Goal: Transaction & Acquisition: Purchase product/service

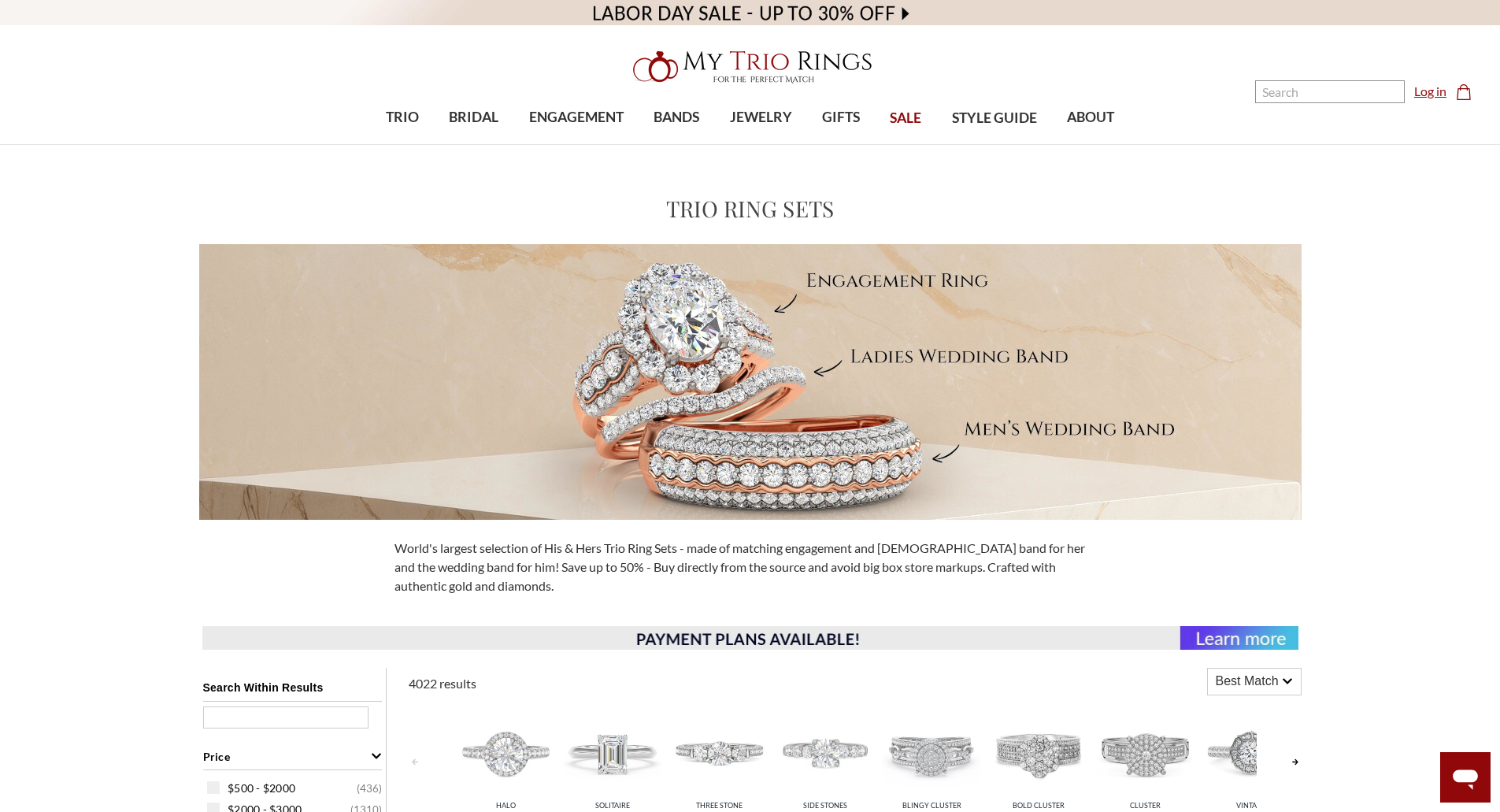
click at [1428, 100] on link "Log in" at bounding box center [1430, 91] width 32 height 19
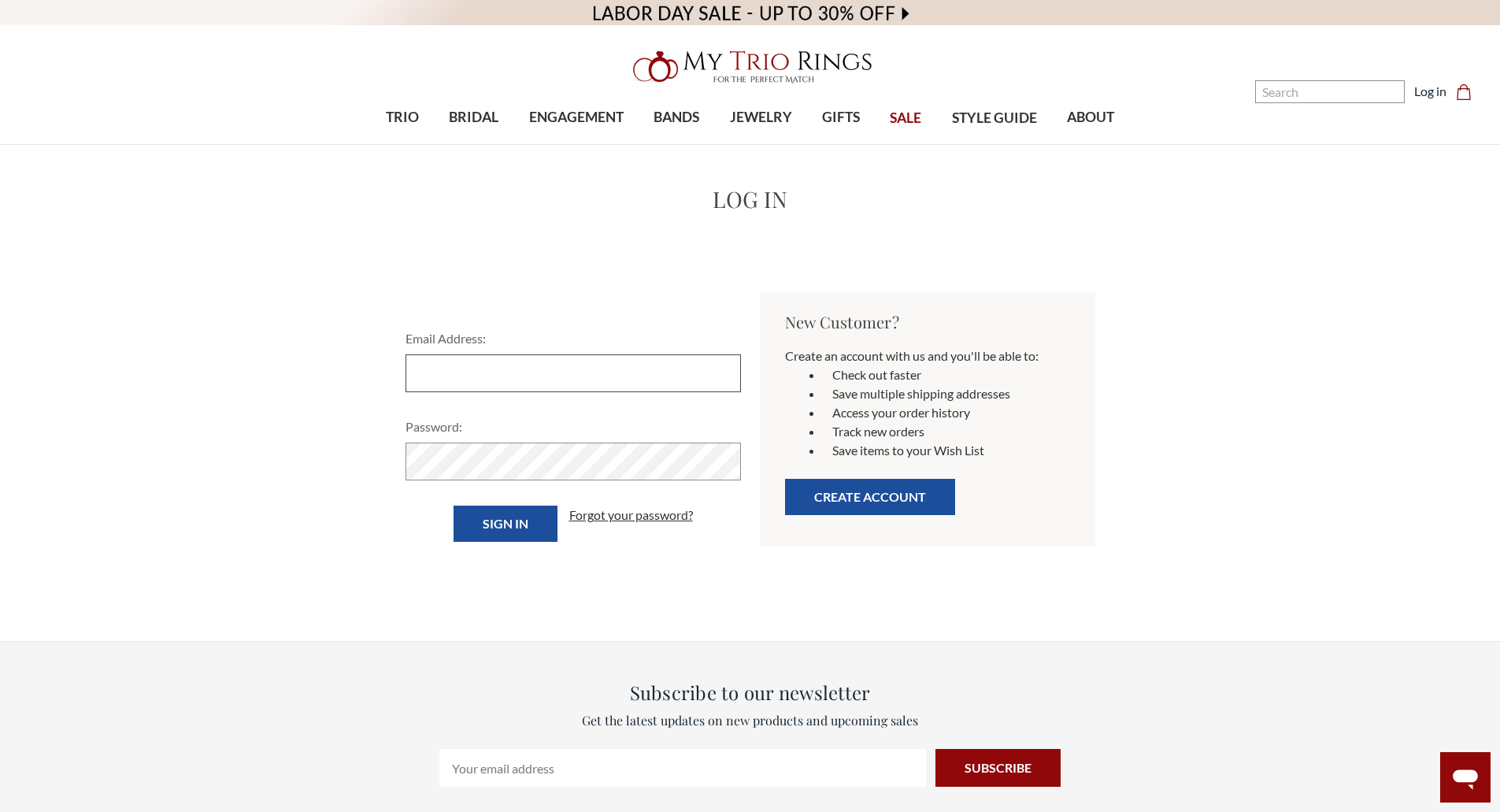
click at [655, 386] on input "Email Address:" at bounding box center [573, 372] width 336 height 38
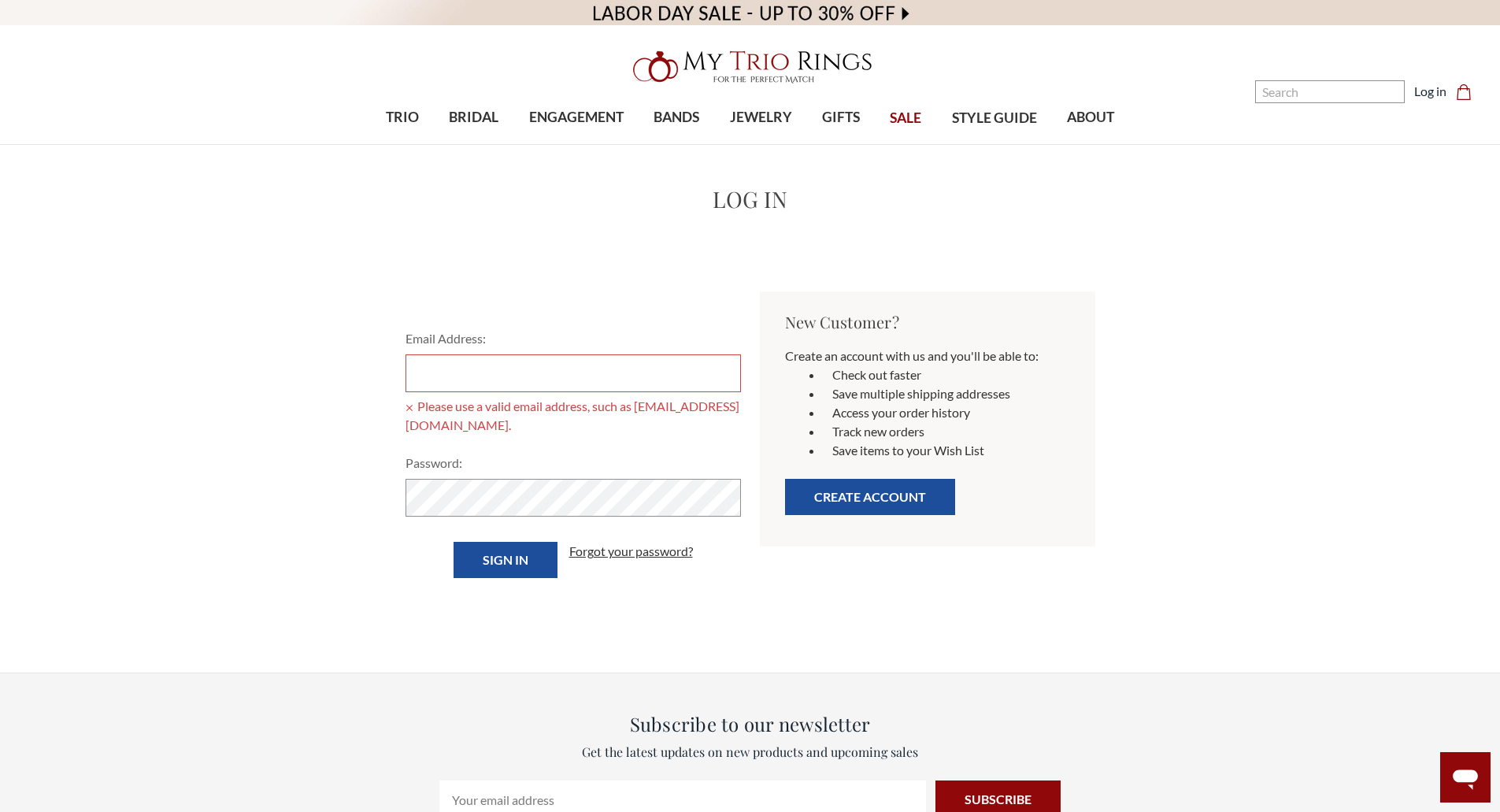
type input "ajslife@icloud.com"
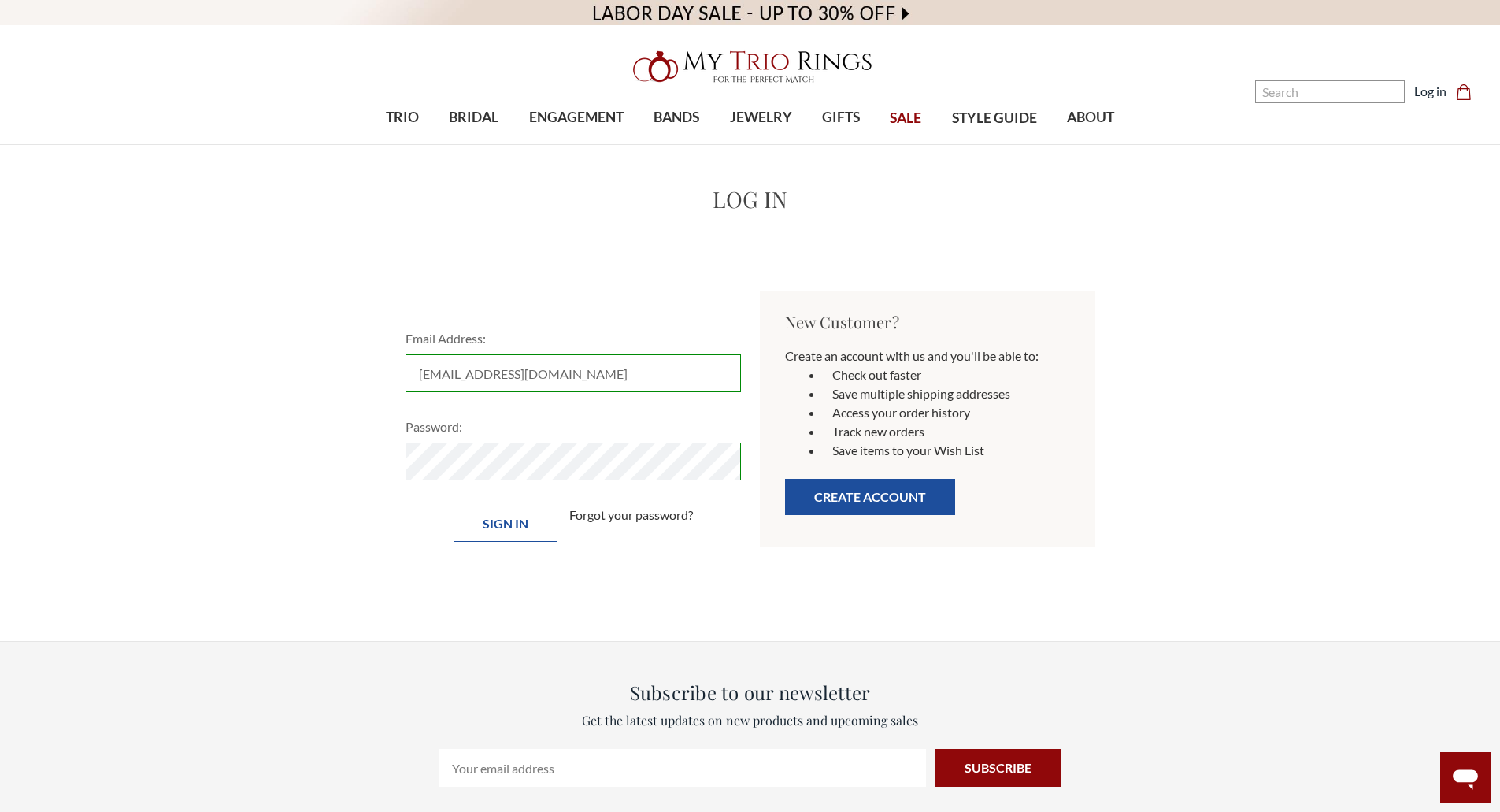
click at [534, 521] on input "Sign in" at bounding box center [505, 523] width 104 height 36
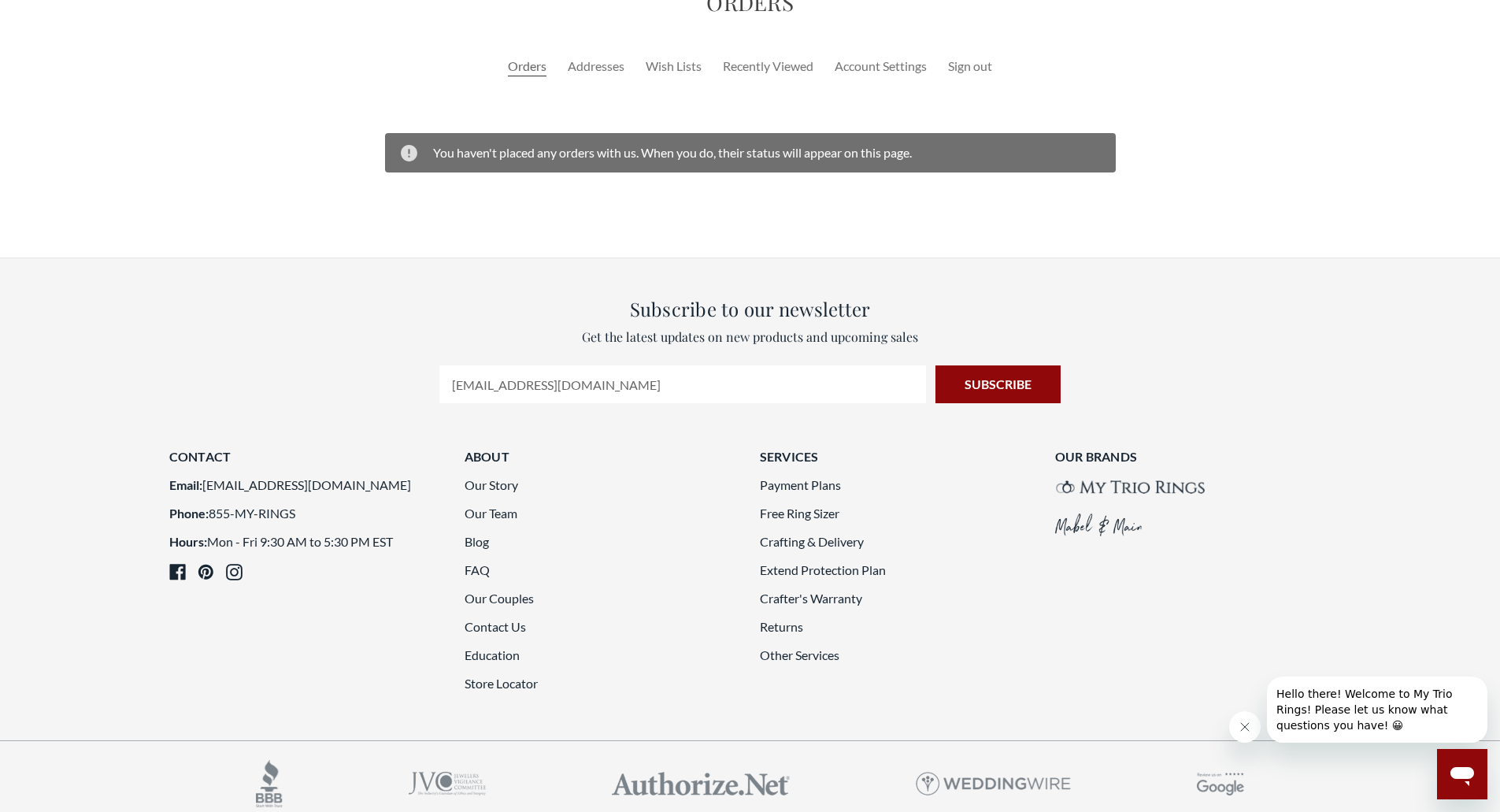
scroll to position [296, 0]
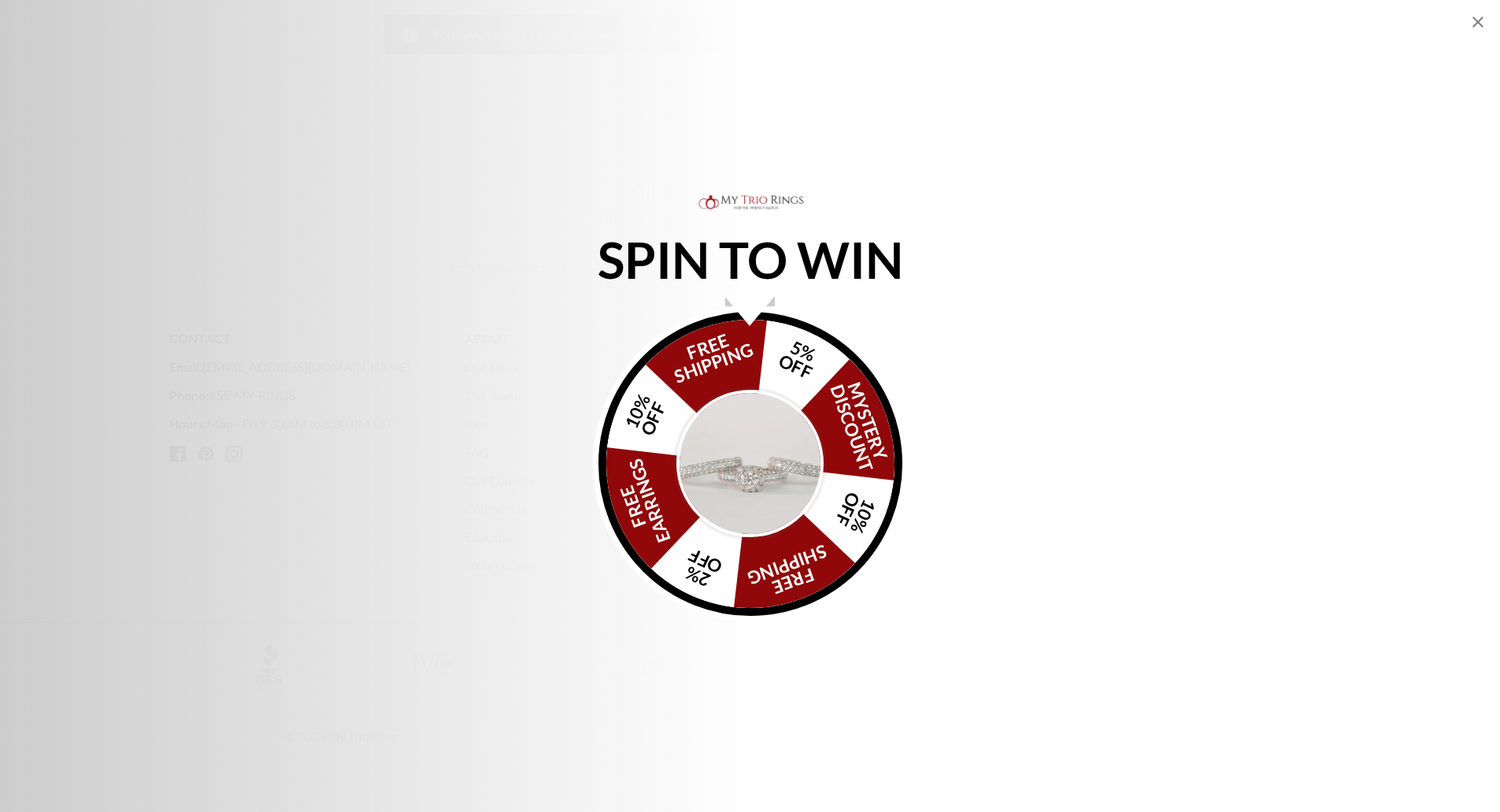
click at [39, 41] on div "SPIN TO WIN FREE SHIPPING 5% OFF Mystery Discount 10% OFF FREE SHIPPING 2% OFF …" at bounding box center [750, 406] width 1500 height 812
click at [29, 66] on div "SPIN TO WIN FREE SHIPPING 5% OFF Mystery Discount 10% OFF FREE SHIPPING 2% OFF …" at bounding box center [750, 406] width 1500 height 812
click at [1472, 27] on icon "Close popup" at bounding box center [1478, 22] width 19 height 19
select select "US"
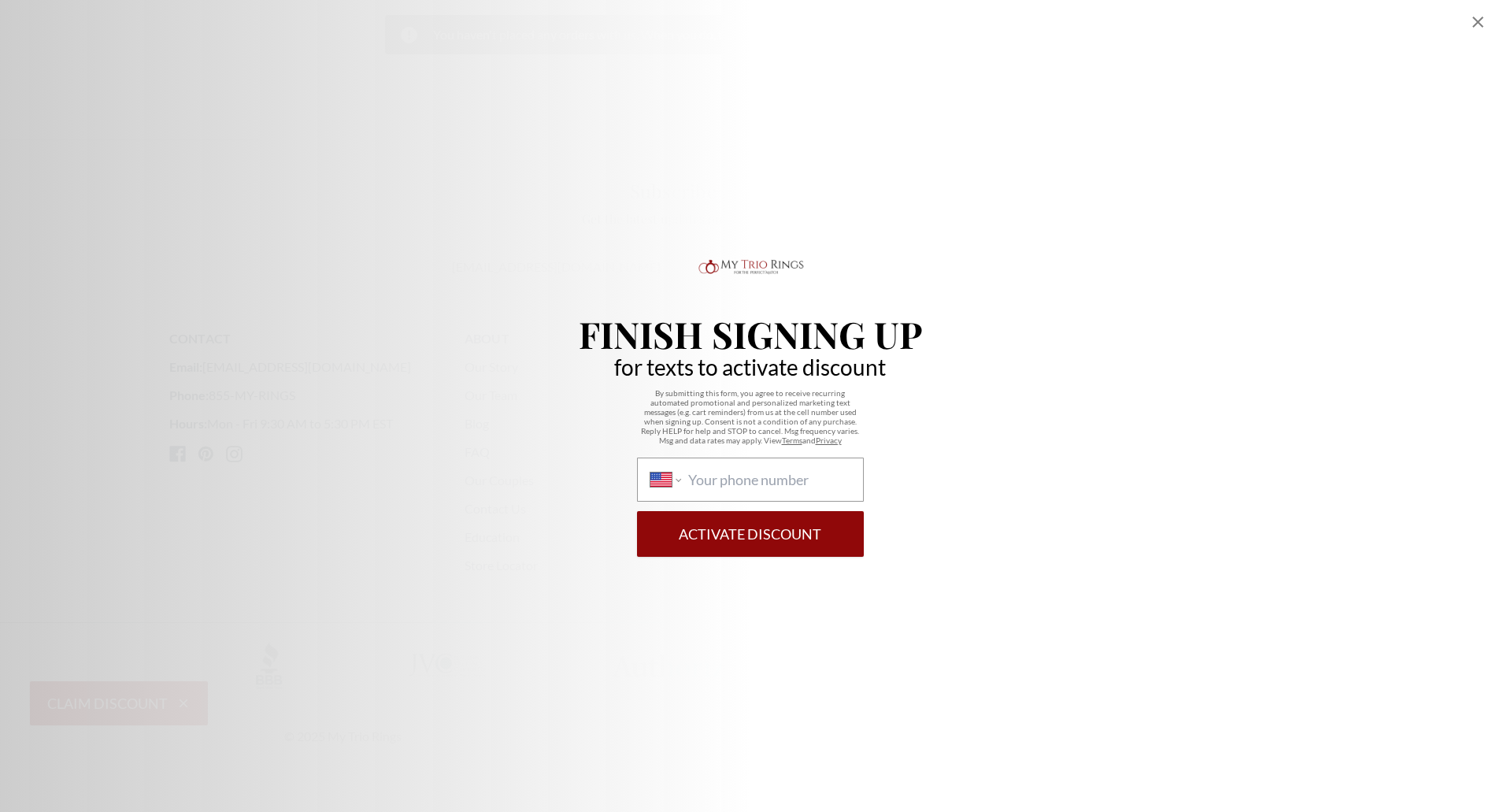
click at [1203, 192] on div "Finish Signing Up for texts to activate discount By submitting this form, you a…" at bounding box center [750, 406] width 1500 height 812
click at [1476, 23] on icon "Close popup" at bounding box center [1478, 22] width 19 height 19
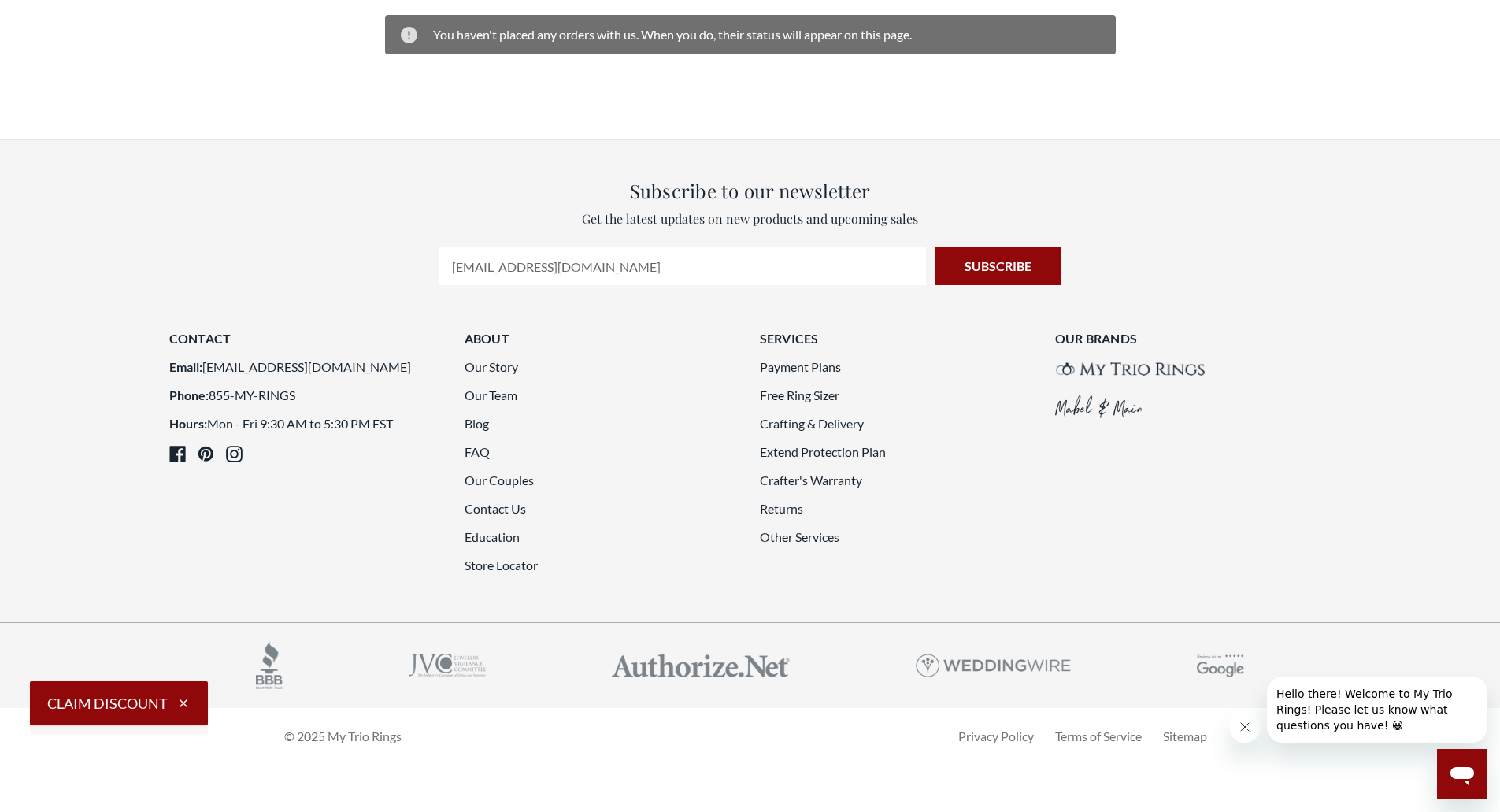
click at [796, 371] on link "Payment Plans" at bounding box center [800, 366] width 81 height 15
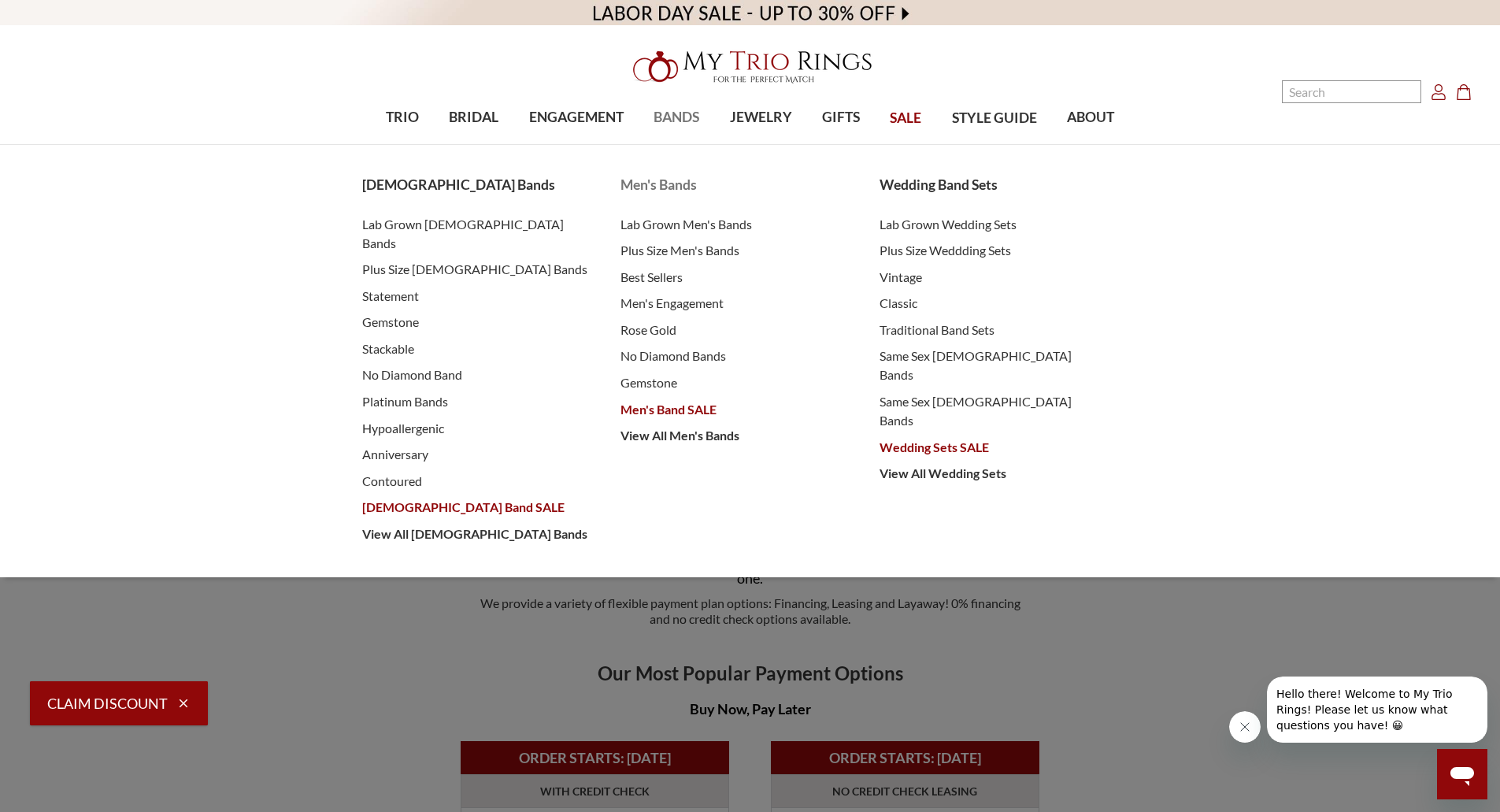
click at [658, 188] on span "Men's Bands" at bounding box center [734, 185] width 227 height 21
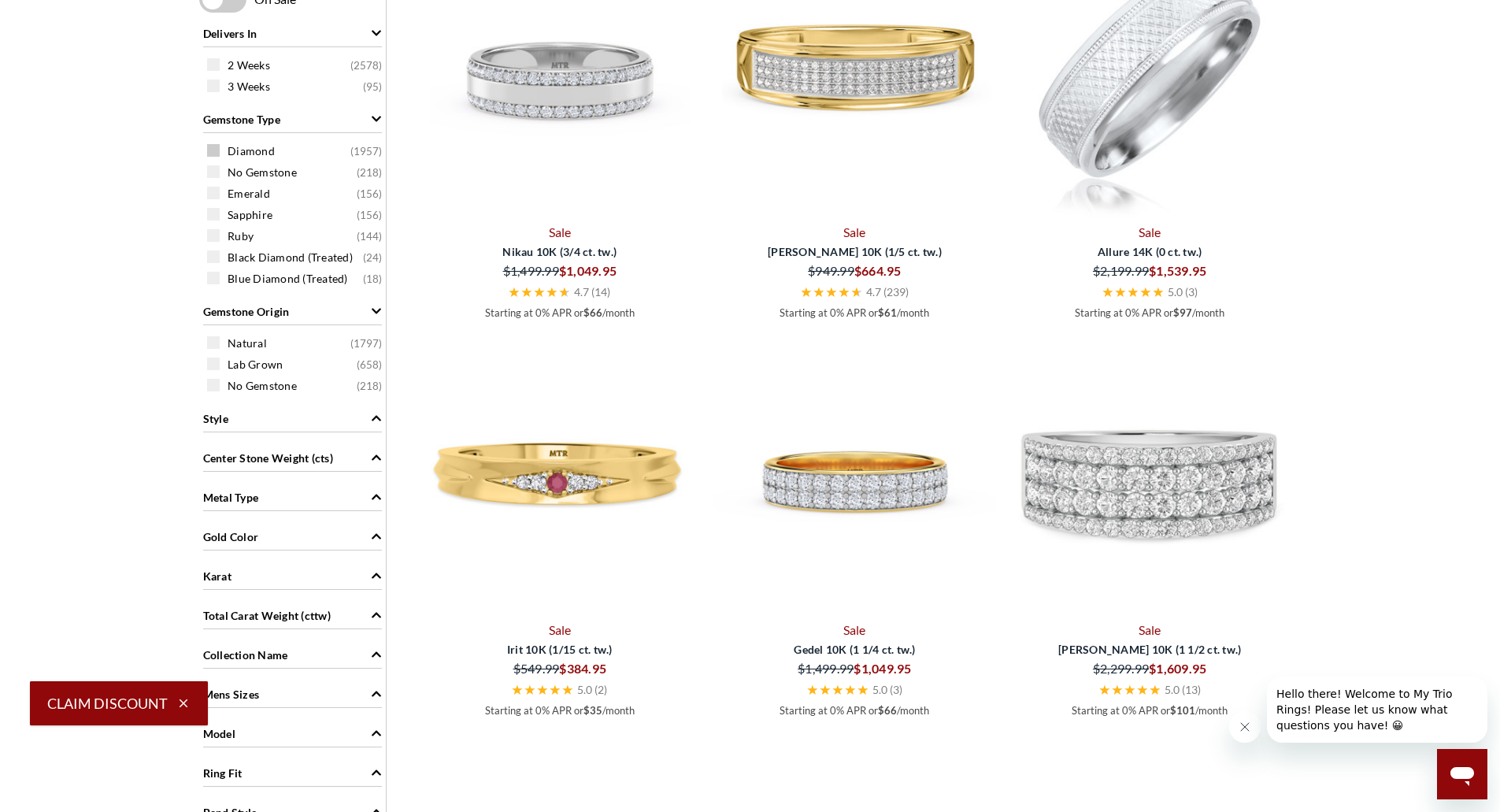
click at [251, 153] on span "Diamond" at bounding box center [251, 151] width 47 height 16
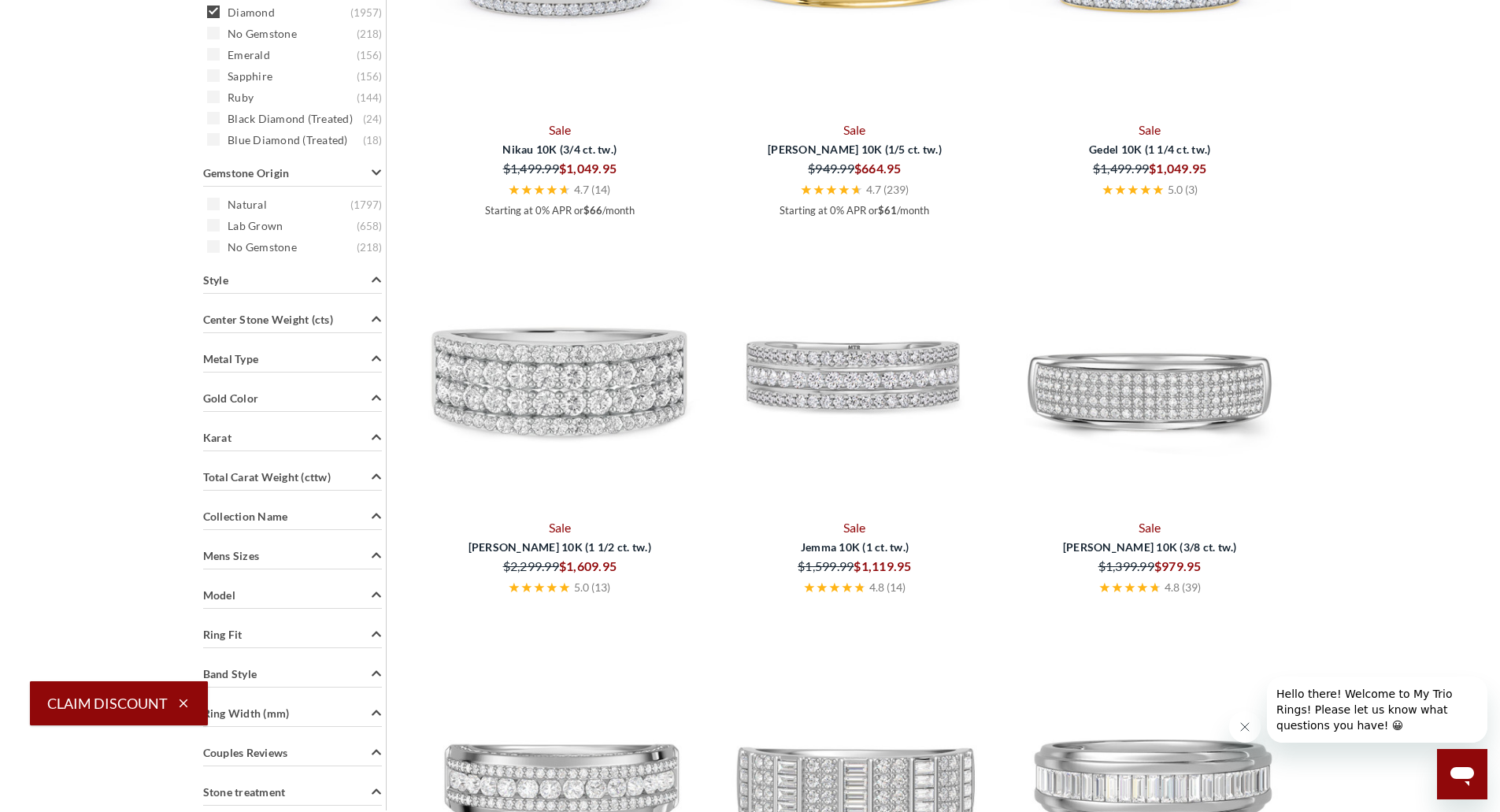
scroll to position [1006, 0]
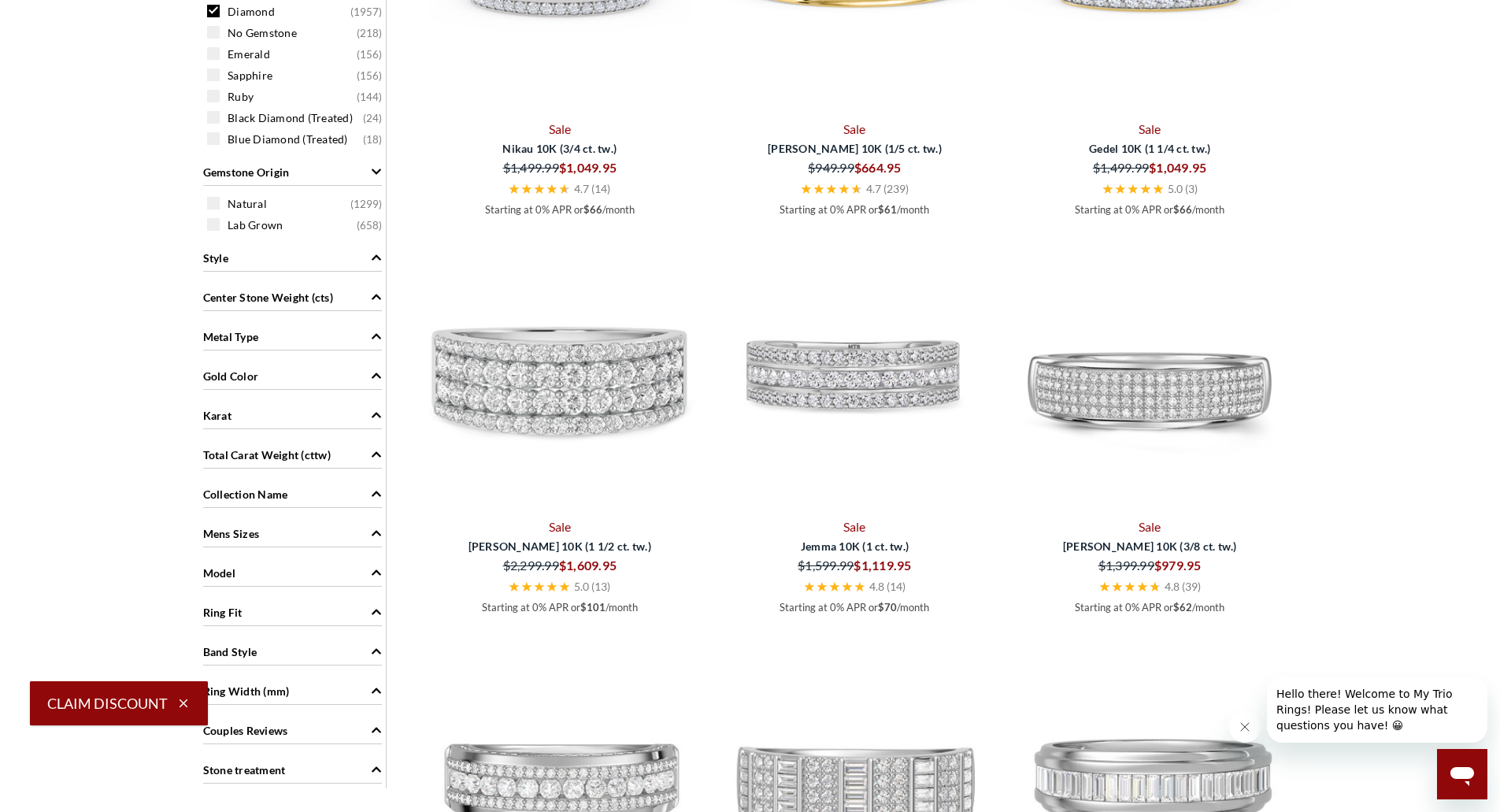
click at [218, 341] on span "Metal Type" at bounding box center [231, 336] width 56 height 17
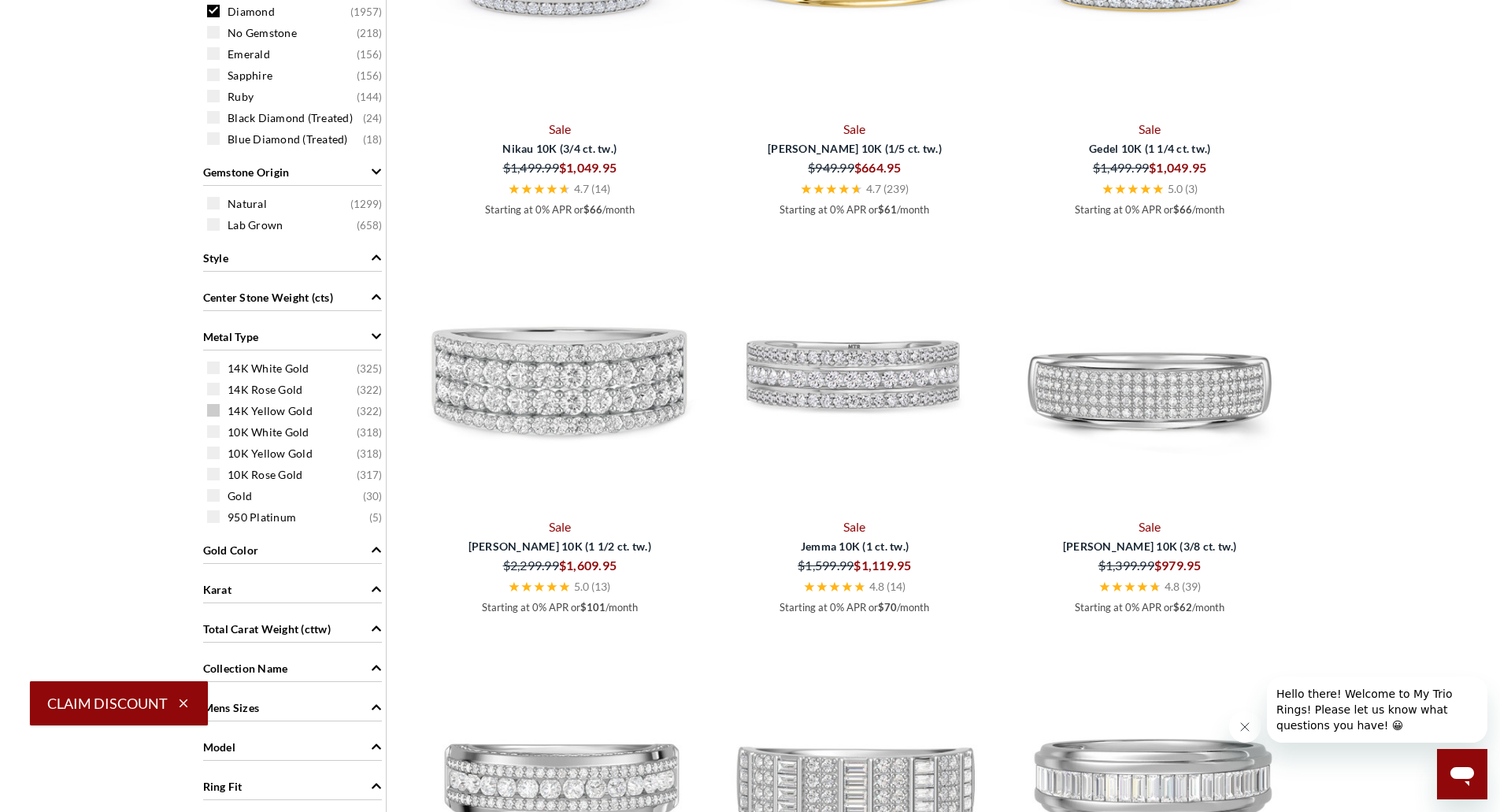
click at [217, 407] on span at bounding box center [214, 410] width 13 height 13
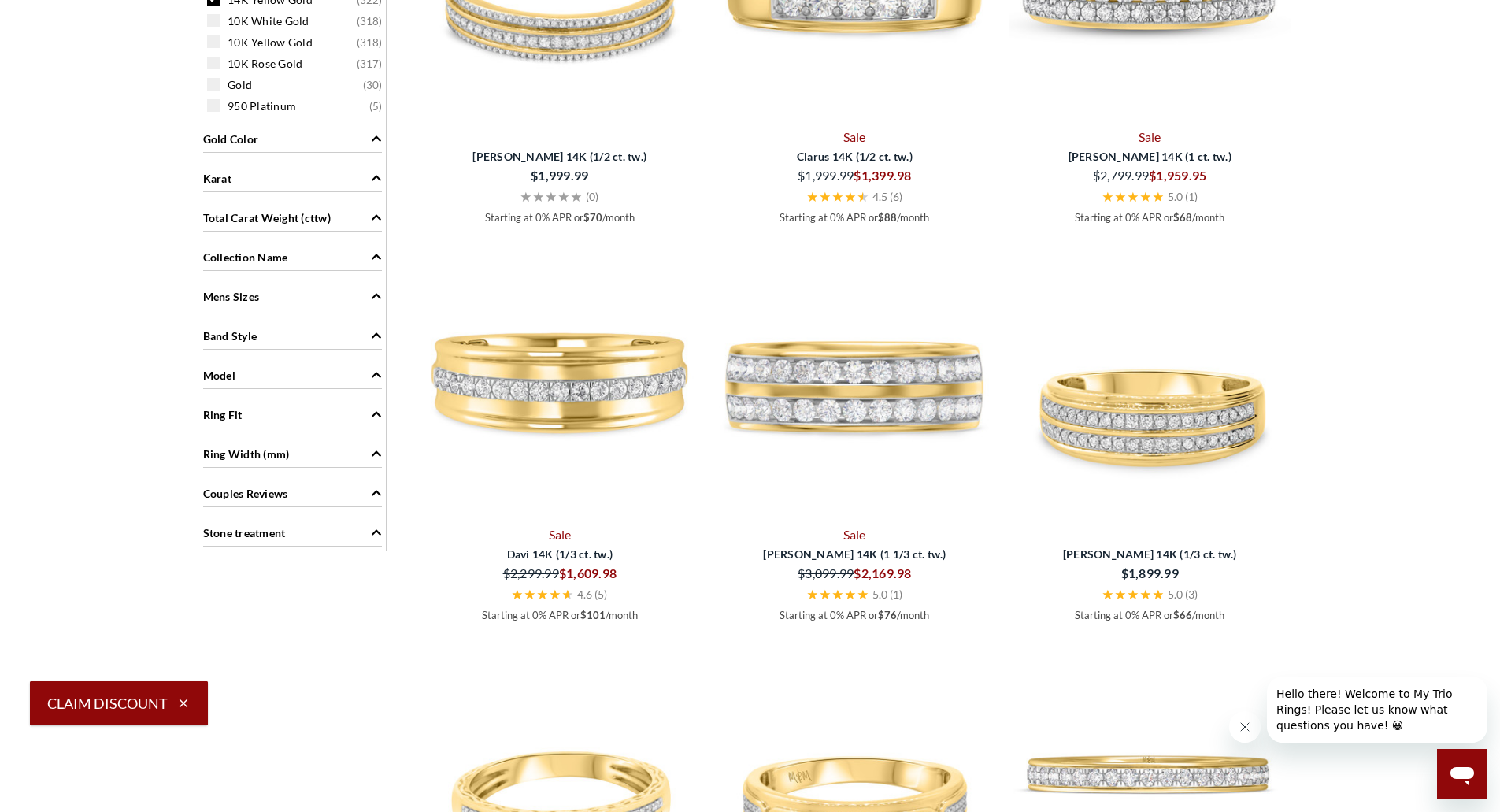
scroll to position [1399, 0]
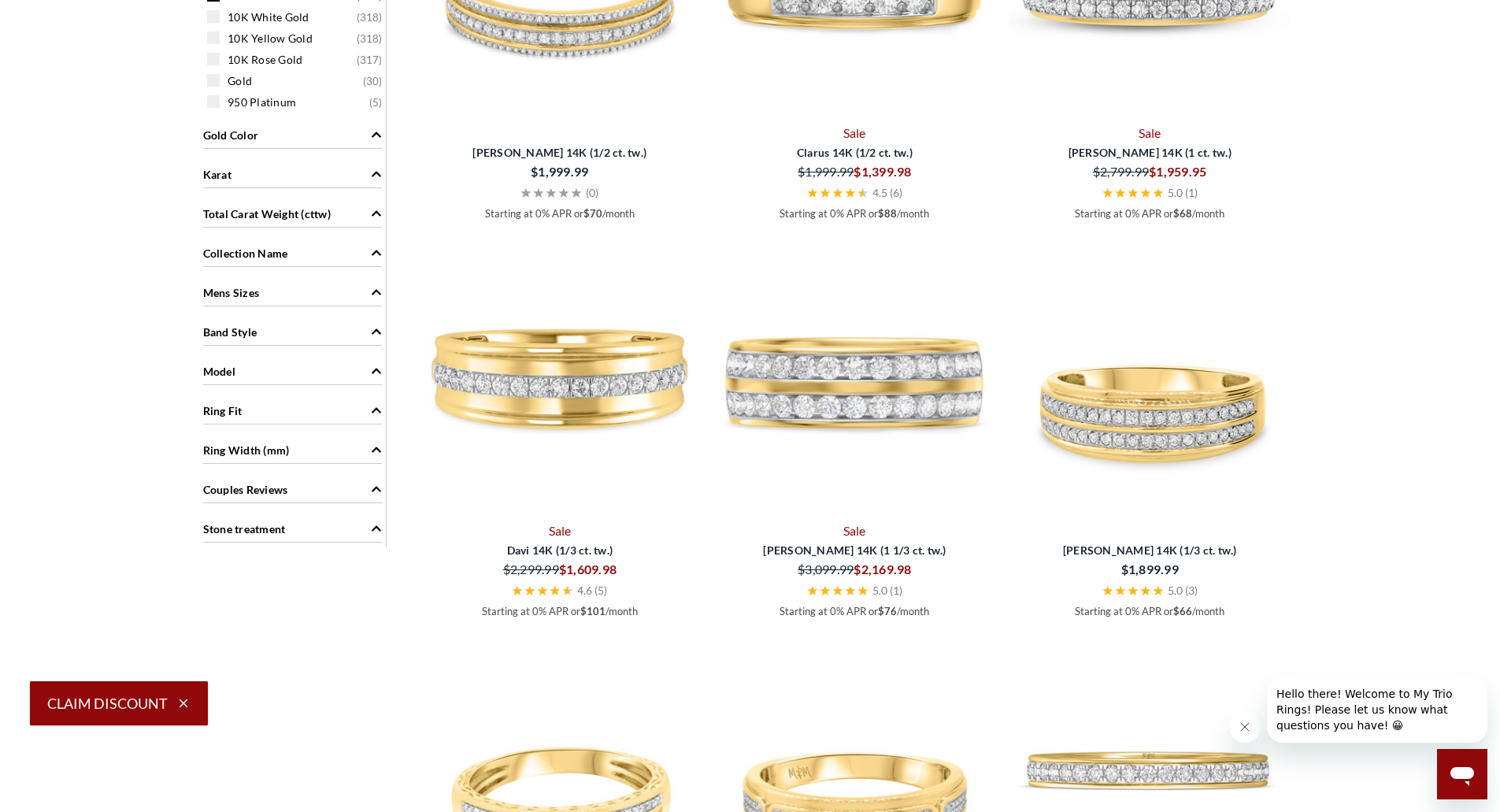
click at [324, 212] on span "Total Carat Weight (cttw)" at bounding box center [267, 214] width 127 height 17
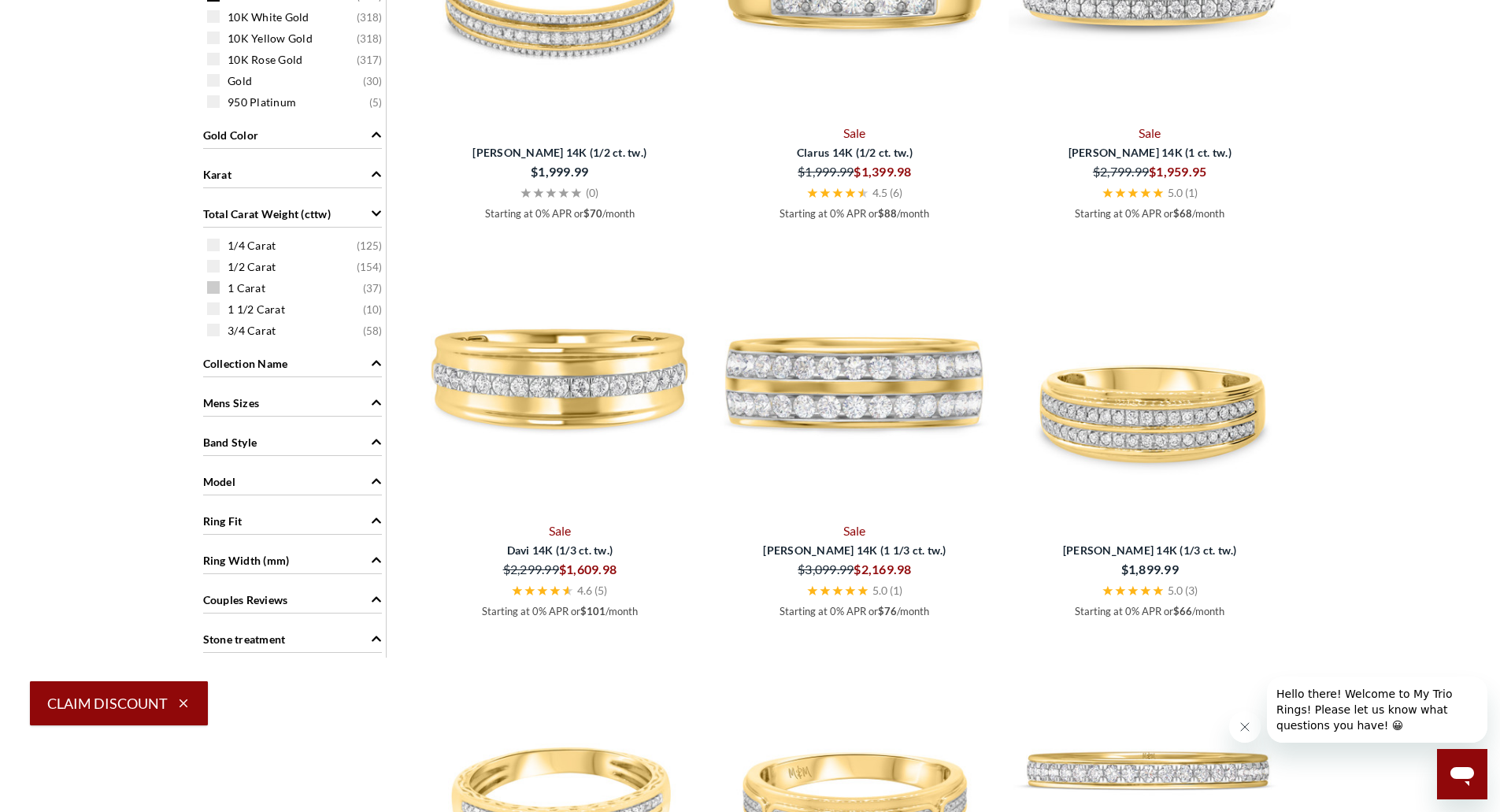
click at [251, 292] on span "1 Carat" at bounding box center [246, 288] width 38 height 16
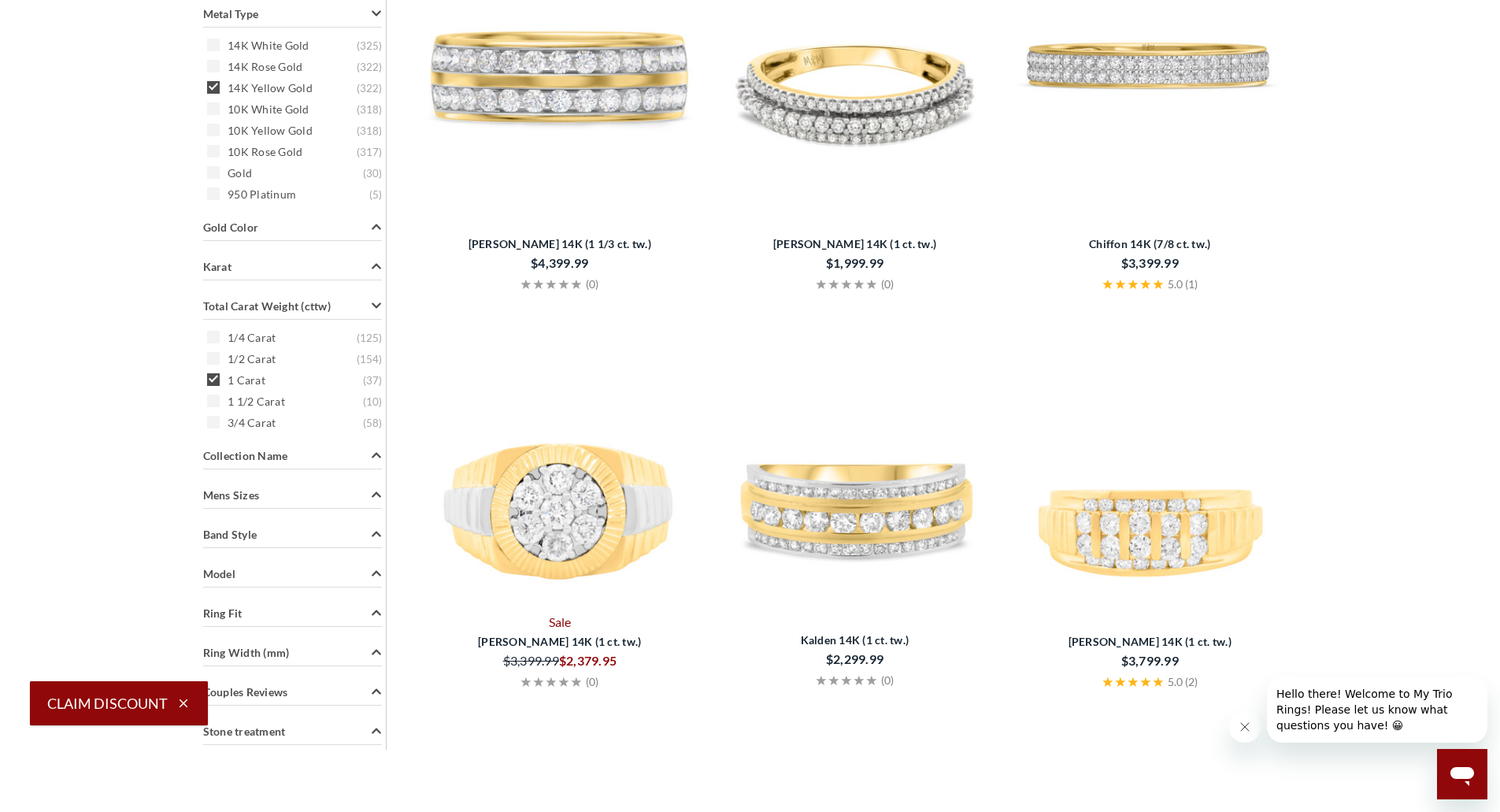
scroll to position [1321, 0]
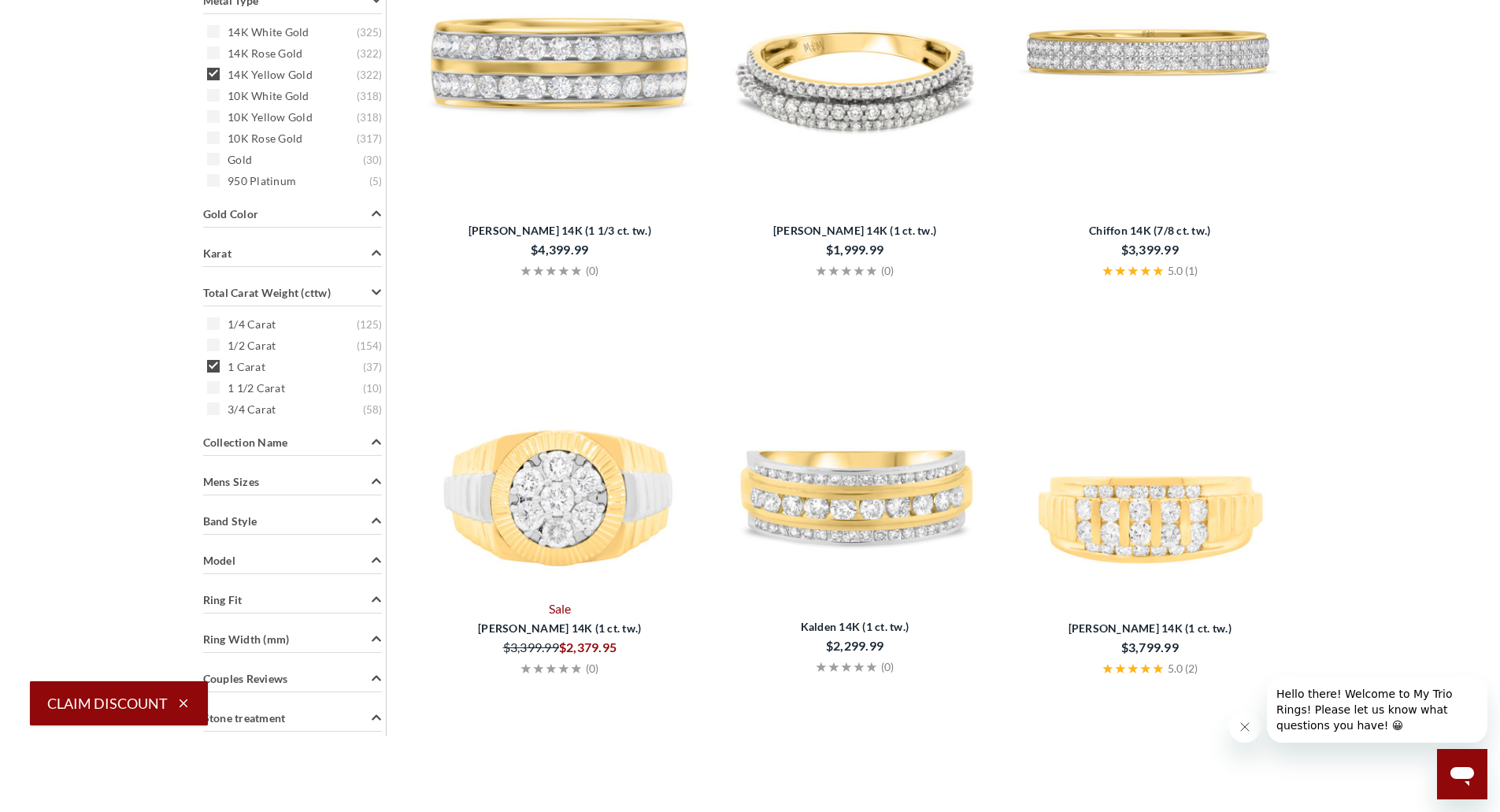
click at [229, 389] on div "Search Within Results Price $500 - $1250 ( 32 ) $1250 - $1500 ( 49 ) $1500 - $2…" at bounding box center [293, 23] width 187 height 1427
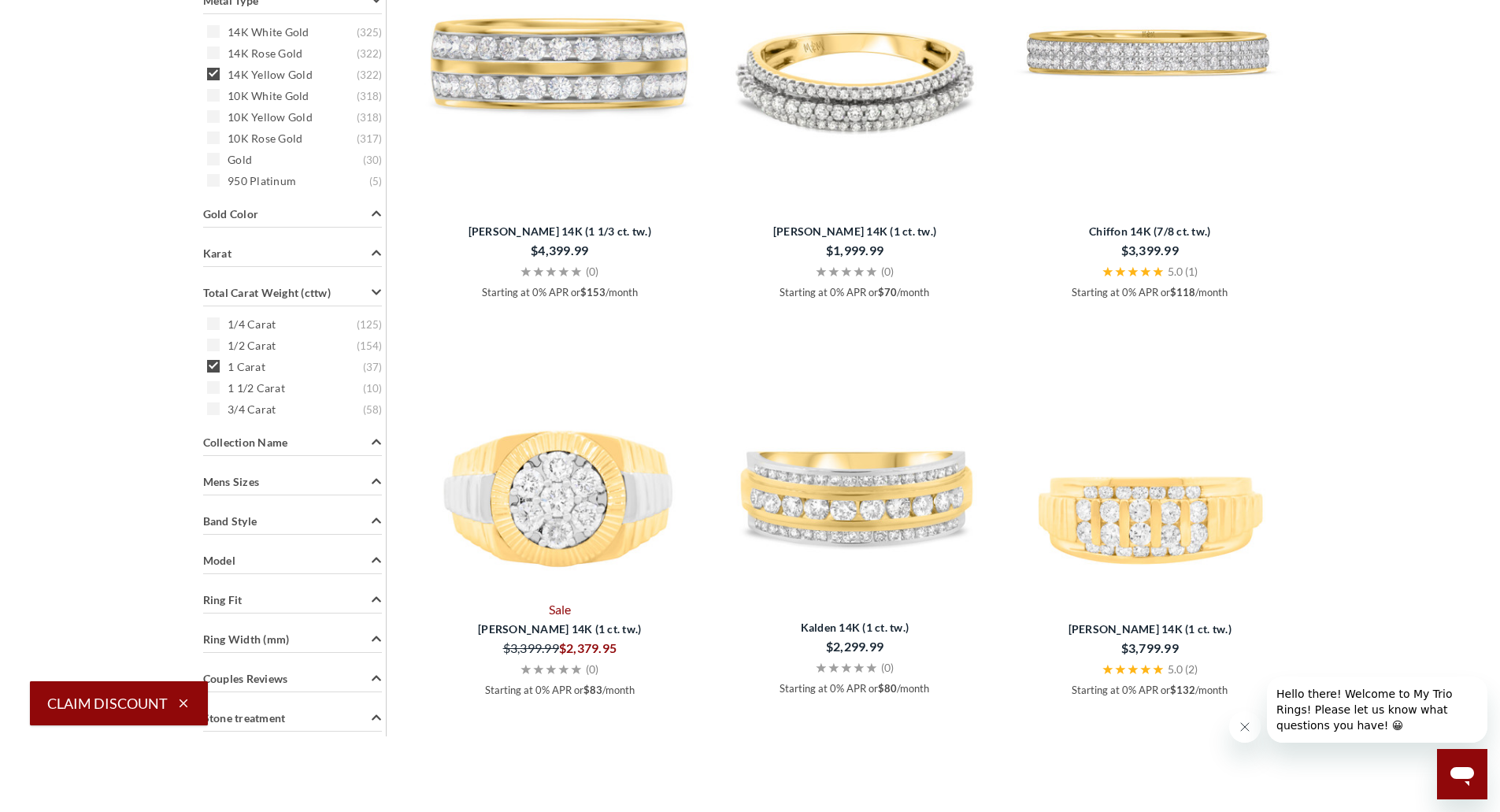
click at [215, 387] on div "Search Within Results Price $500 - $1250 ( 32 ) $1250 - $1500 ( 49 ) $1500 - $2…" at bounding box center [293, 23] width 187 height 1427
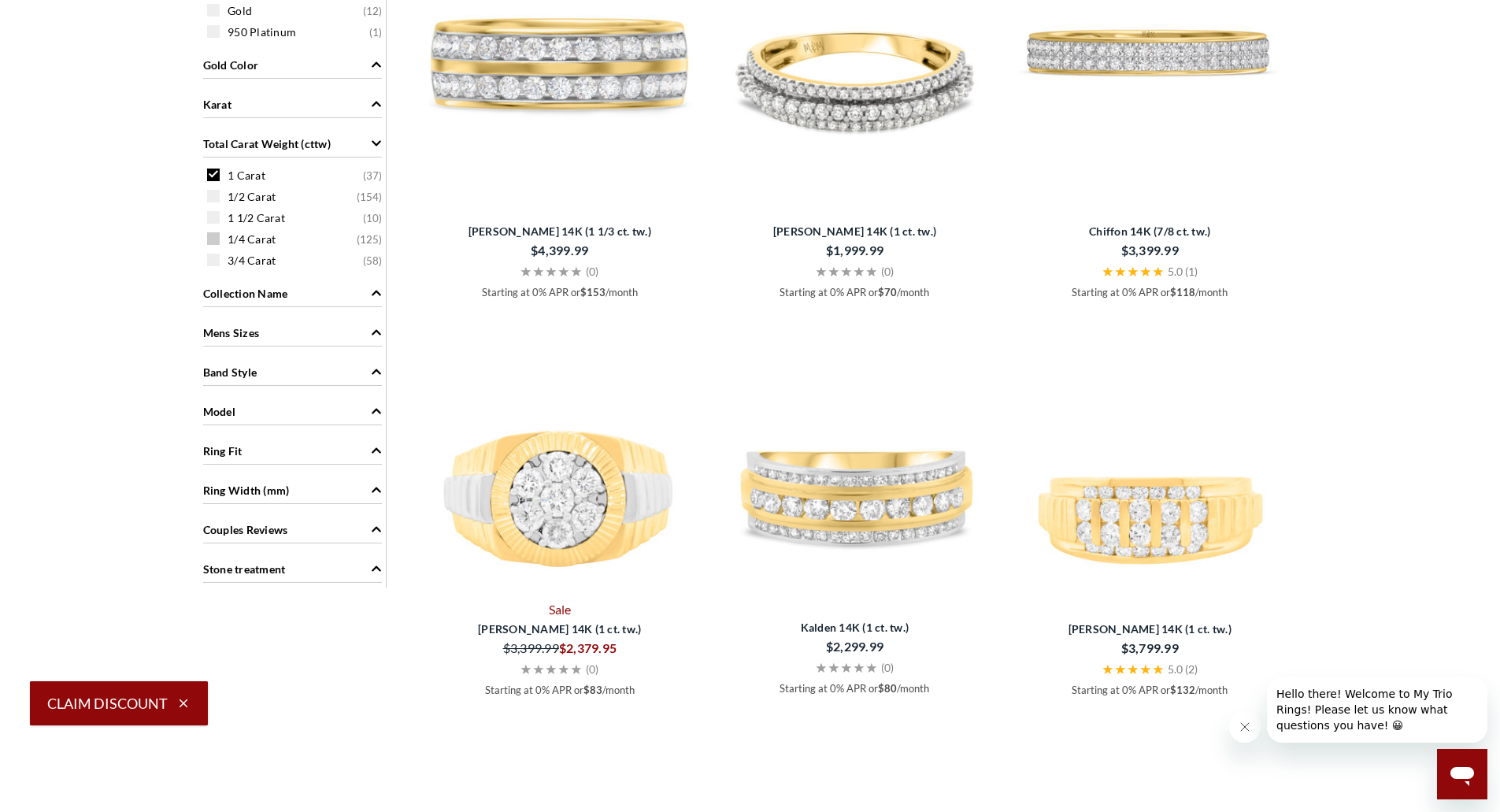
scroll to position [1172, 0]
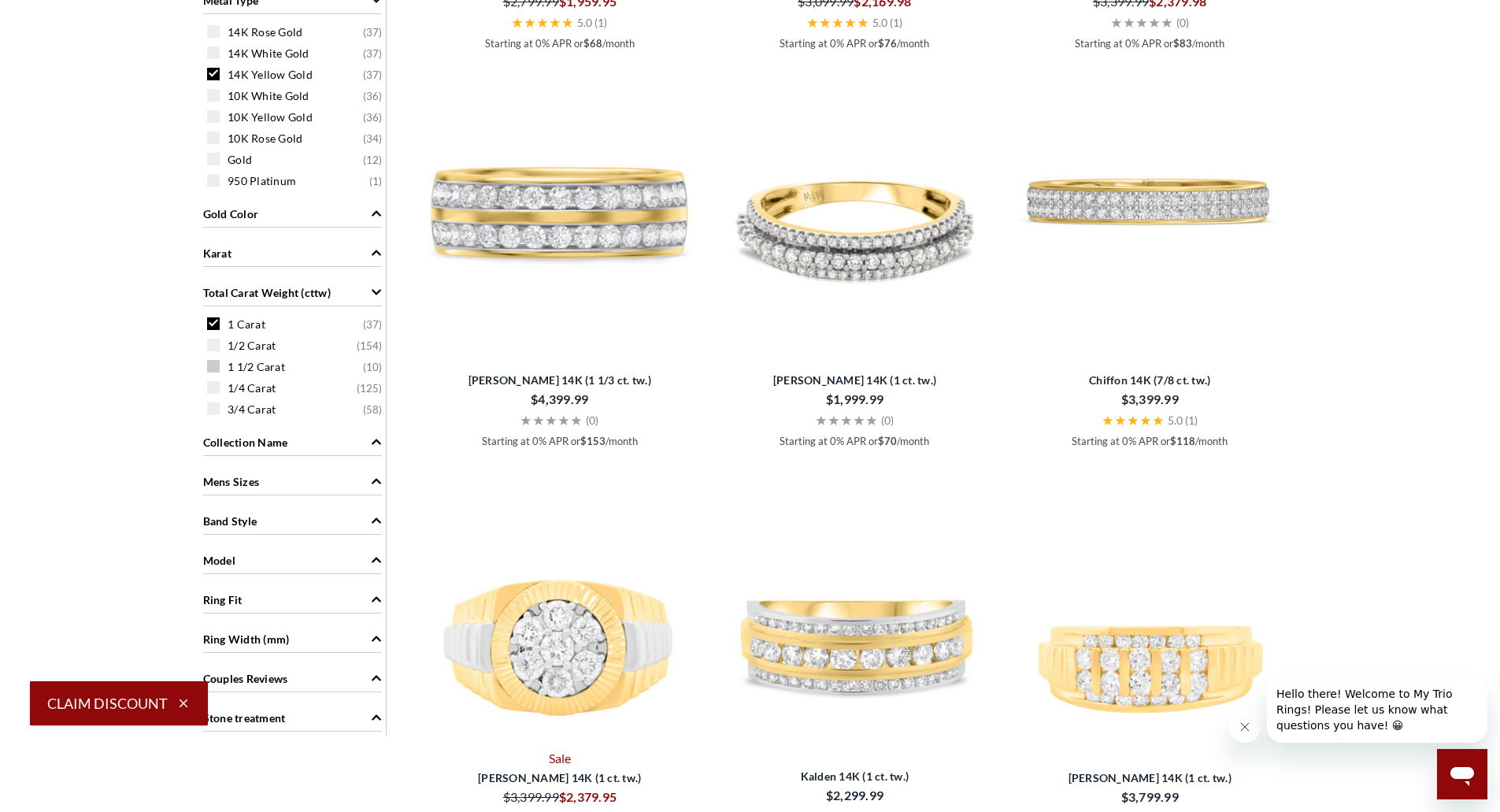
click at [220, 368] on div "1 1/2 Carat ( 10 )" at bounding box center [296, 366] width 179 height 18
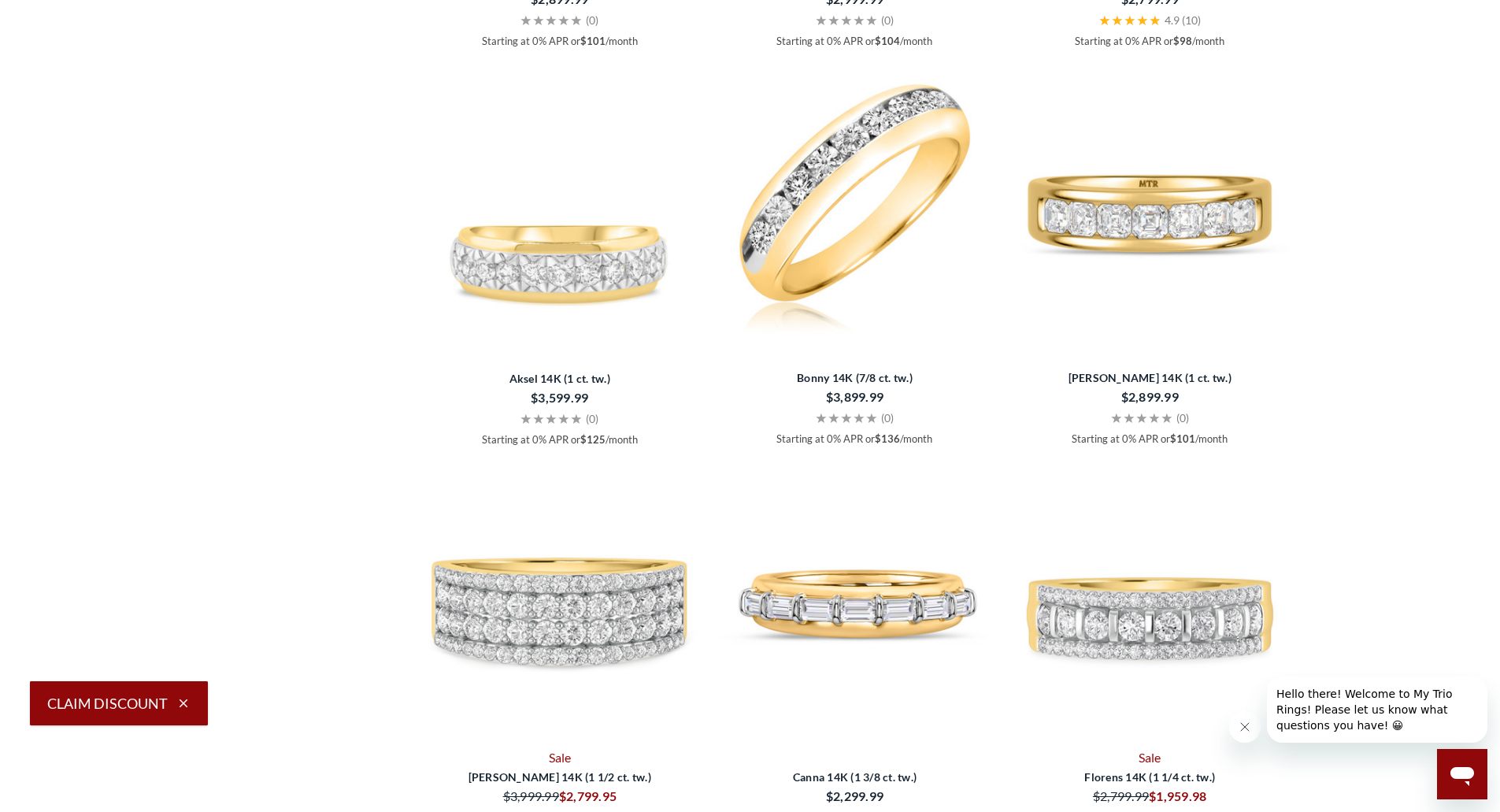
scroll to position [3604, 0]
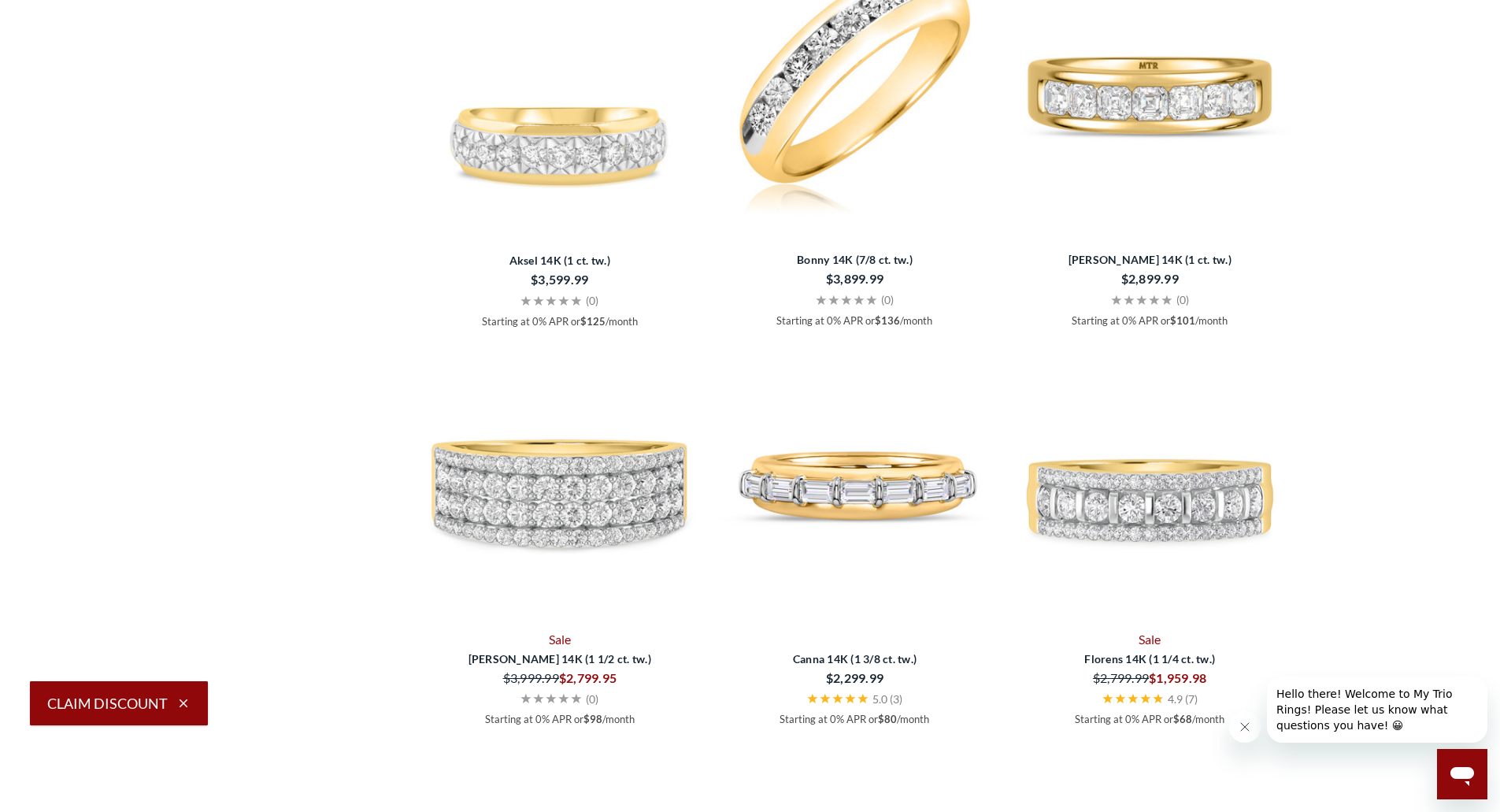
select select "US"
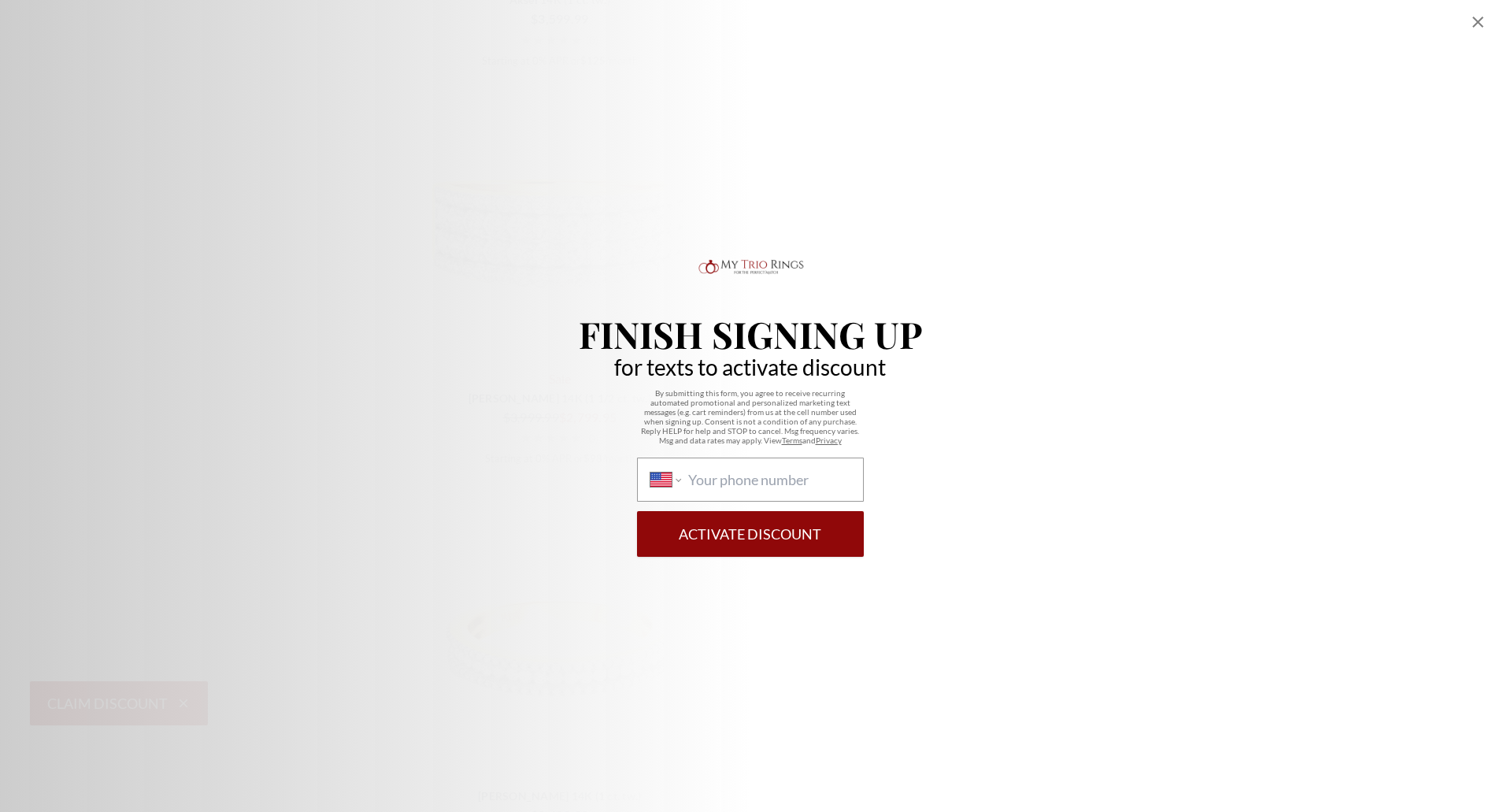
scroll to position [3998, 0]
click at [1476, 26] on icon "Close popup" at bounding box center [1478, 22] width 19 height 19
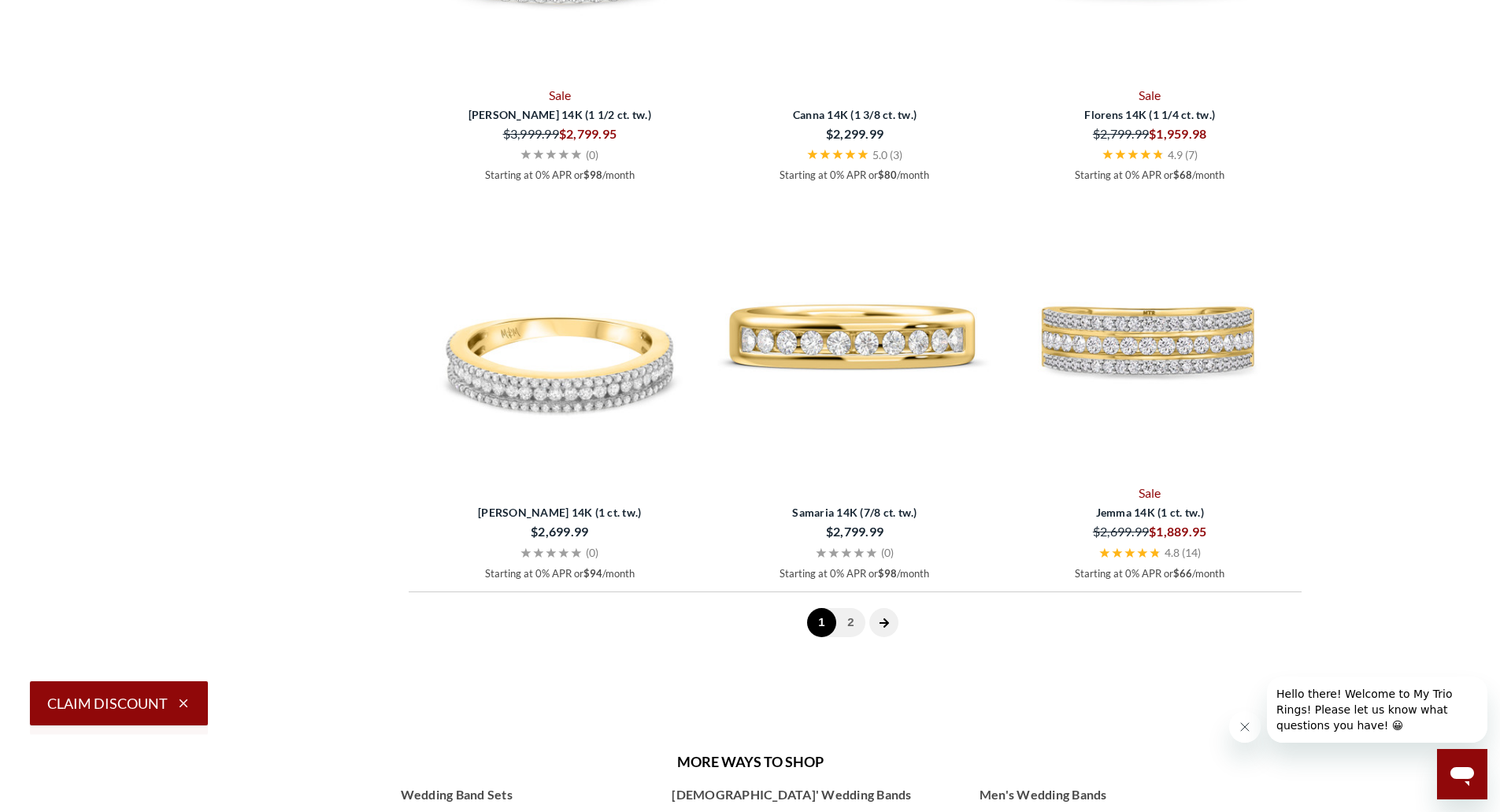
scroll to position [4313, 0]
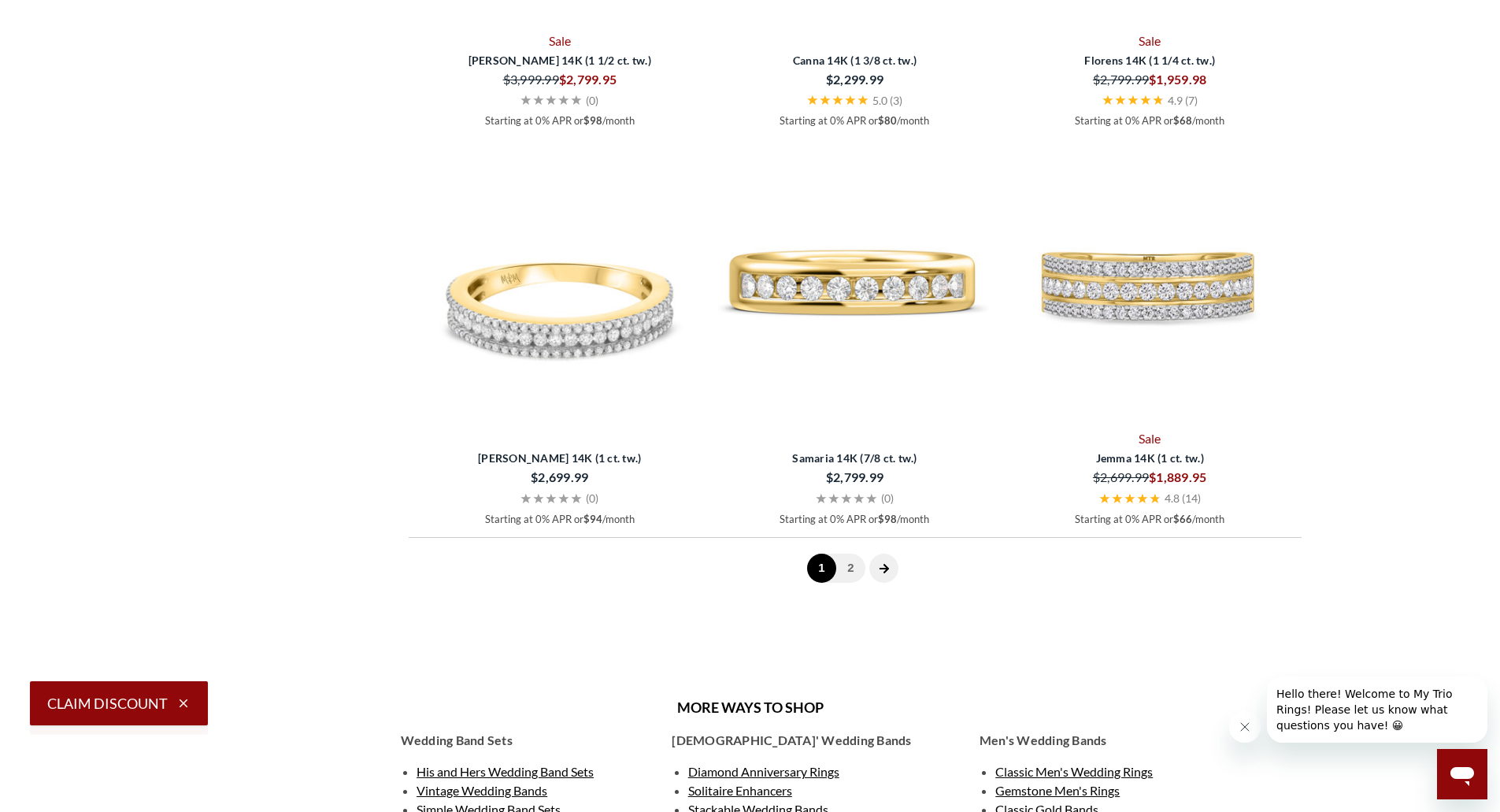
click at [880, 568] on icon "next page" at bounding box center [883, 569] width 10 height 10
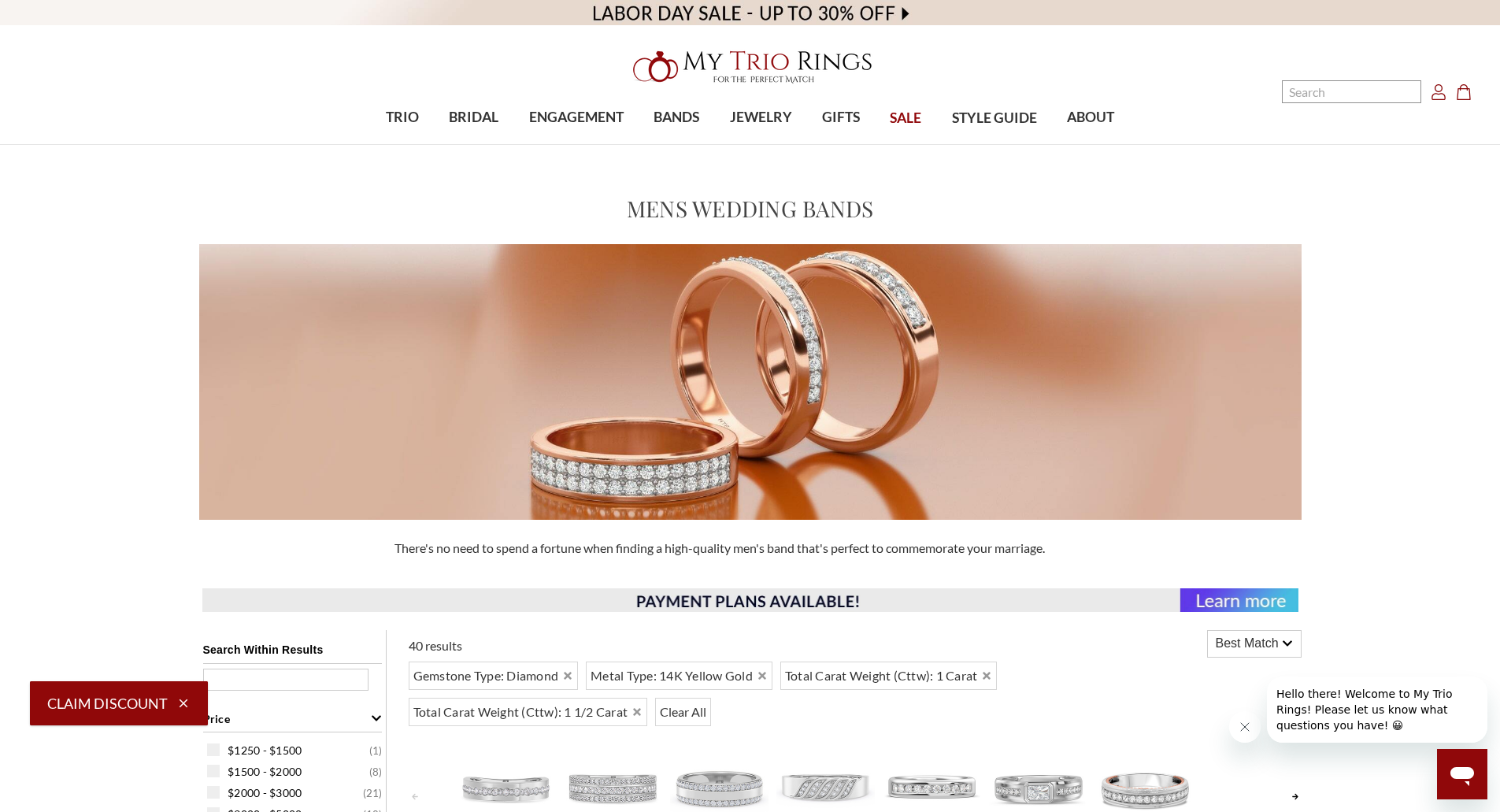
drag, startPoint x: 1286, startPoint y: 431, endPoint x: 1305, endPoint y: 211, distance: 220.8
click at [1466, 88] on icon "Cart Cart" at bounding box center [1464, 92] width 16 height 16
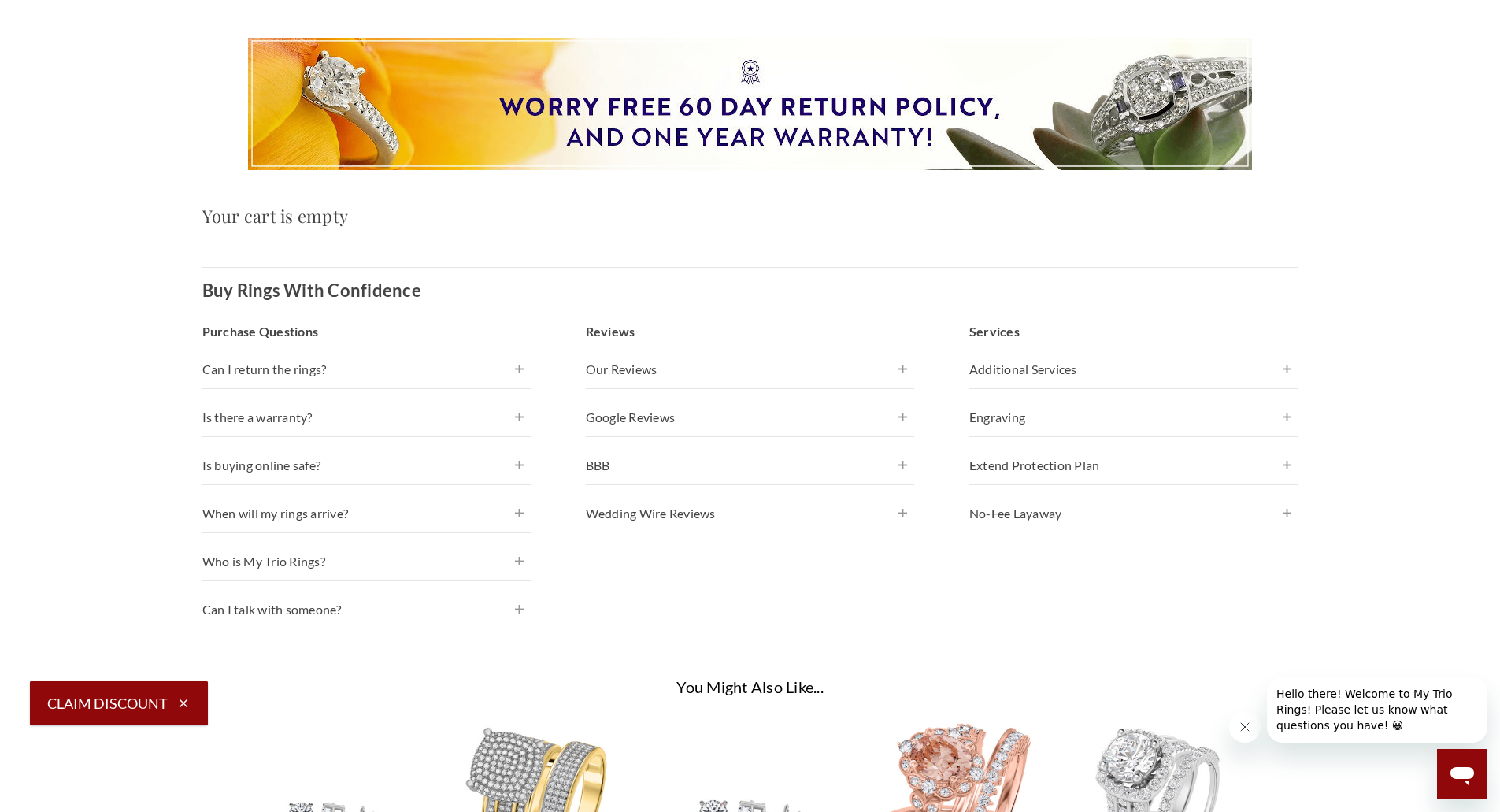
scroll to position [472, 0]
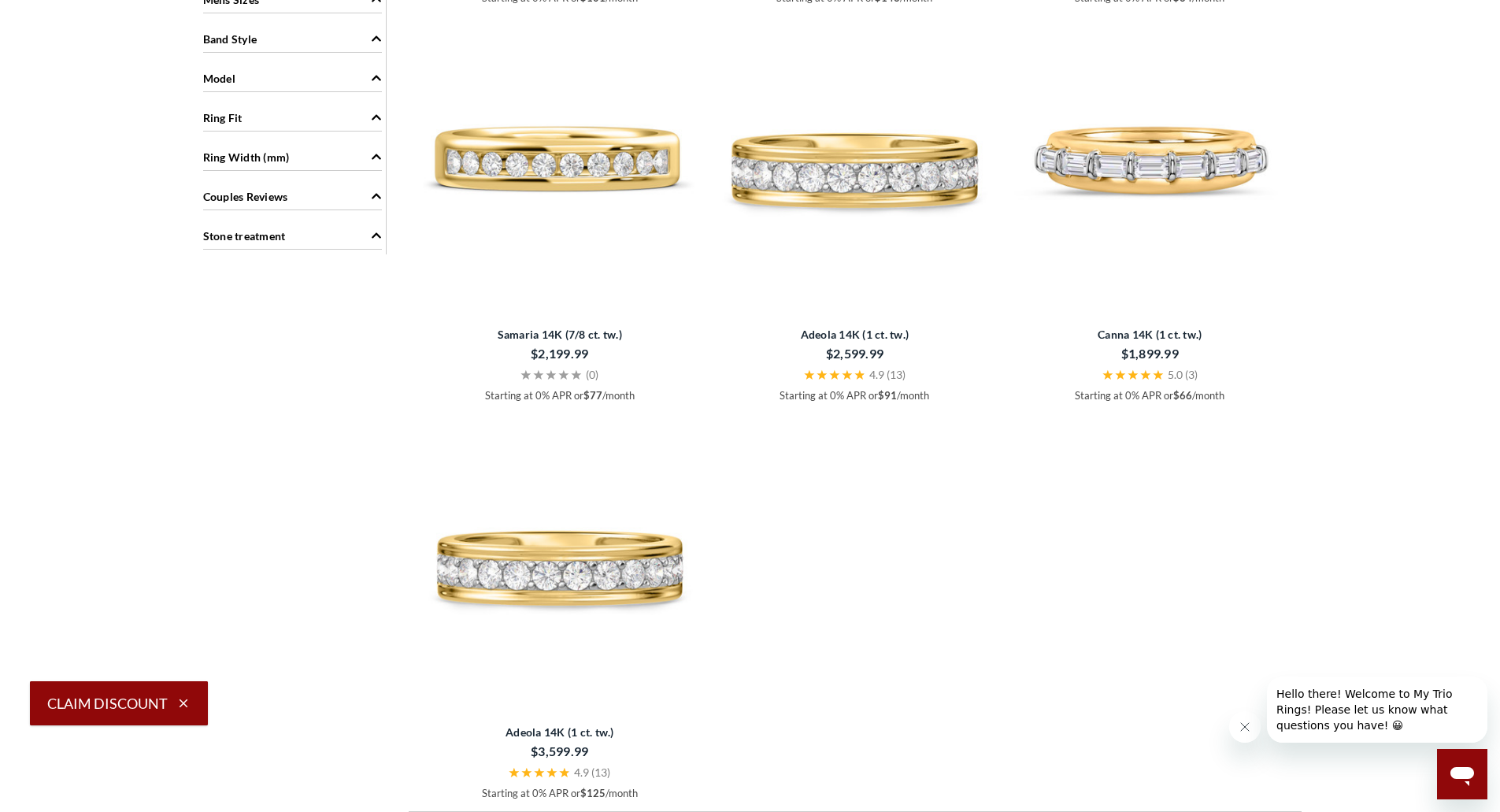
scroll to position [1575, 0]
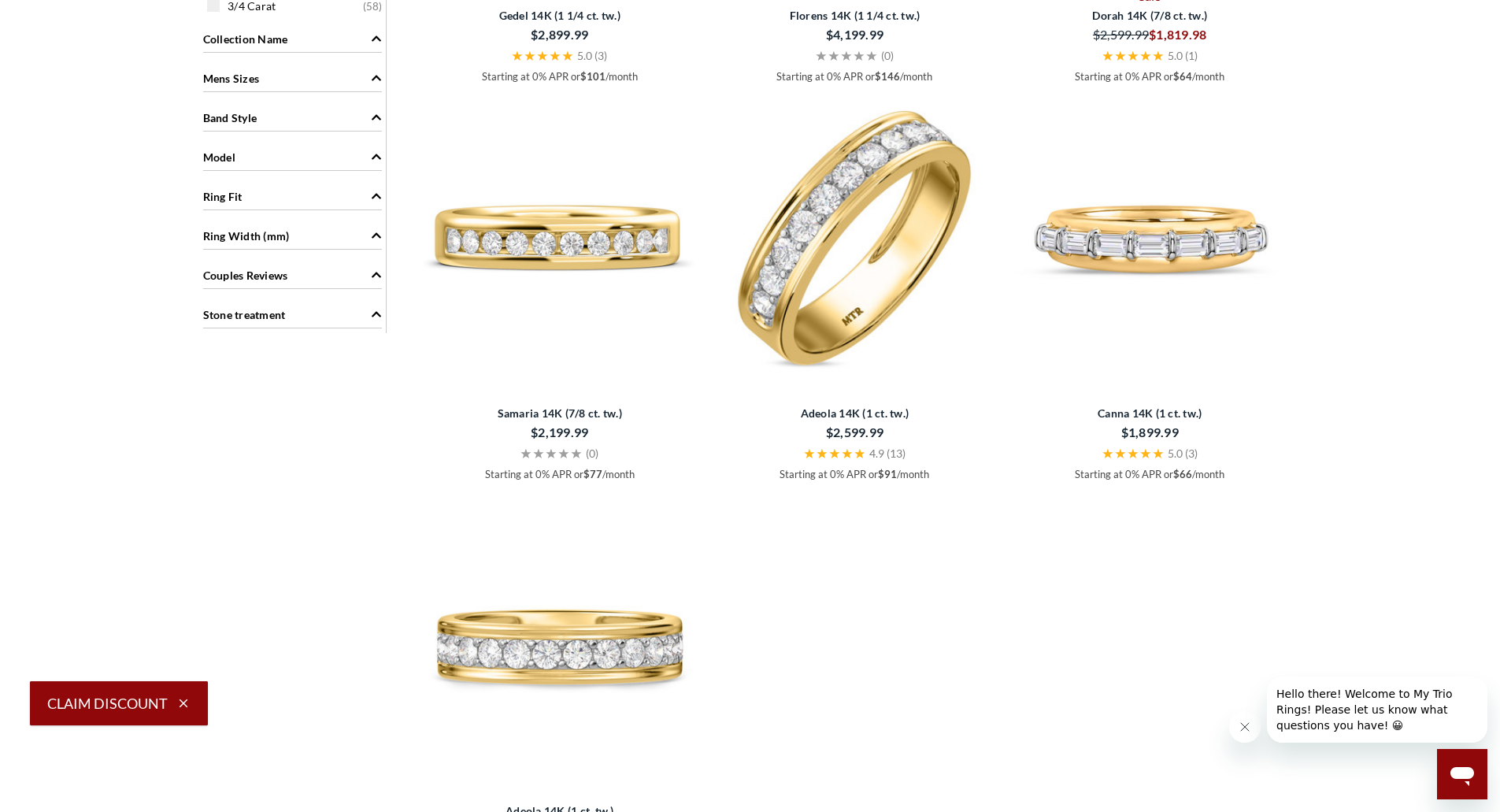
click at [859, 346] on img at bounding box center [855, 238] width 283 height 283
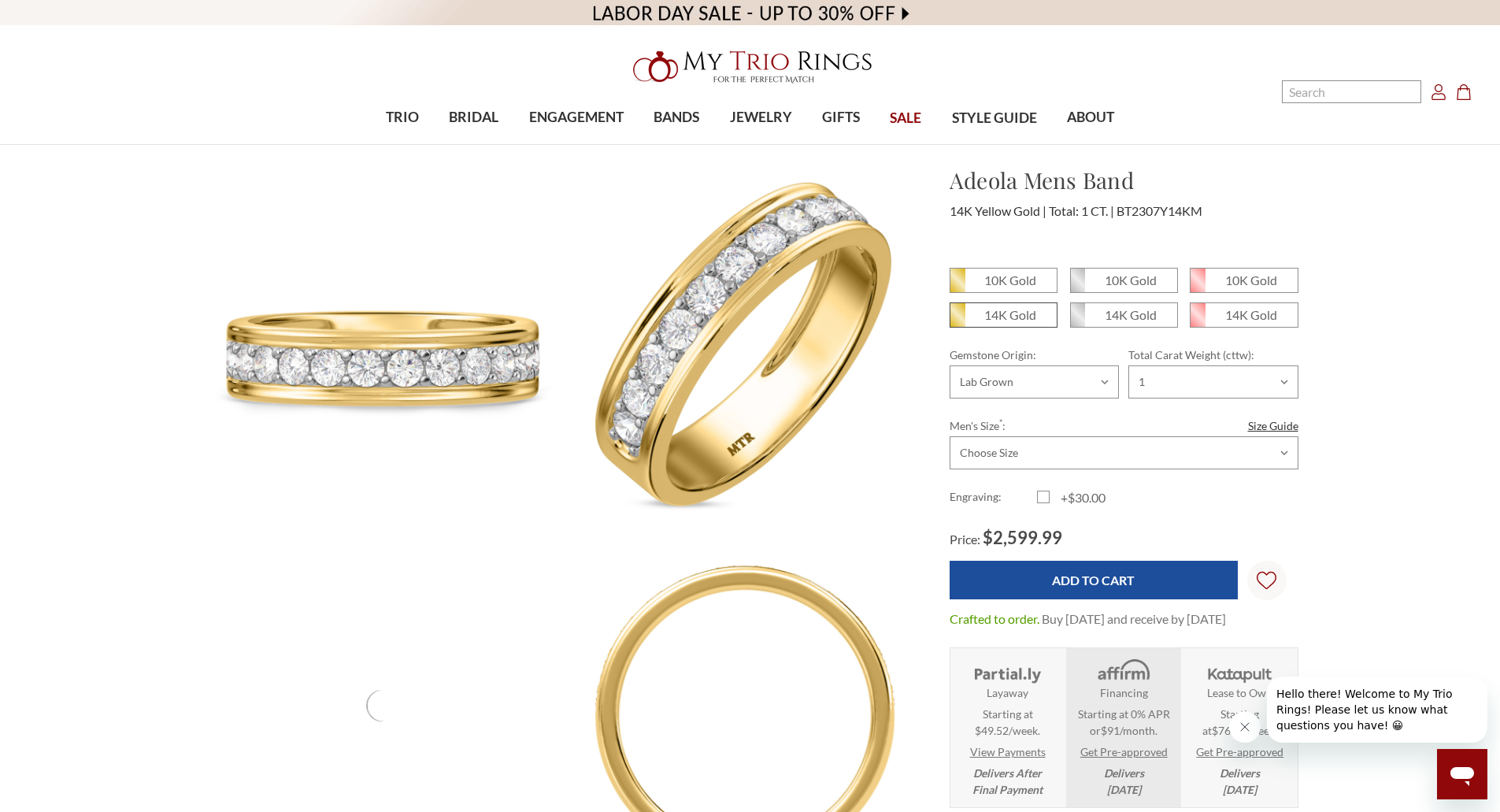
click at [1018, 307] on span "14K Gold" at bounding box center [1003, 315] width 107 height 23
click at [957, 320] on input "14K Gold" at bounding box center [956, 320] width 1 height 1
radio input "true"
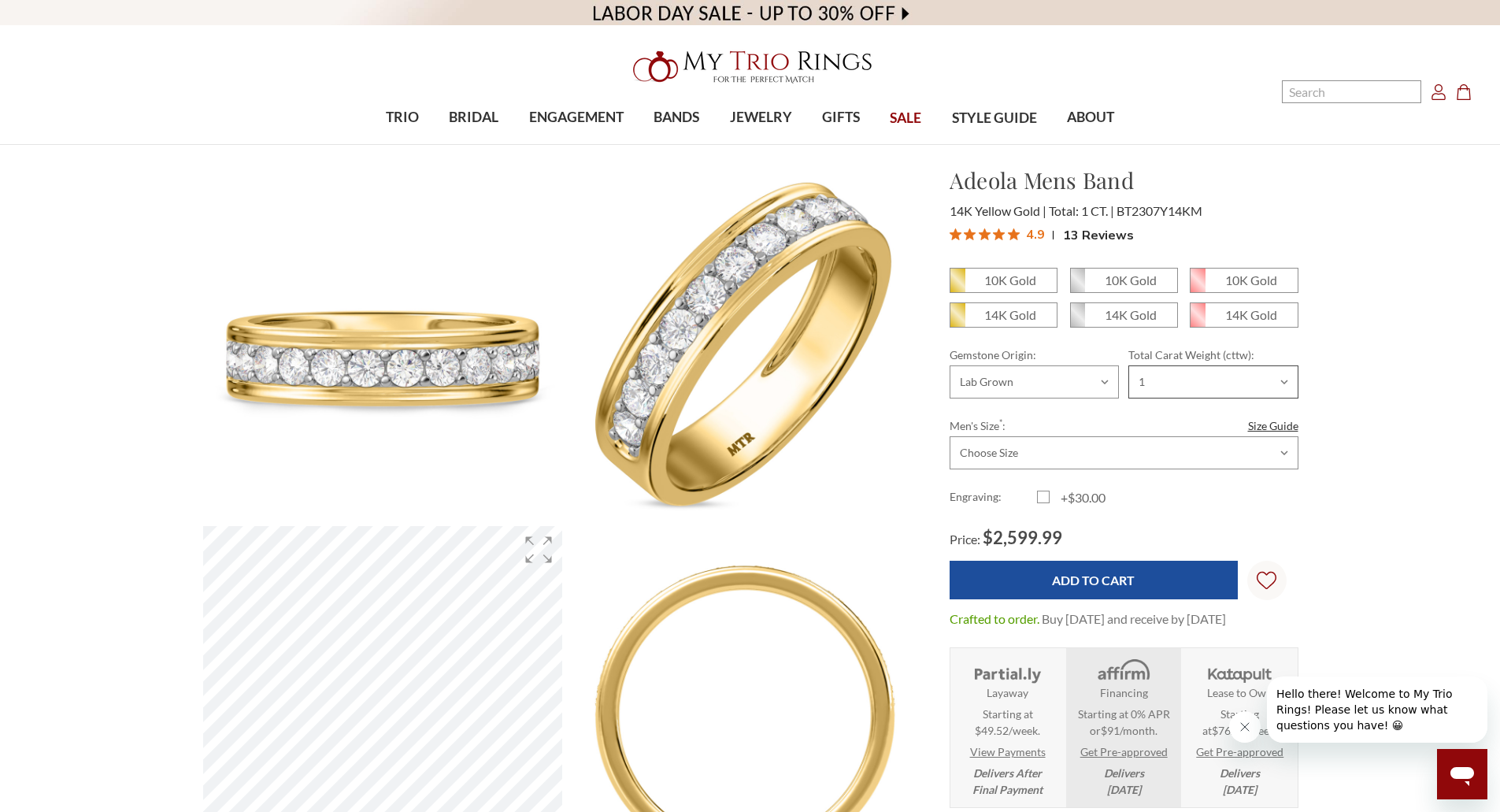
click at [1173, 380] on select "Choose Options 1/2 1" at bounding box center [1212, 381] width 169 height 33
click at [1173, 380] on select "Choose Options 1/2 1" at bounding box center [1212, 381] width 169 height 33
click at [1052, 461] on select "Choose Size 6.00 6.25 6.50 6.75 7.00 7.25 7.50 7.75 8.00 8.25 8.50 8.75 9.00 9.…" at bounding box center [1124, 452] width 349 height 33
click at [950, 436] on select "Choose Size 6.00 6.25 6.50 6.75 7.00 7.25 7.50 7.75 8.00 8.25 8.50 8.75 9.00 9.…" at bounding box center [1124, 452] width 349 height 33
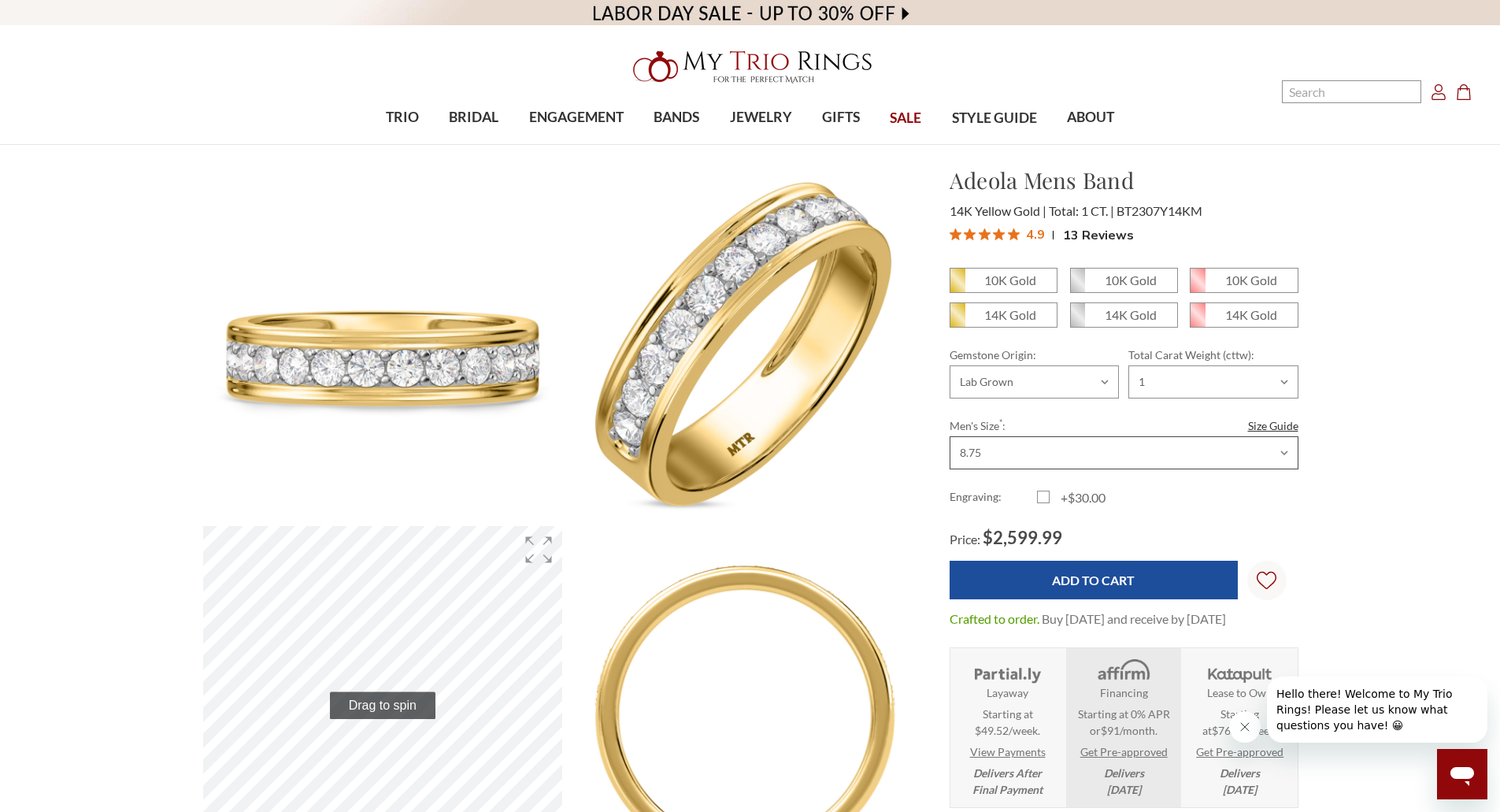
click at [1160, 460] on select "Choose Size 6.00 6.25 6.50 6.75 7.00 7.25 7.50 7.75 8.00 8.25 8.50 8.75 9.00 9.…" at bounding box center [1124, 452] width 349 height 33
select select "21728755"
click at [950, 436] on select "Choose Size 6.00 6.25 6.50 6.75 7.00 7.25 7.50 7.75 8.00 8.25 8.50 8.75 9.00 9.…" at bounding box center [1124, 452] width 349 height 33
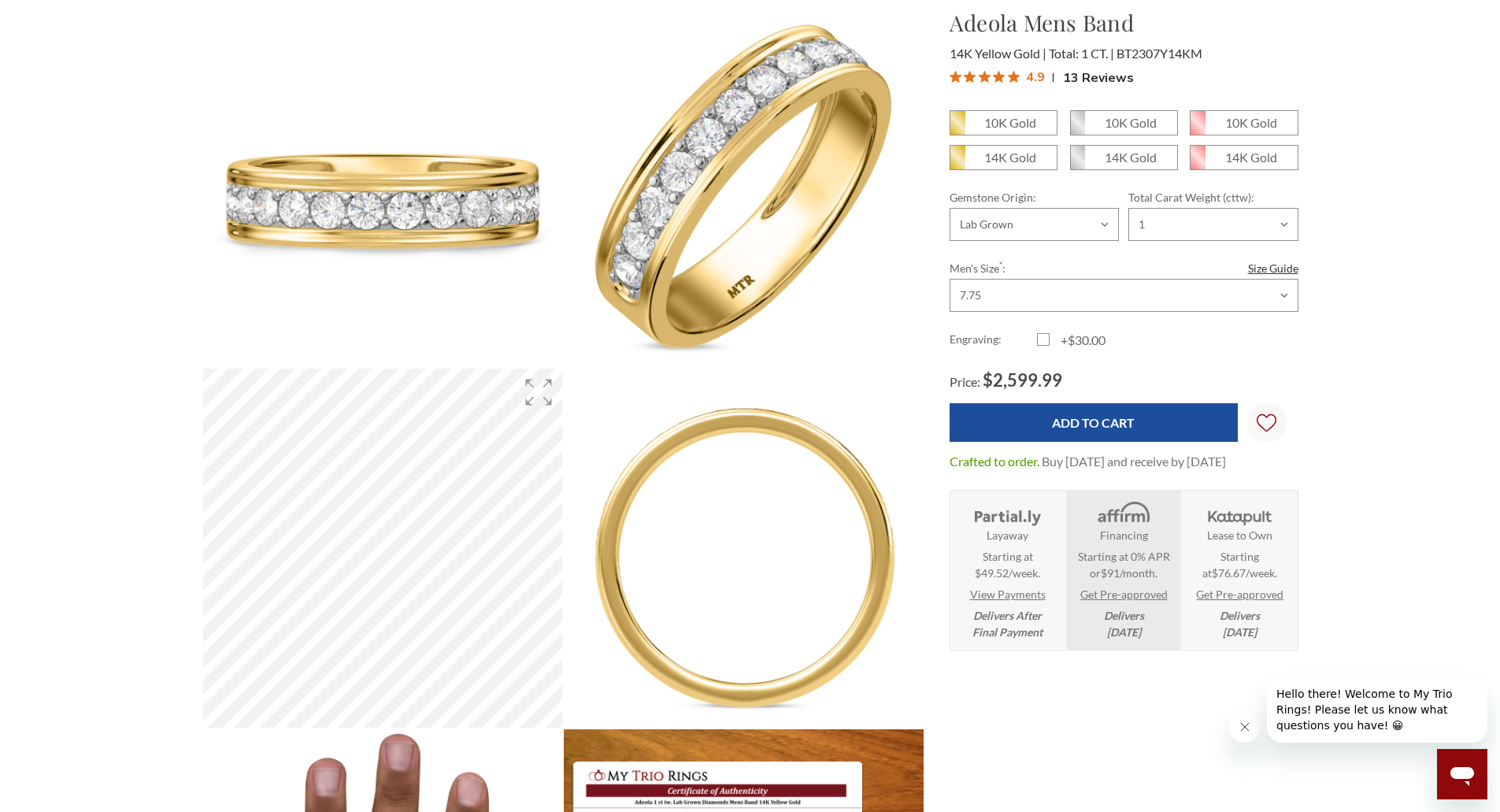
scroll to position [700, 1084]
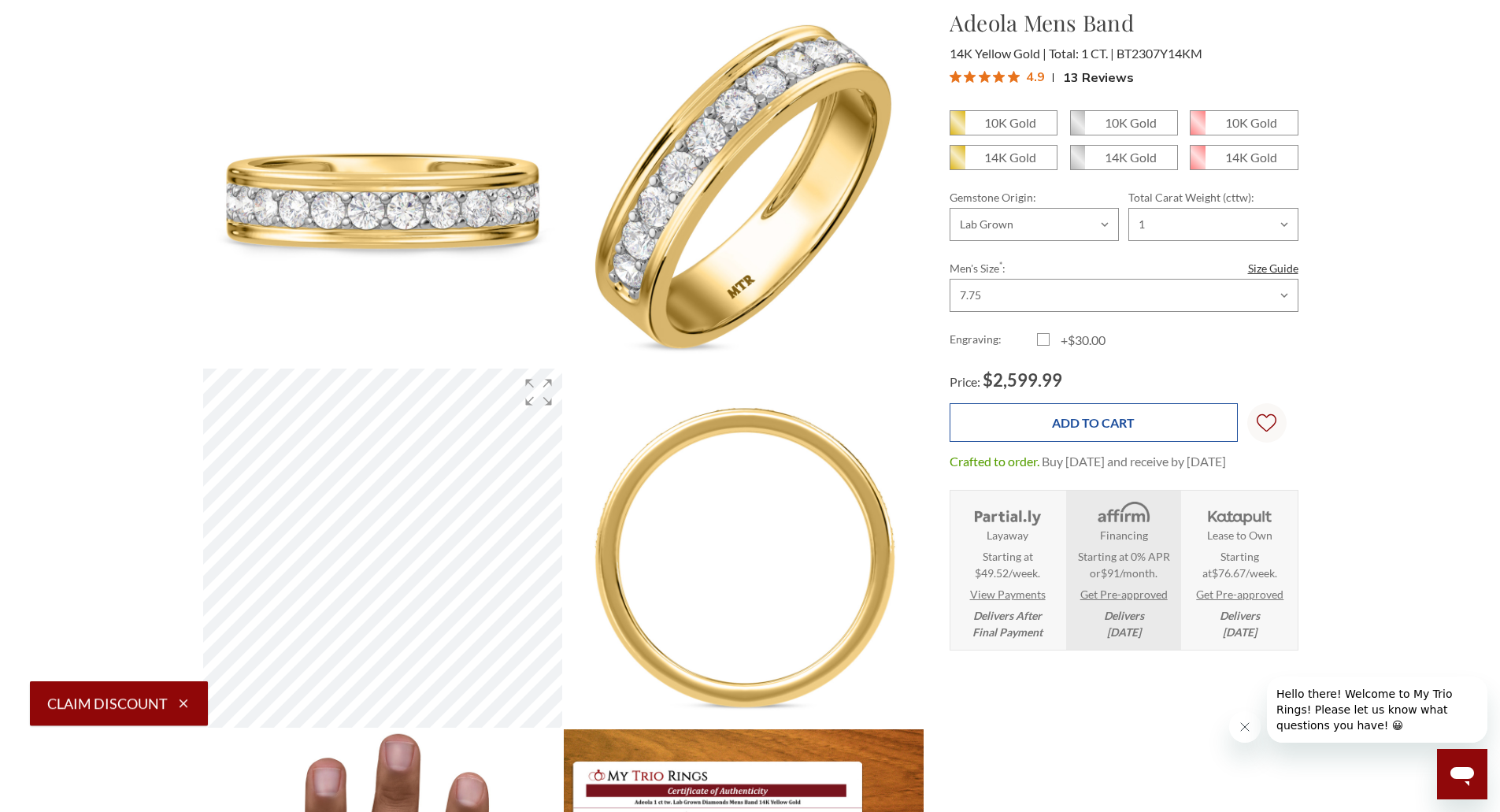
click at [1117, 430] on input "Add to Cart" at bounding box center [1094, 422] width 288 height 38
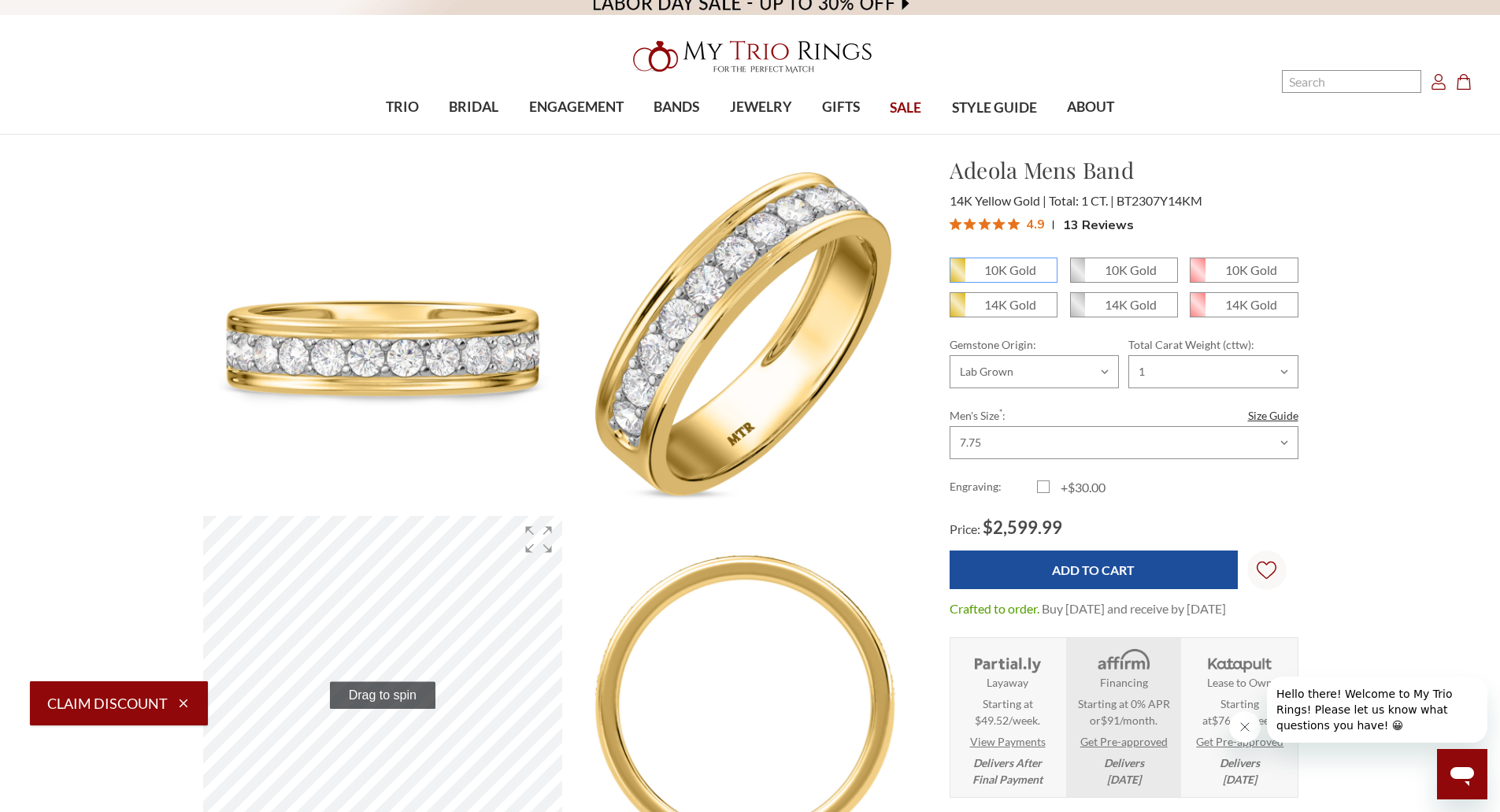
scroll to position [0, 0]
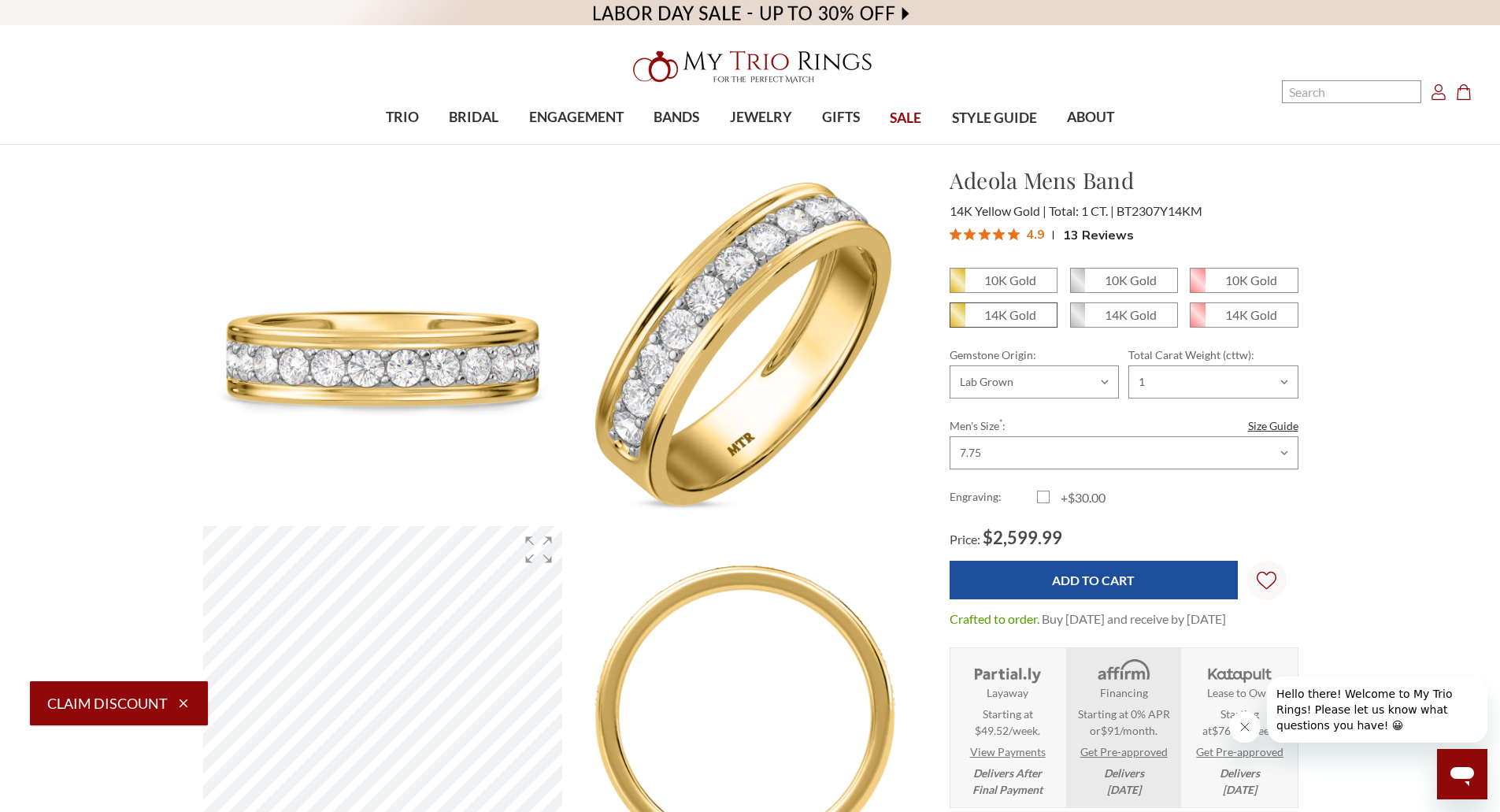
click at [1009, 325] on span "14K Gold" at bounding box center [1003, 315] width 107 height 23
click at [957, 321] on input "14K Gold" at bounding box center [956, 320] width 1 height 1
radio input "true"
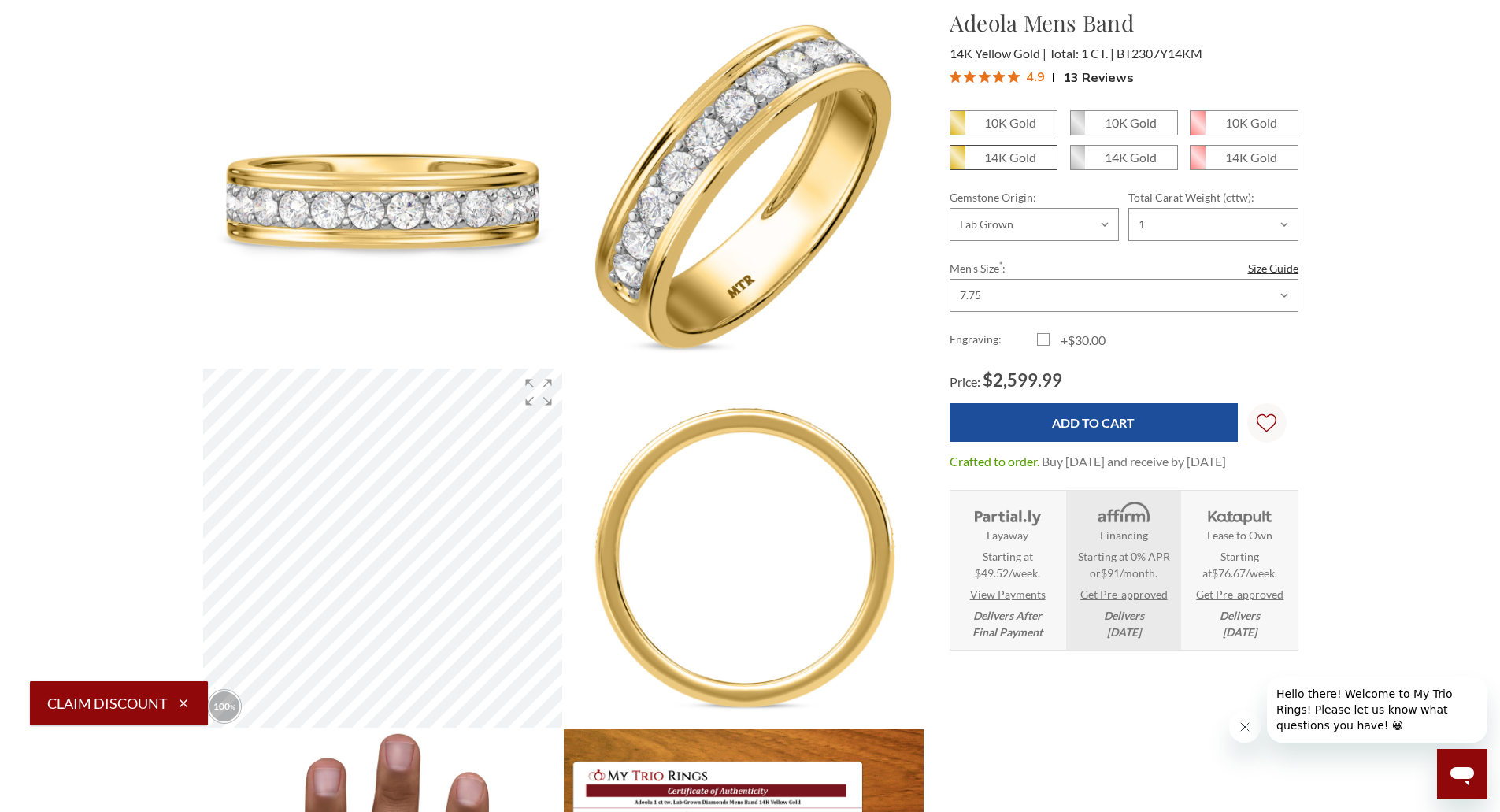
scroll to position [700, 1084]
click at [1026, 159] on em "14K Gold" at bounding box center [1010, 157] width 52 height 15
click at [957, 163] on input "14K Gold" at bounding box center [956, 163] width 1 height 1
radio input "true"
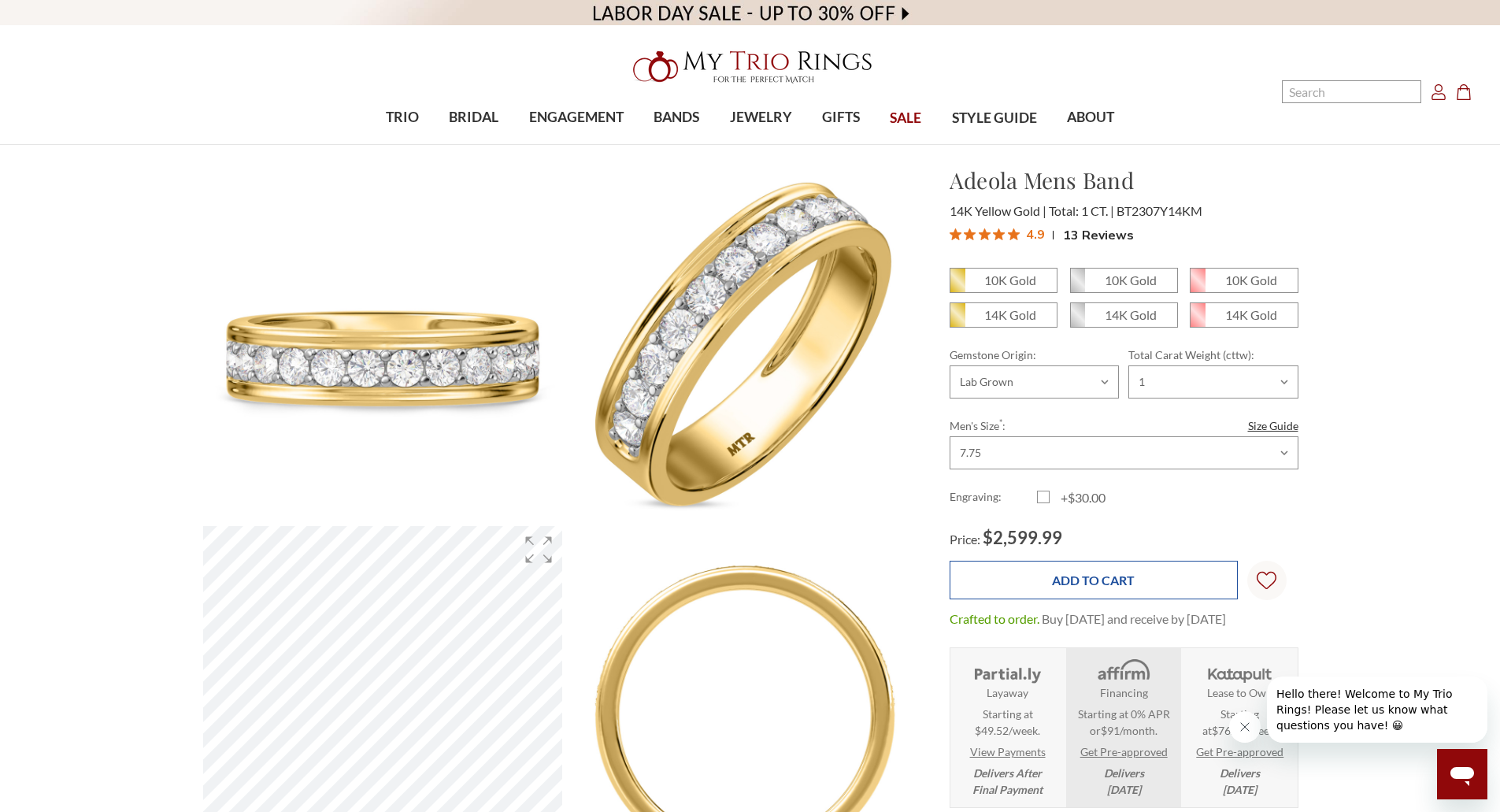
click at [1136, 572] on input "Add to Cart" at bounding box center [1094, 580] width 288 height 38
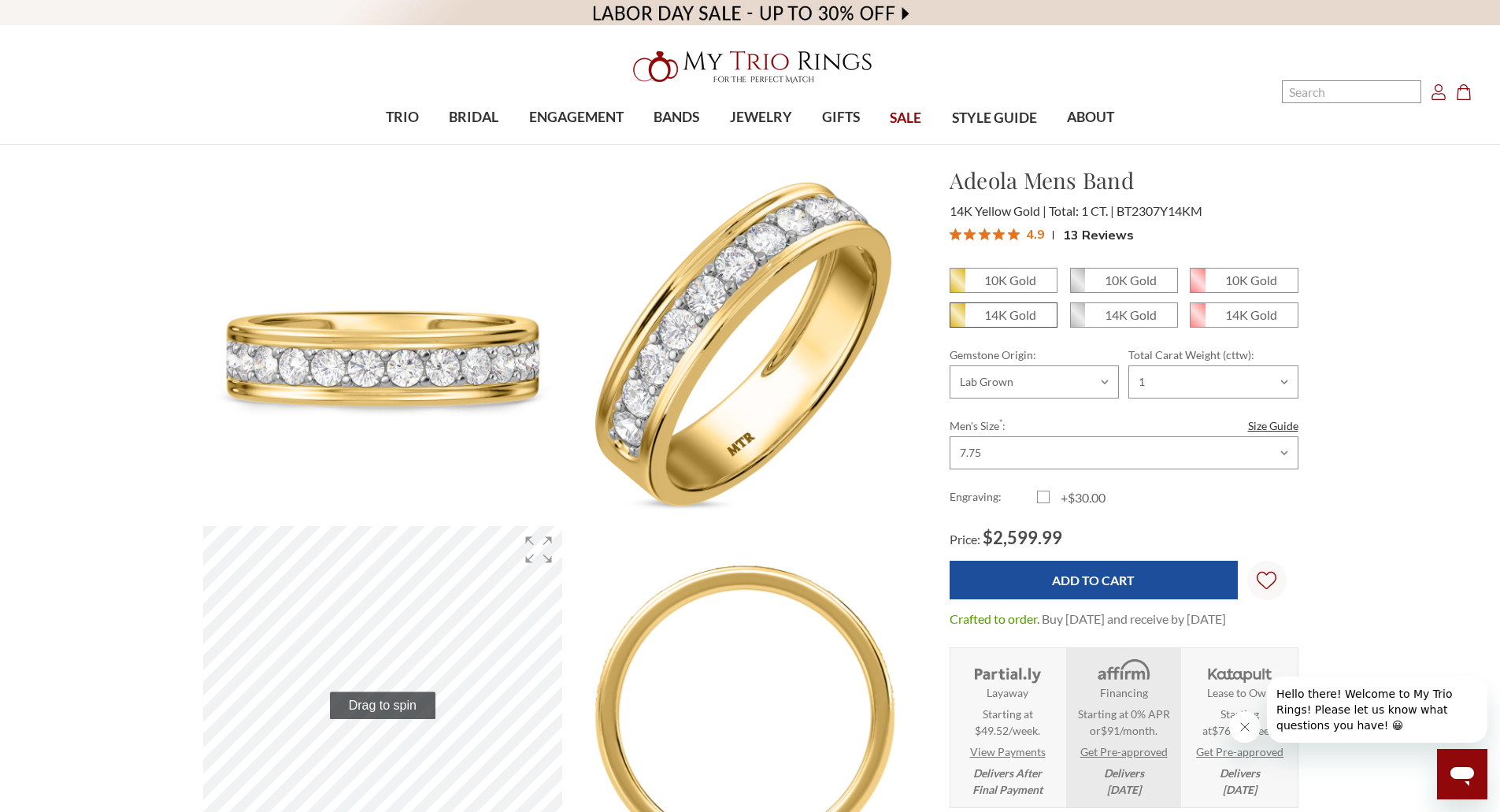
click at [1040, 314] on span "14K Gold" at bounding box center [1003, 315] width 107 height 23
click at [957, 320] on input "14K Gold" at bounding box center [956, 320] width 1 height 1
radio input "true"
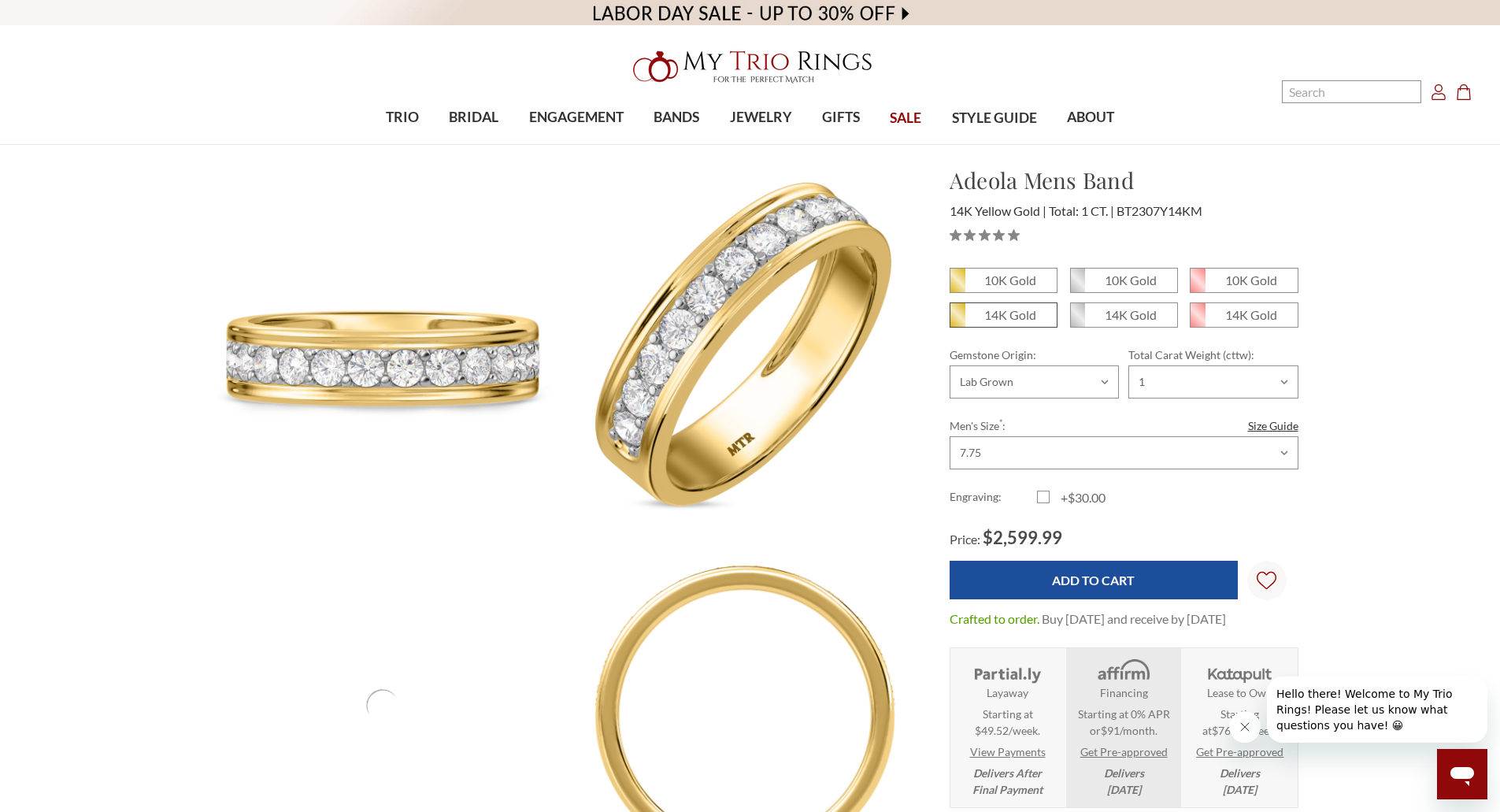
drag, startPoint x: 0, startPoint y: 0, endPoint x: 1040, endPoint y: 314, distance: 1086.4
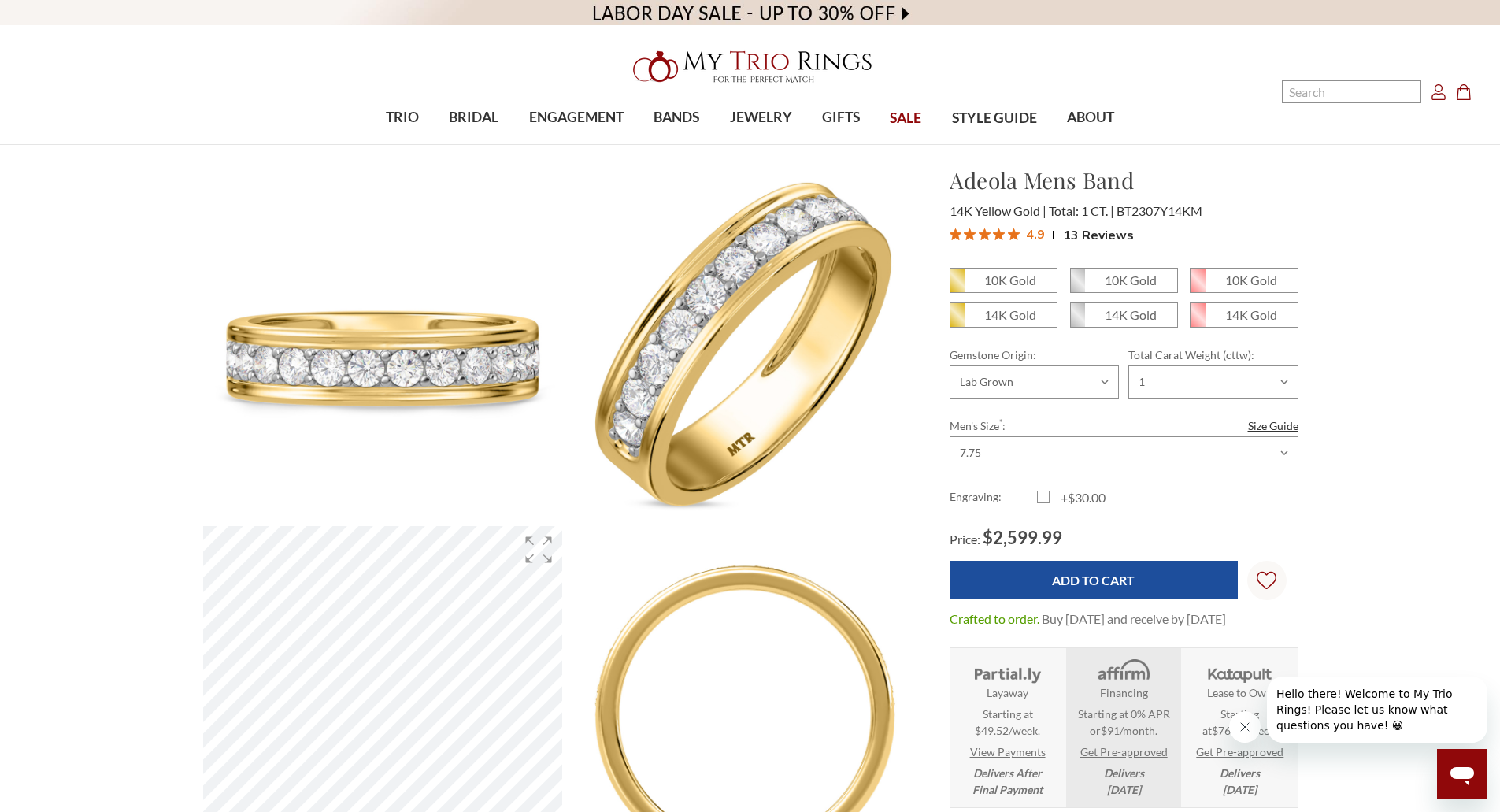
drag, startPoint x: 1040, startPoint y: 314, endPoint x: 987, endPoint y: 337, distance: 57.8
click at [987, 337] on div "10K Gold 10K Gold" at bounding box center [1124, 396] width 349 height 259
click at [977, 320] on span "14K Gold" at bounding box center [1003, 315] width 107 height 23
click at [957, 320] on input "14K Gold" at bounding box center [956, 320] width 1 height 1
radio input "true"
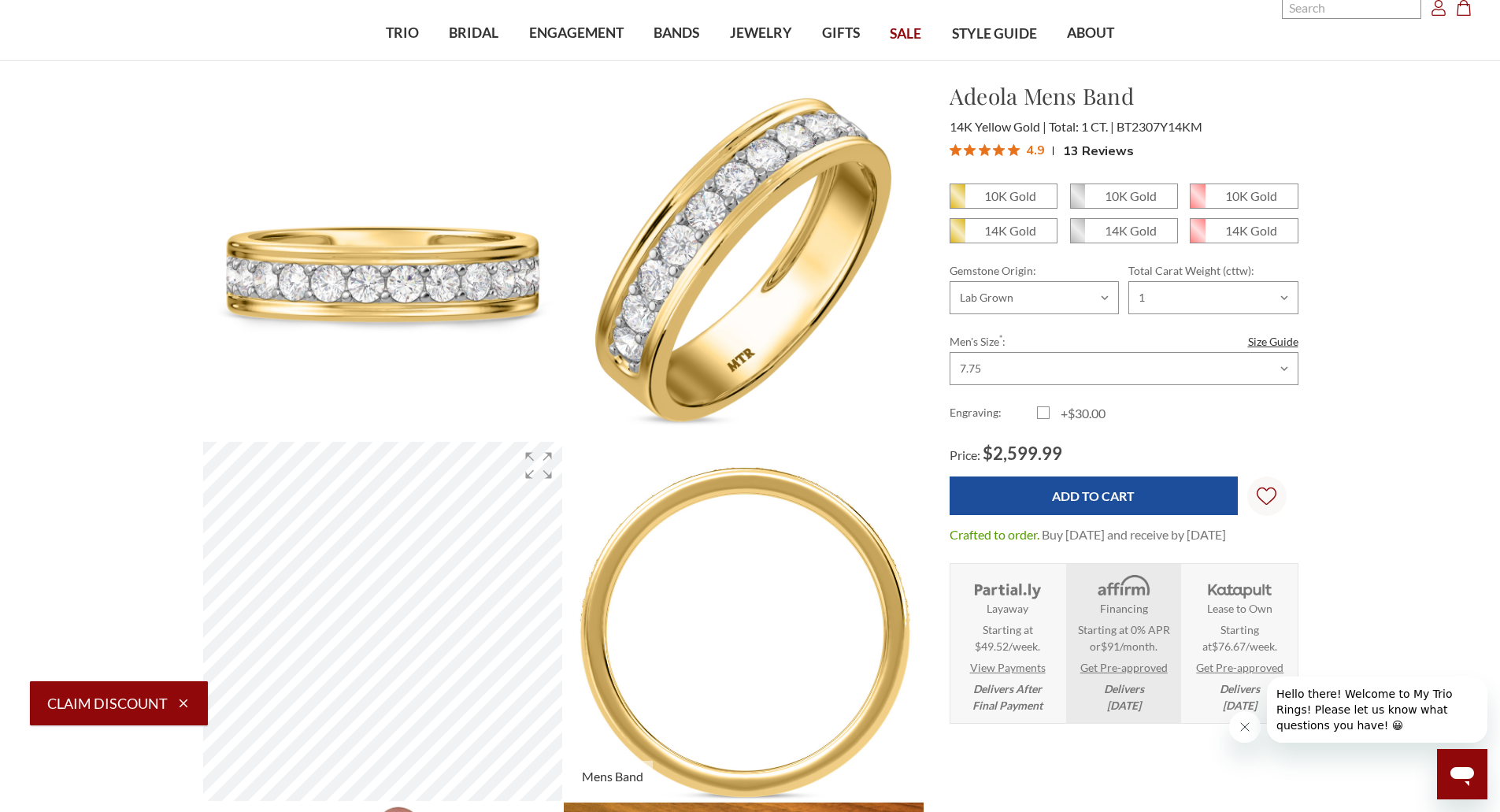
scroll to position [78, 0]
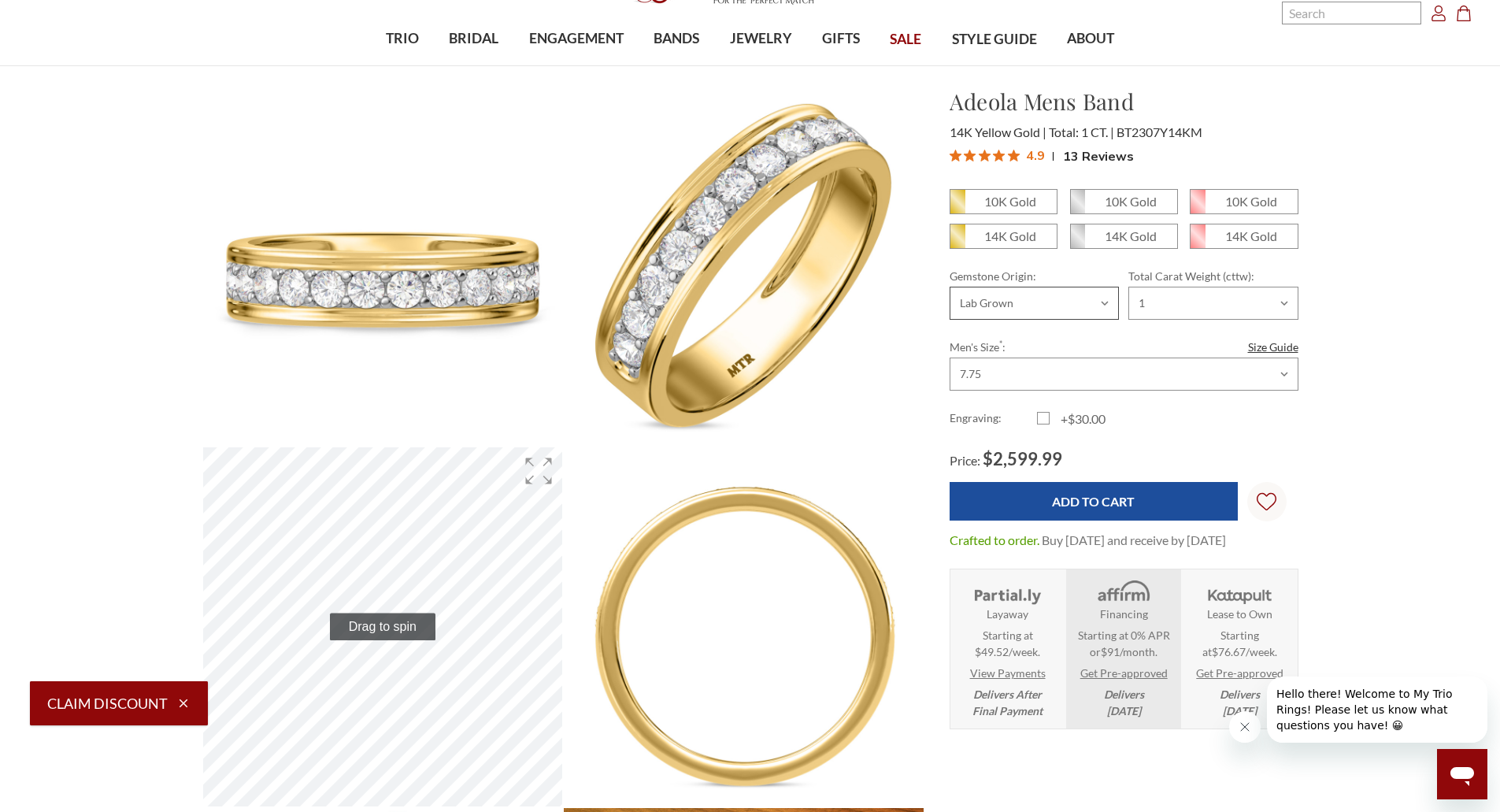
click at [1107, 309] on select "Choose Options Natural Lab Grown" at bounding box center [1034, 303] width 169 height 33
click at [1232, 295] on select "Choose Options 1/2 1" at bounding box center [1212, 303] width 169 height 33
click at [1232, 294] on select "Choose Options 1/2 1" at bounding box center [1212, 303] width 169 height 33
click at [1209, 333] on div "10K Gold 10K Gold" at bounding box center [1124, 318] width 349 height 259
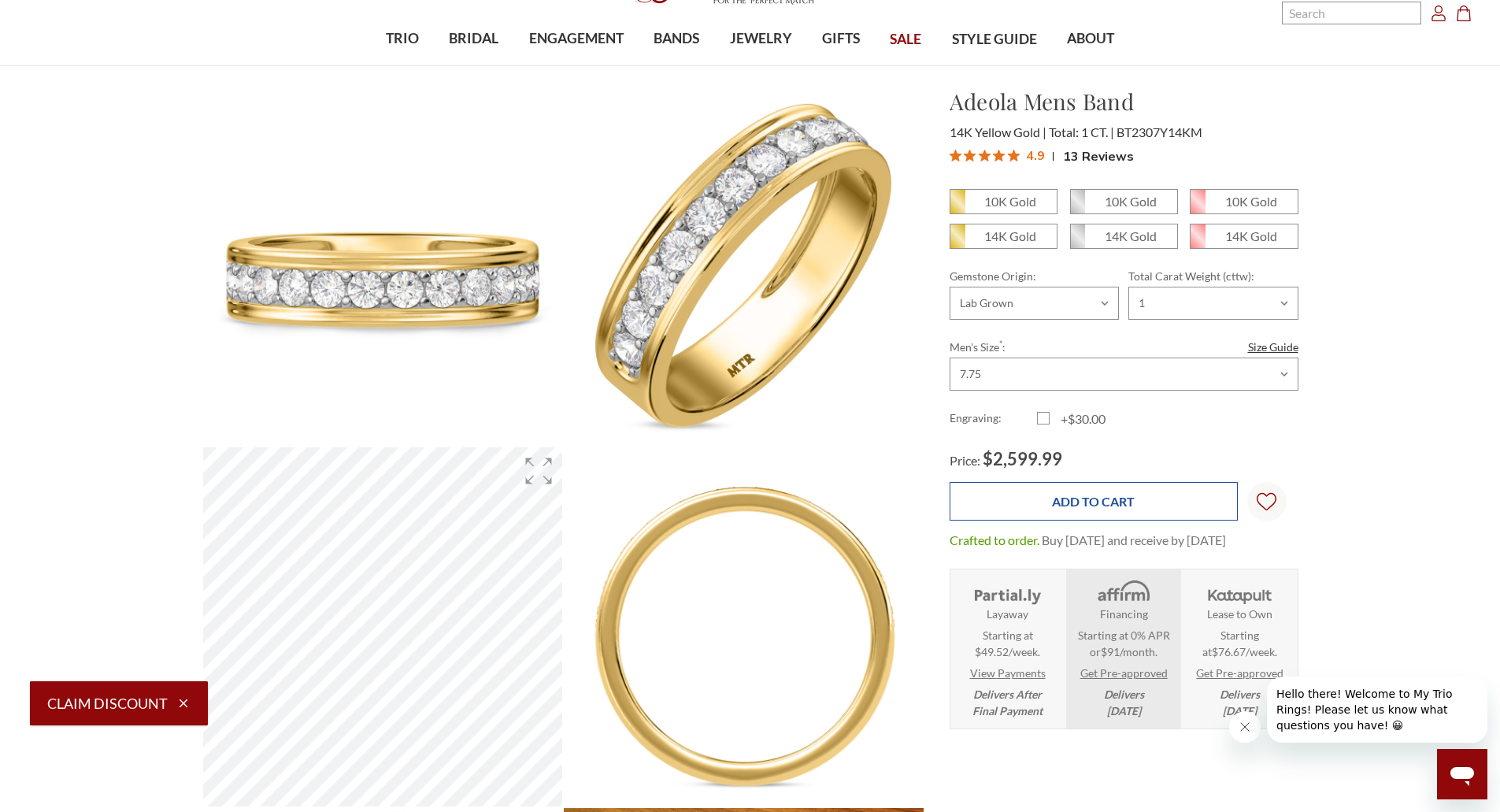
click at [1128, 498] on input "Add to Cart" at bounding box center [1094, 501] width 288 height 38
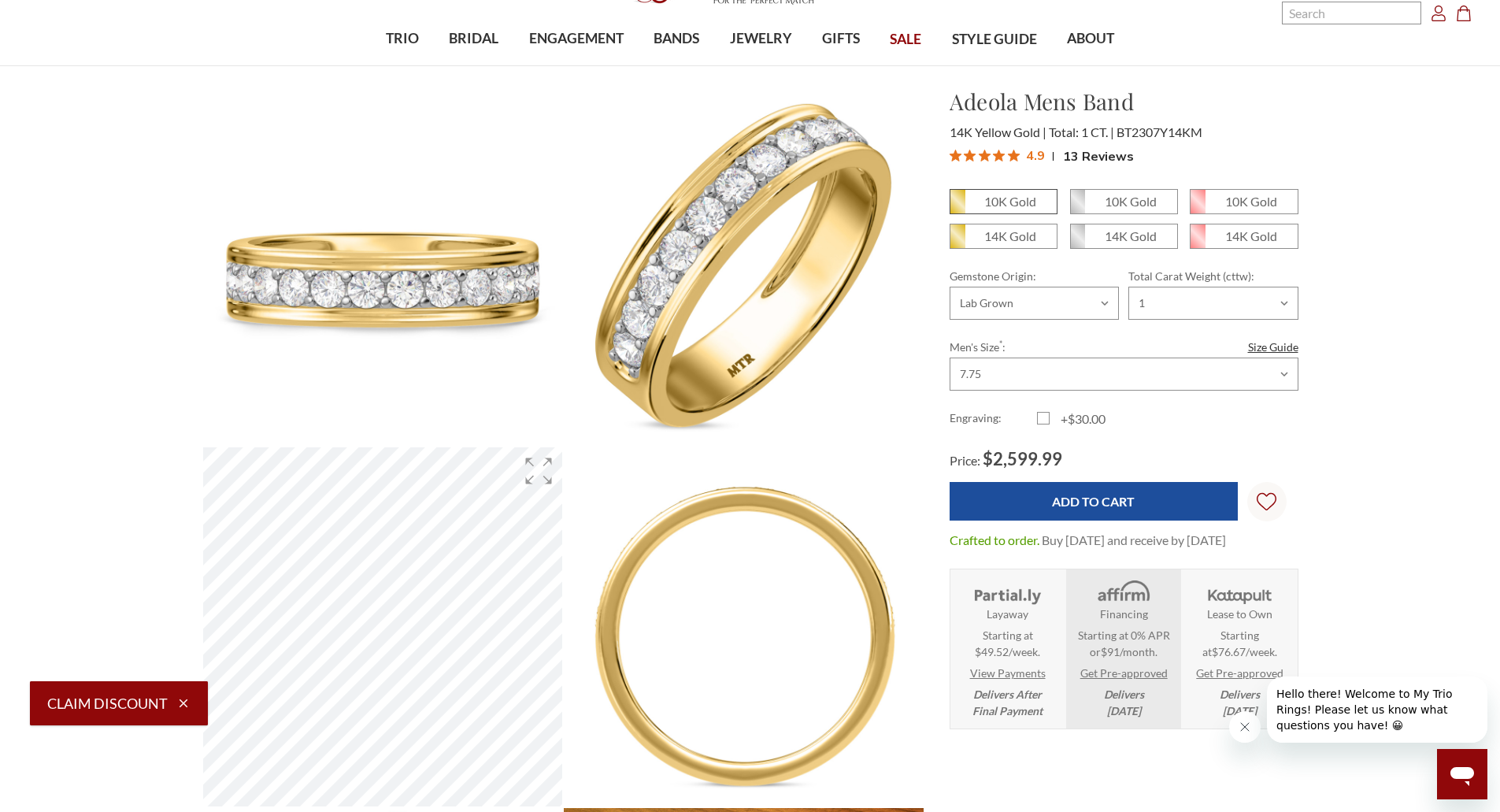
click at [1023, 211] on span "10K Gold" at bounding box center [1003, 201] width 107 height 23
click at [957, 208] on input "10K Gold" at bounding box center [956, 207] width 1 height 1
radio input "true"
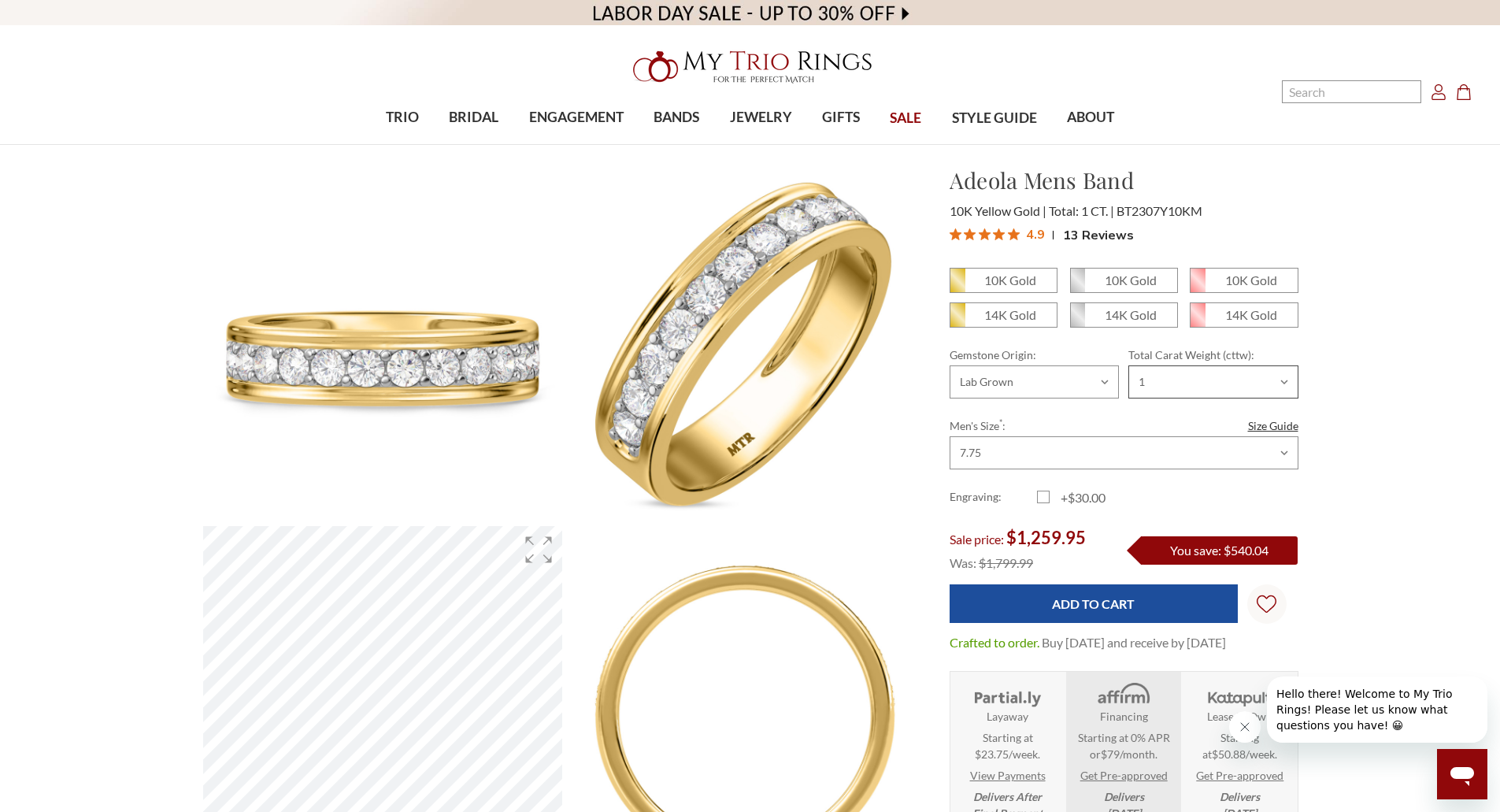
click at [1167, 380] on select "Choose Options 1/2 1" at bounding box center [1212, 381] width 169 height 33
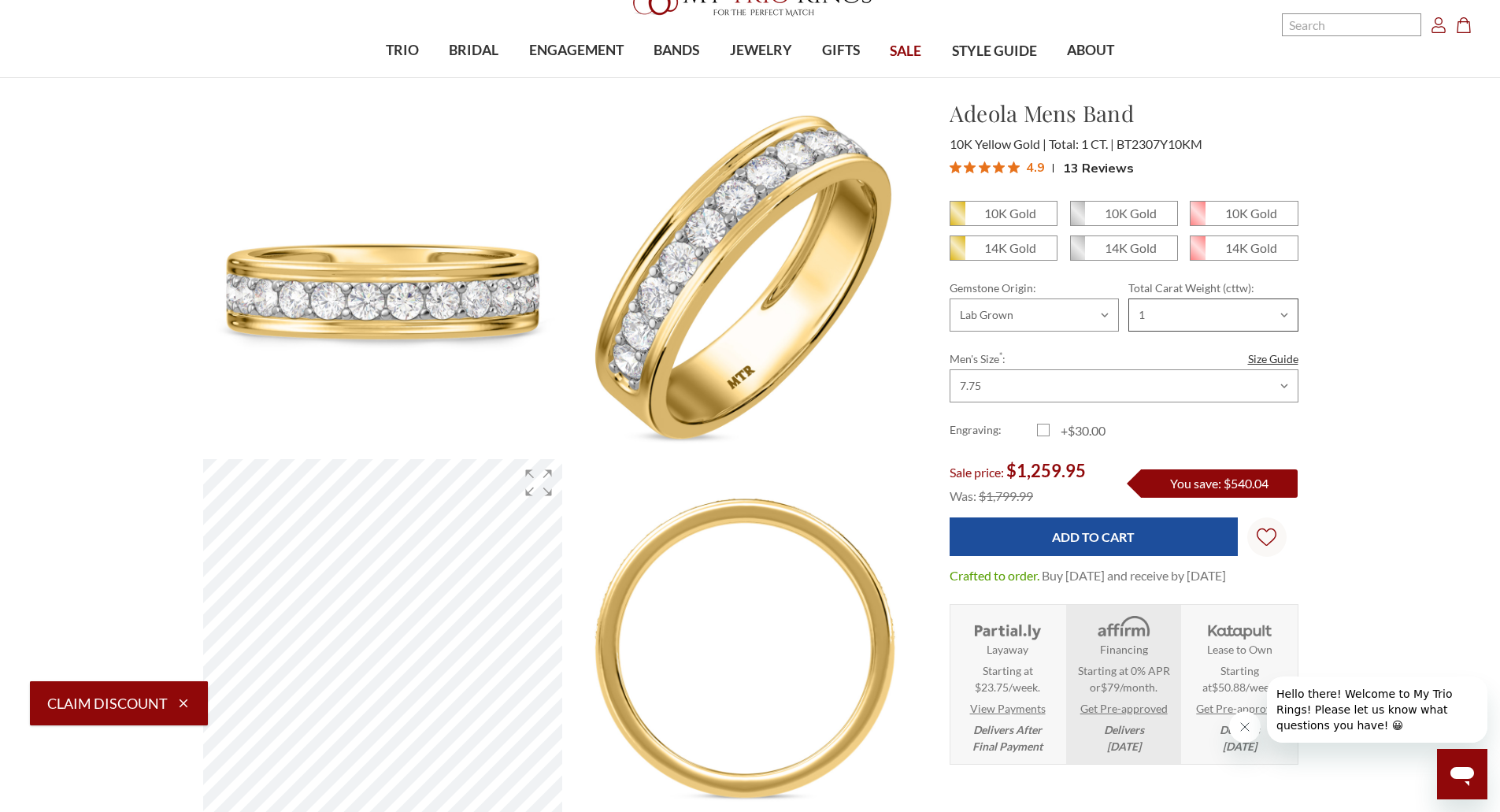
scroll to position [78, 0]
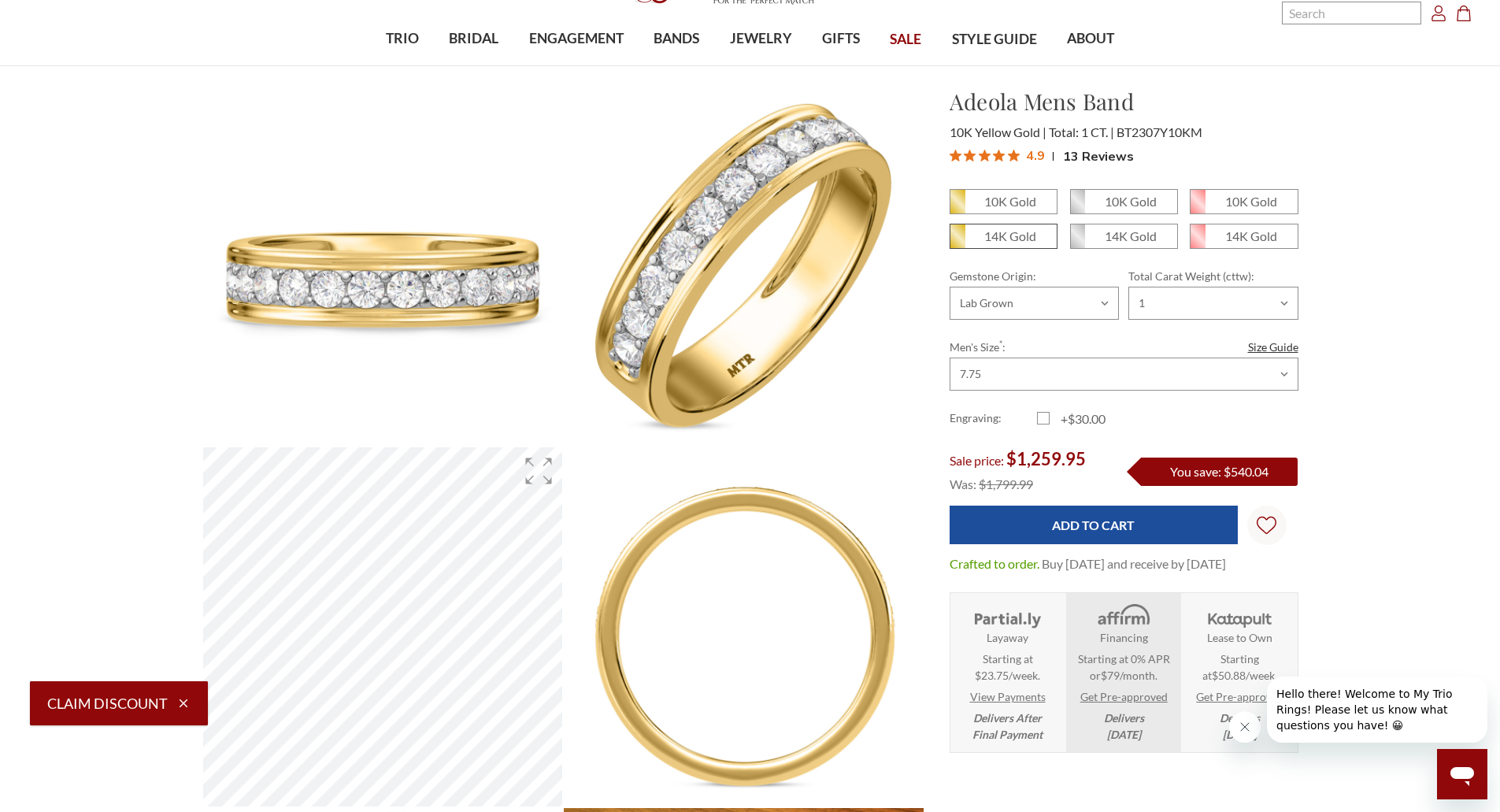
click at [1014, 237] on em "14K Gold" at bounding box center [1010, 235] width 52 height 15
click at [957, 242] on input "14K Gold" at bounding box center [956, 242] width 1 height 1
radio input "true"
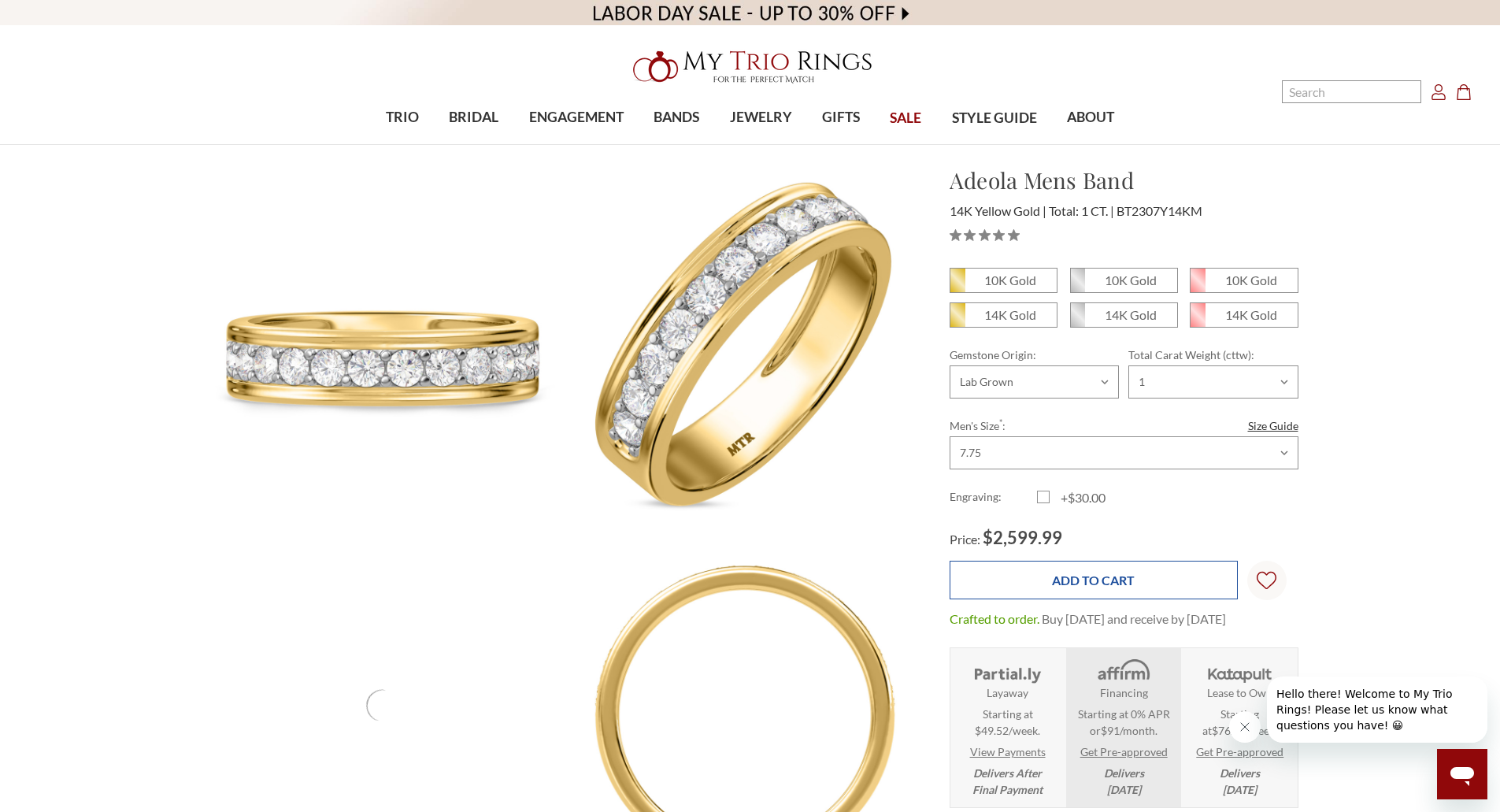
click at [1192, 572] on input "Add to Cart" at bounding box center [1094, 580] width 288 height 38
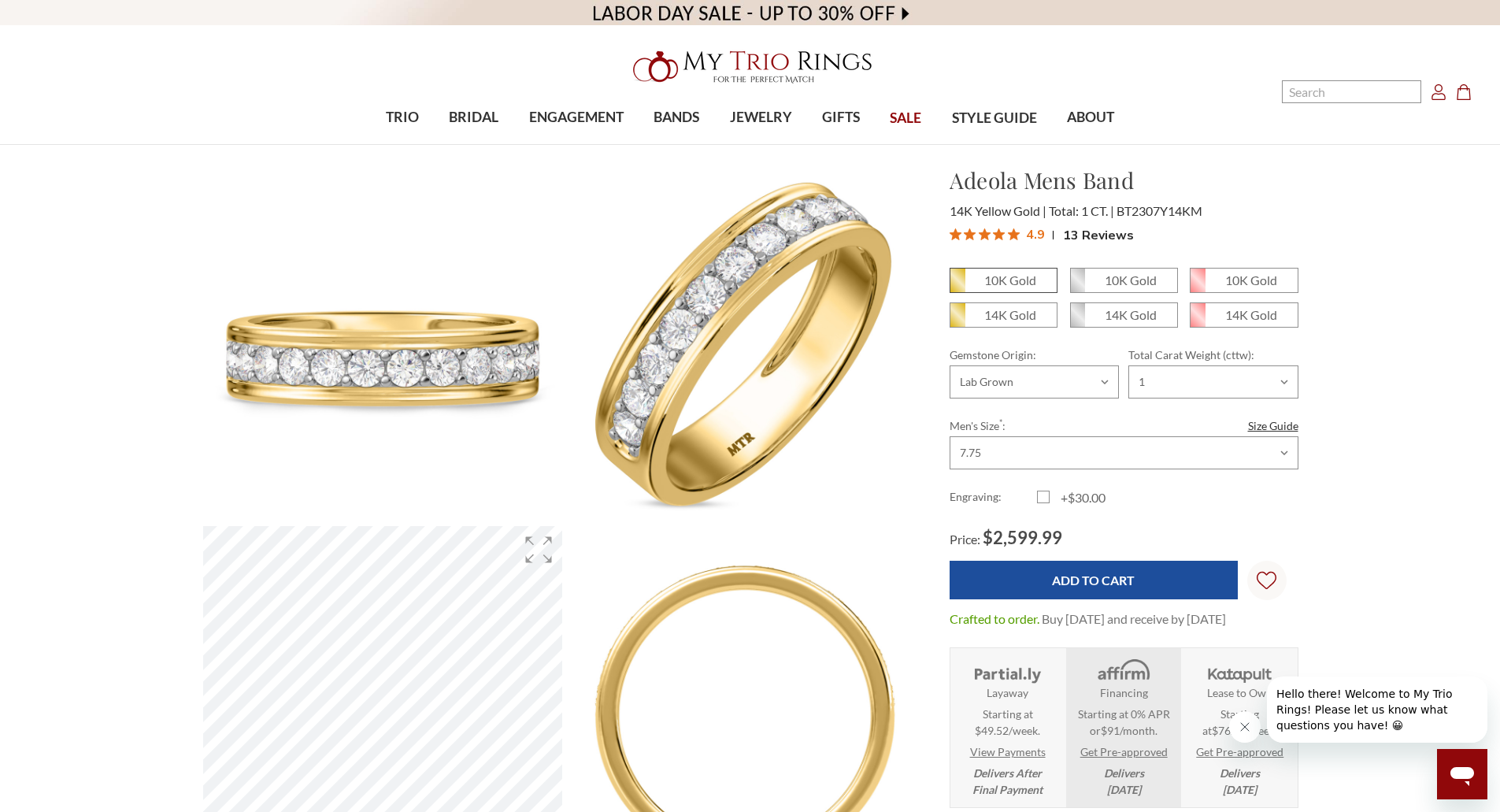
click at [1004, 286] on em "10K Gold" at bounding box center [1010, 279] width 52 height 15
click at [957, 286] on input "10K Gold" at bounding box center [956, 286] width 1 height 1
radio input "true"
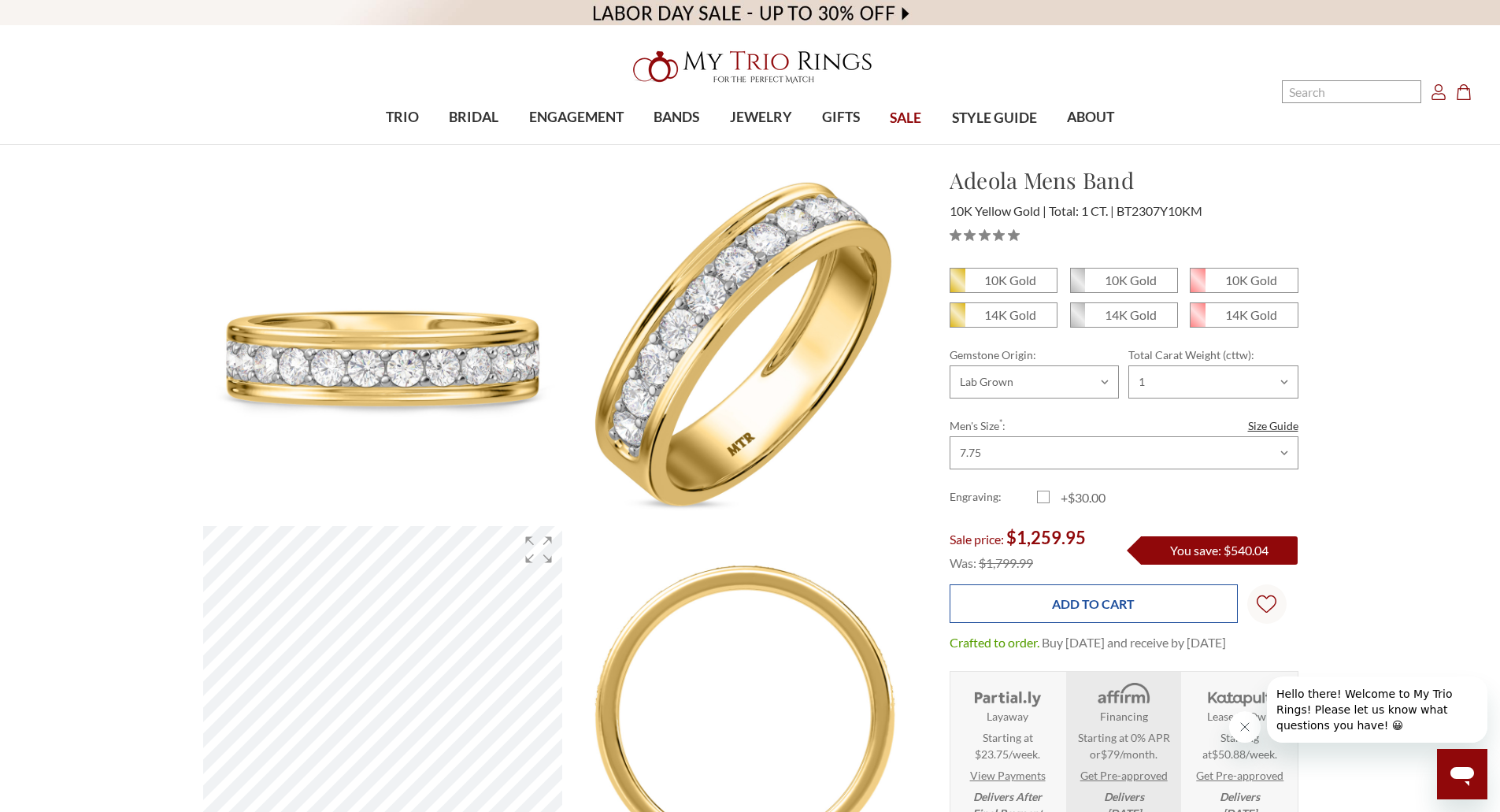
click at [1110, 589] on input "Add to Cart" at bounding box center [1094, 604] width 288 height 38
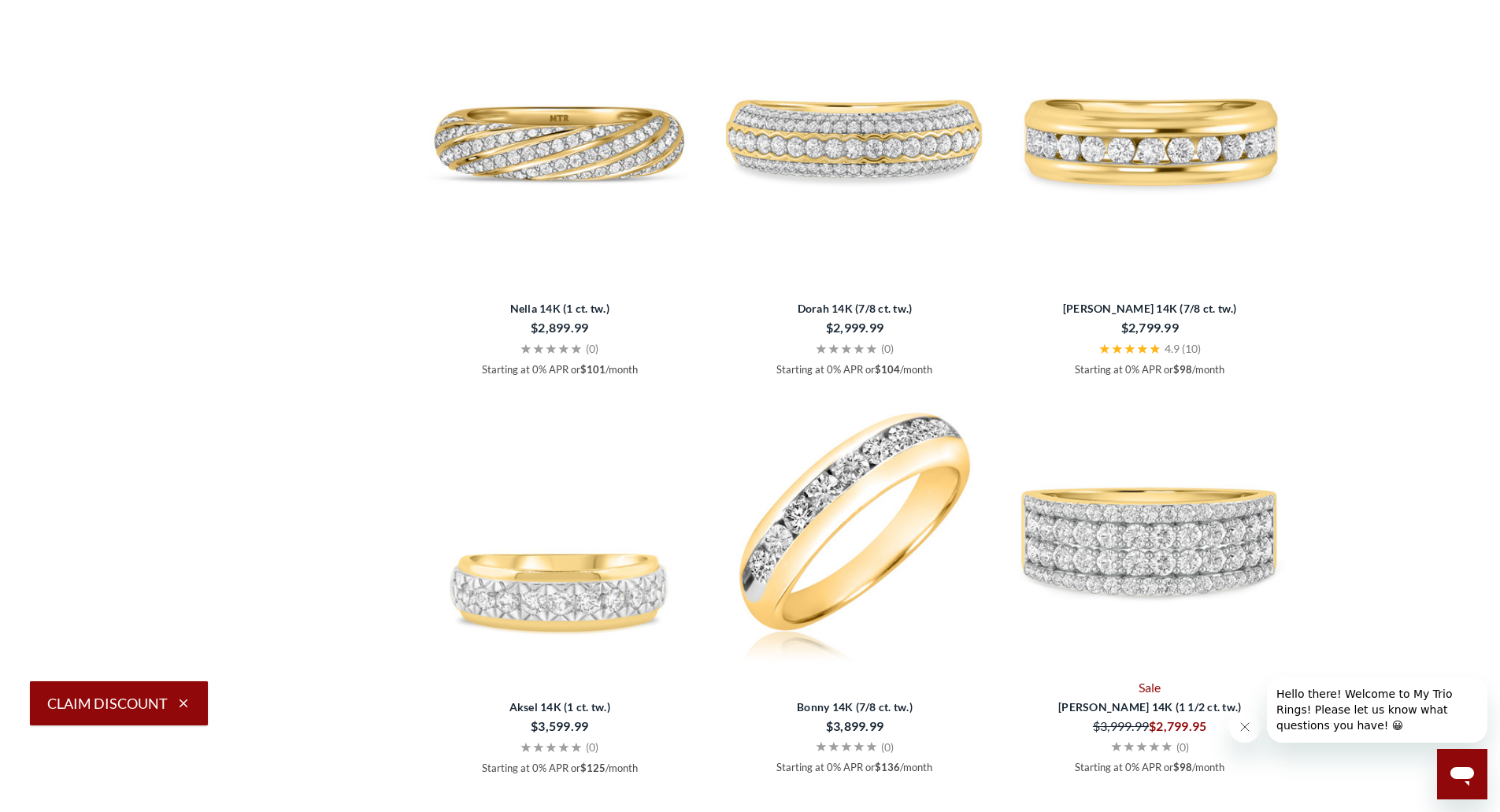
scroll to position [2461, 0]
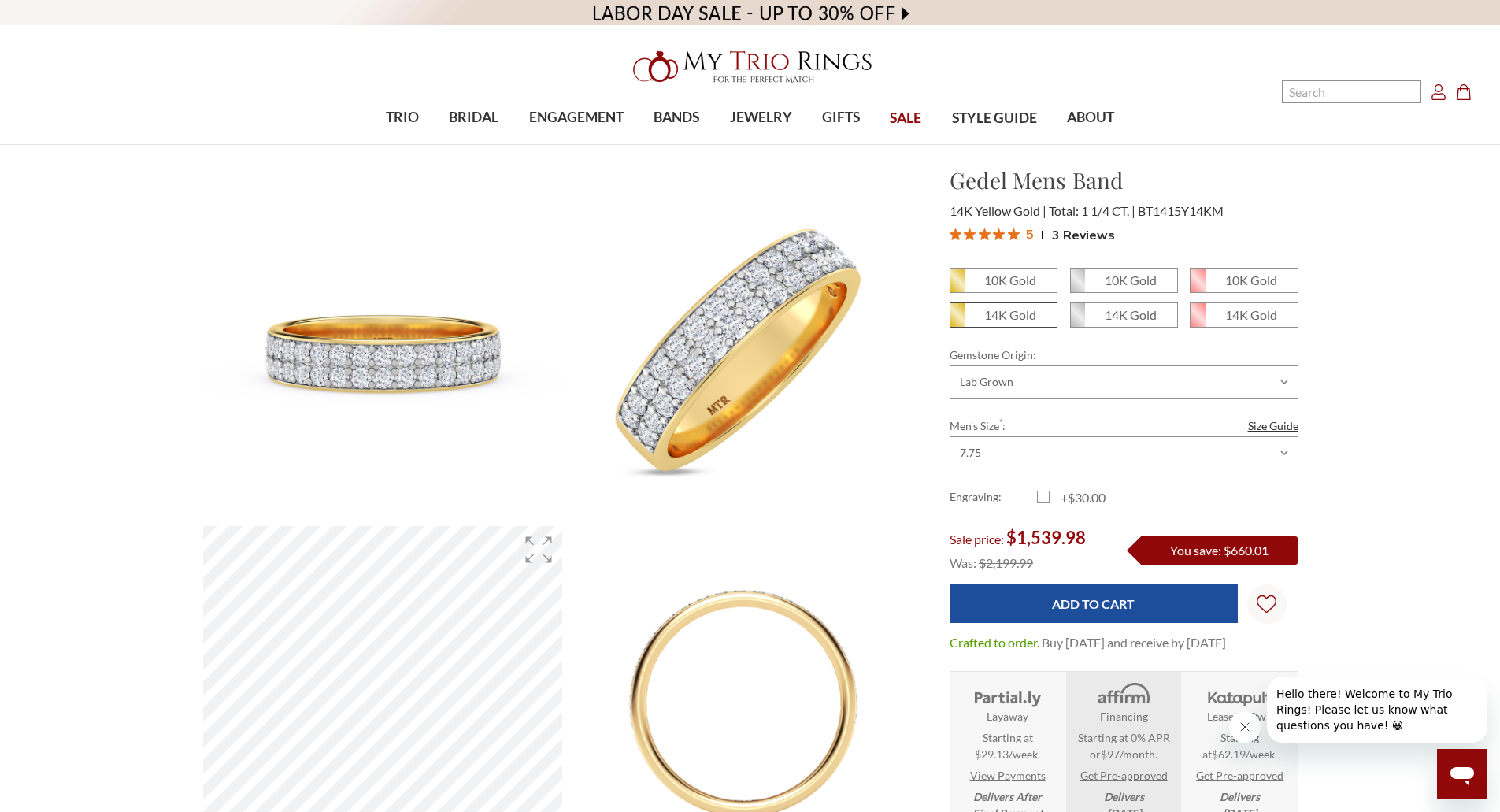
click at [998, 320] on em "14K Gold" at bounding box center [1010, 314] width 52 height 15
click at [957, 320] on input "14K Gold" at bounding box center [956, 320] width 1 height 1
radio input "true"
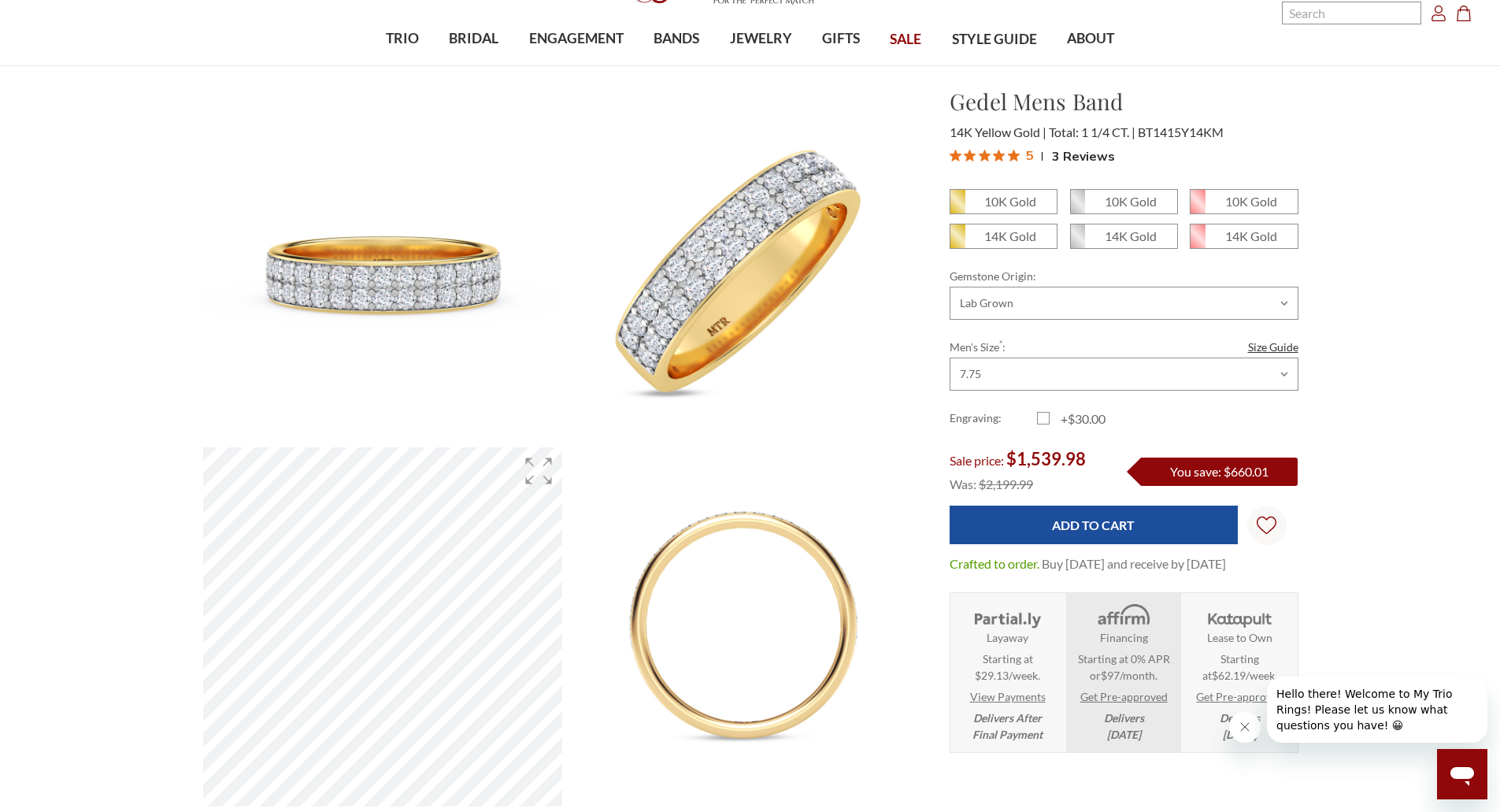
scroll to position [158, 0]
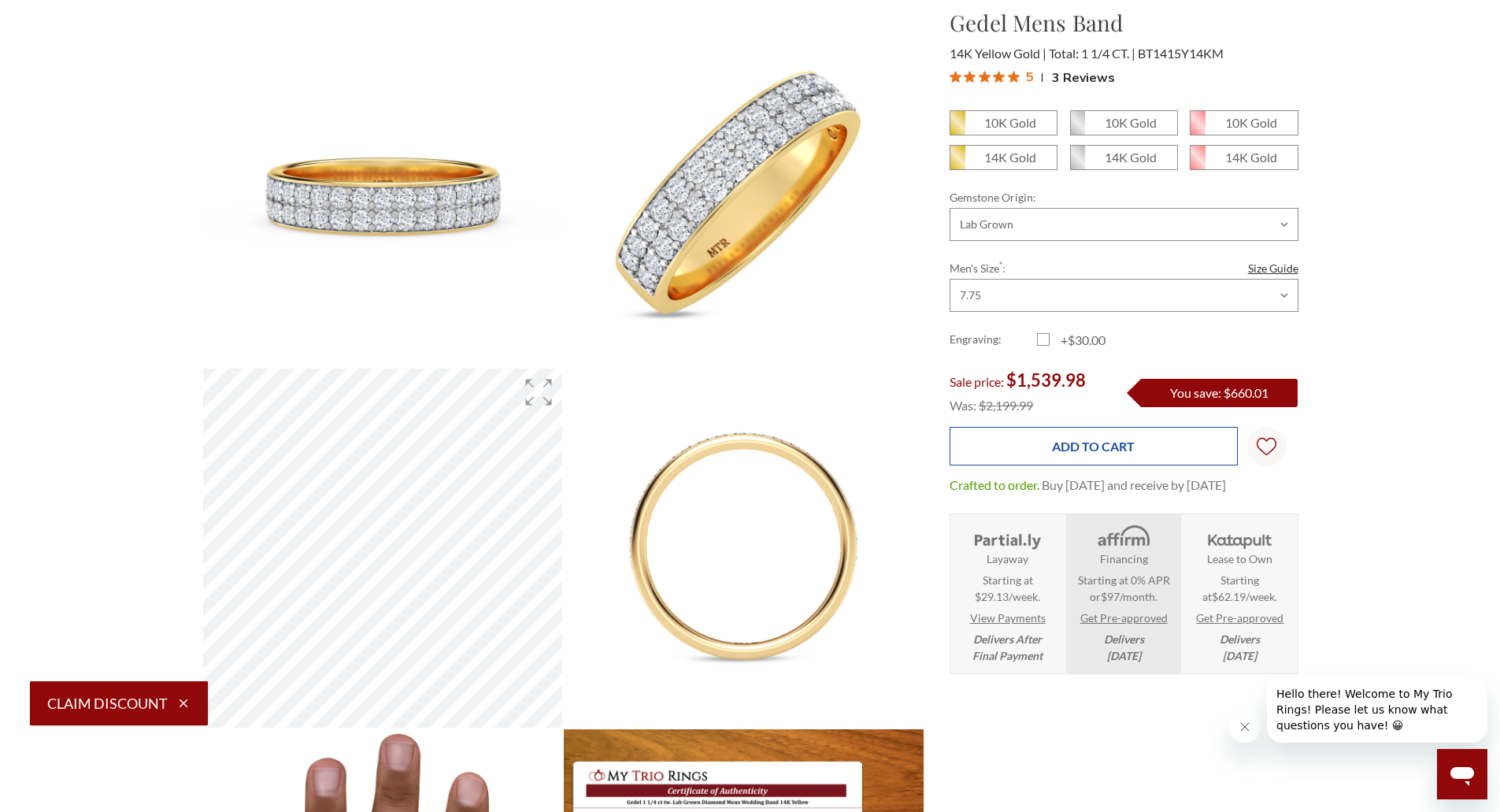
click at [1124, 435] on input "Add to Cart" at bounding box center [1094, 446] width 288 height 38
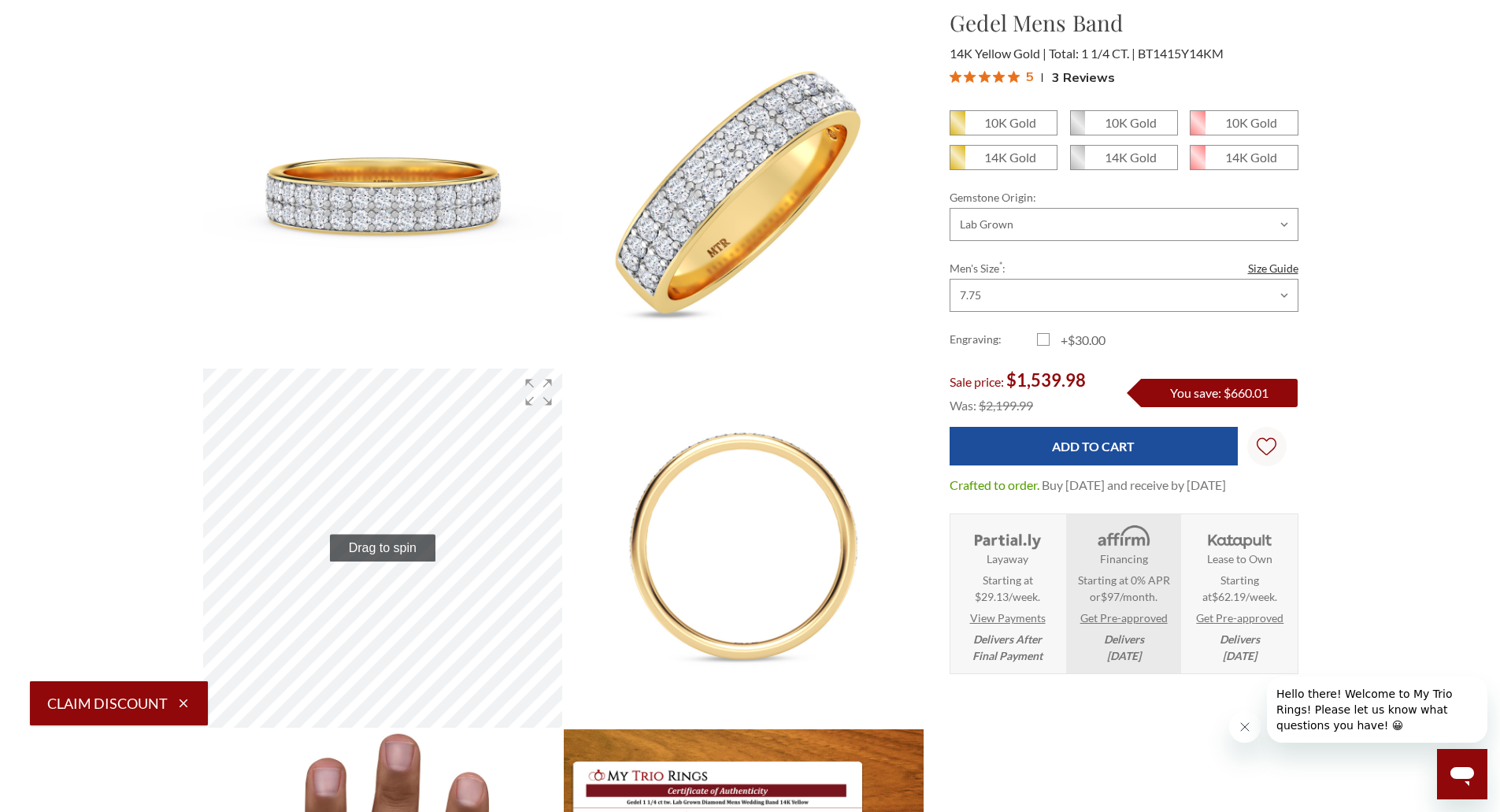
click at [188, 706] on icon "button" at bounding box center [183, 703] width 14 height 14
click at [179, 705] on icon "button" at bounding box center [183, 703] width 14 height 14
click at [1011, 159] on em "14K Gold" at bounding box center [1010, 157] width 52 height 15
click at [957, 163] on input "14K Gold" at bounding box center [956, 163] width 1 height 1
radio input "true"
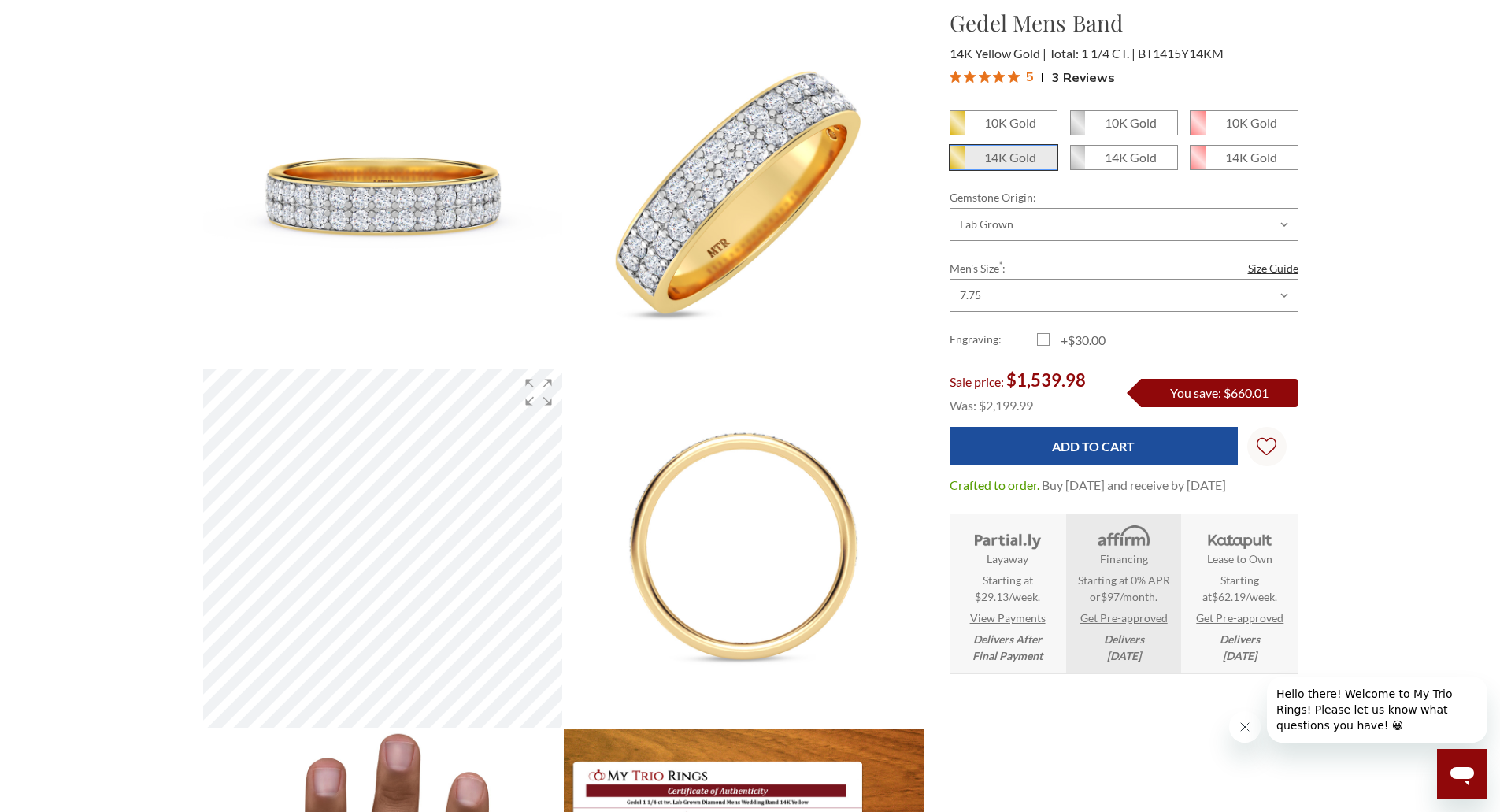
scroll to position [0, 0]
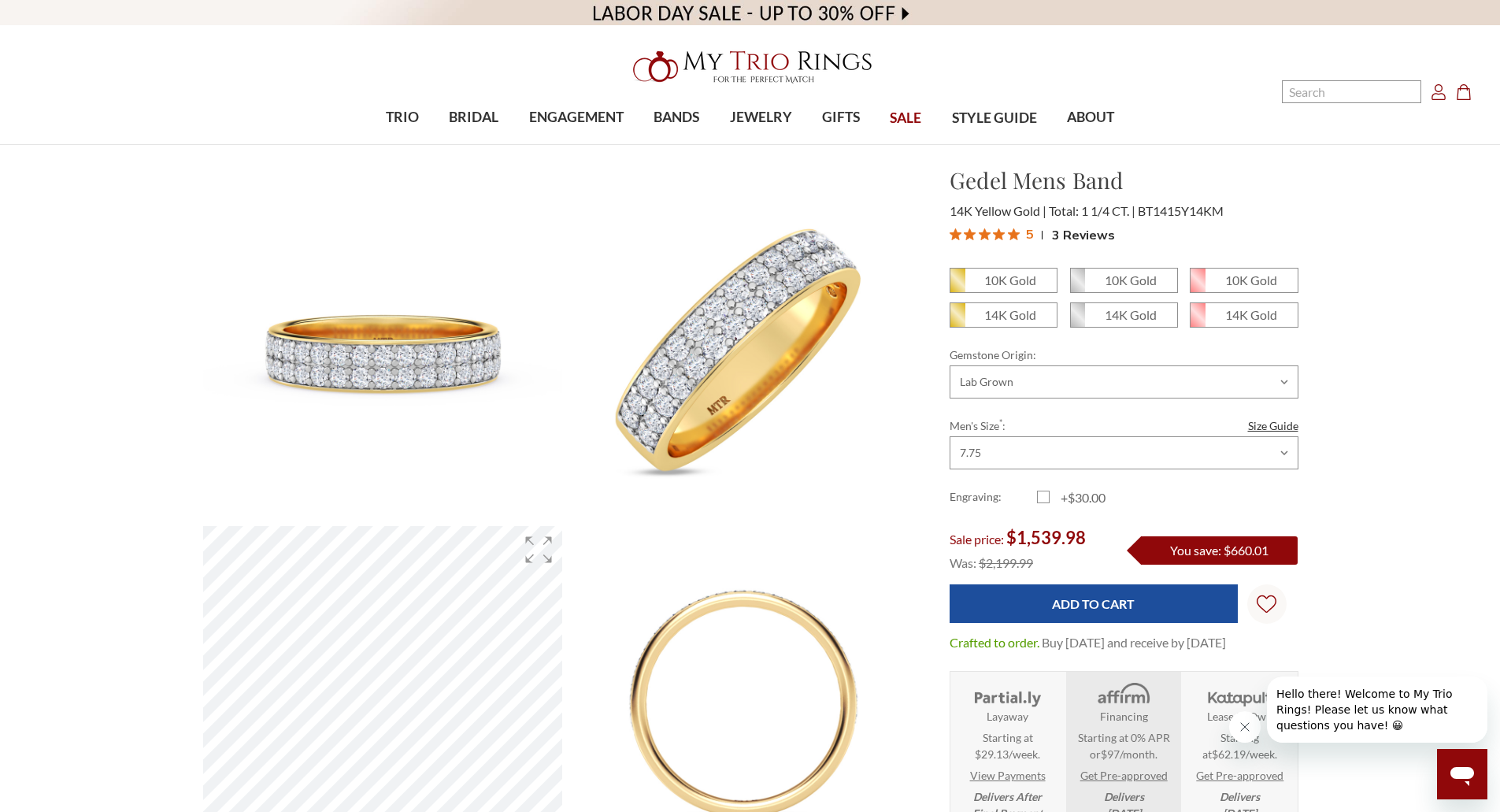
click at [1005, 286] on em "10K Gold" at bounding box center [1010, 279] width 52 height 15
click at [957, 286] on input "10K Gold" at bounding box center [956, 286] width 1 height 1
radio input "true"
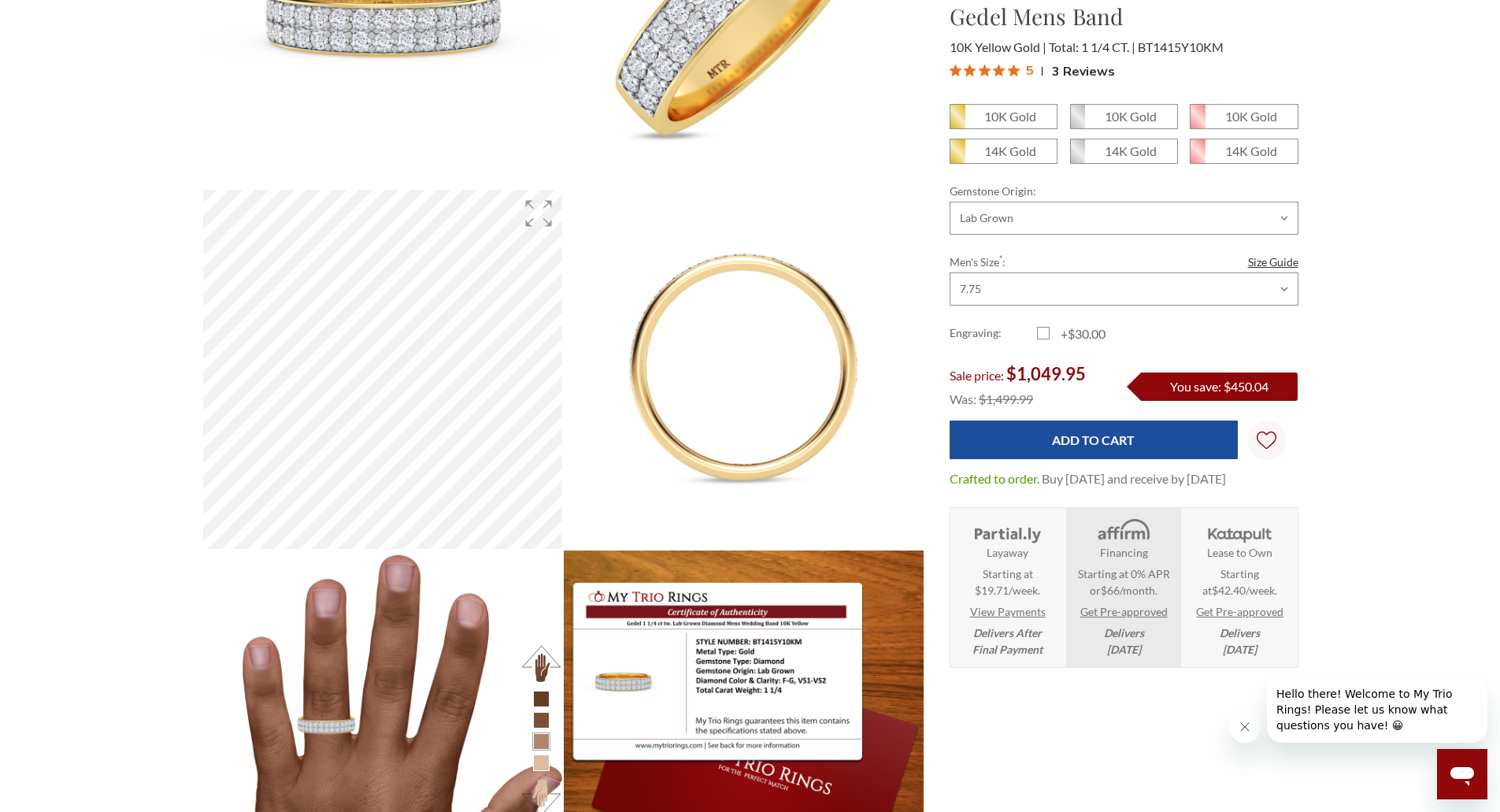
scroll to position [315, 0]
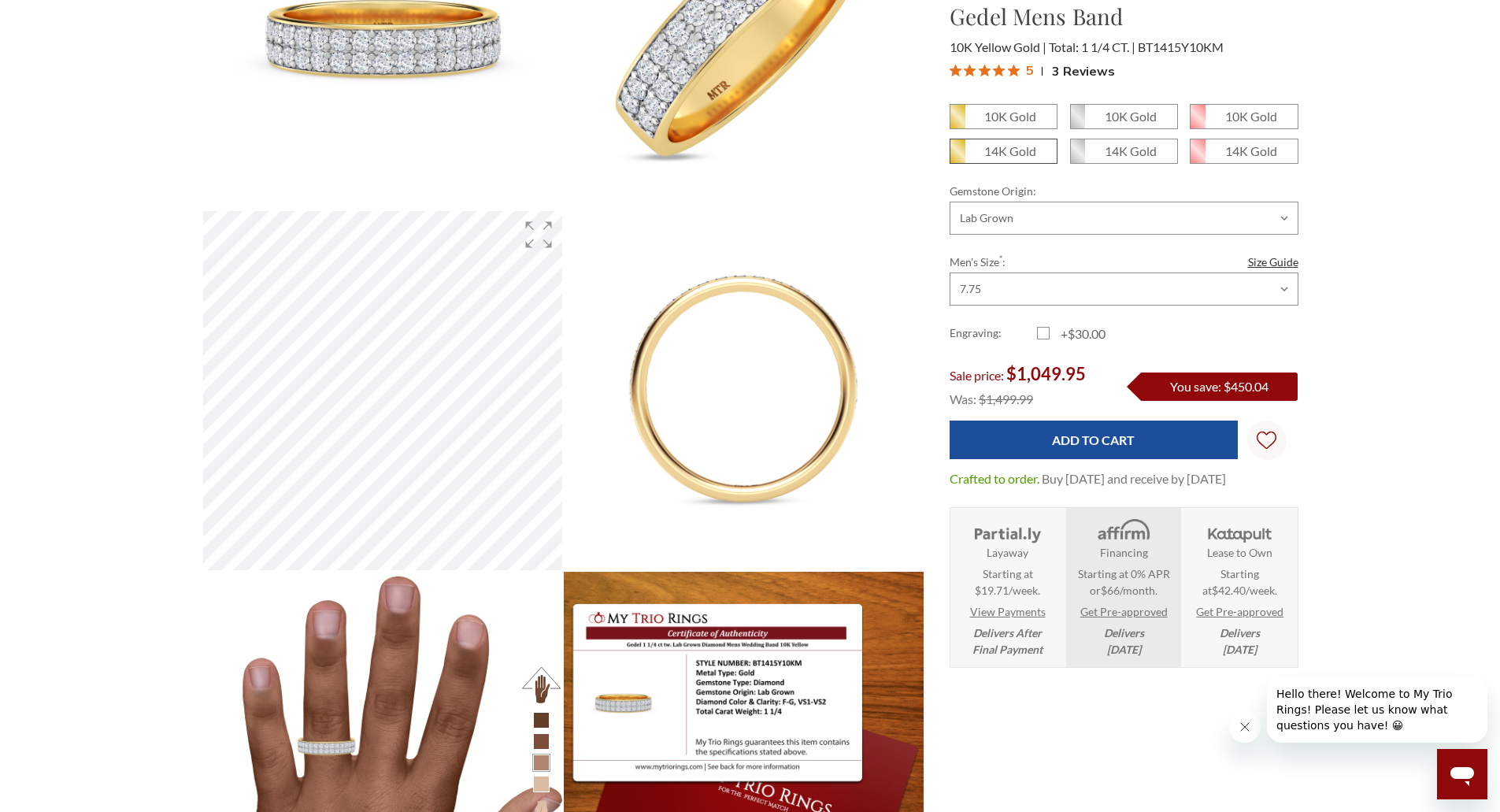
click at [1007, 159] on span "14K Gold" at bounding box center [1003, 151] width 107 height 23
click at [957, 158] on input "14K Gold" at bounding box center [956, 157] width 1 height 1
radio input "true"
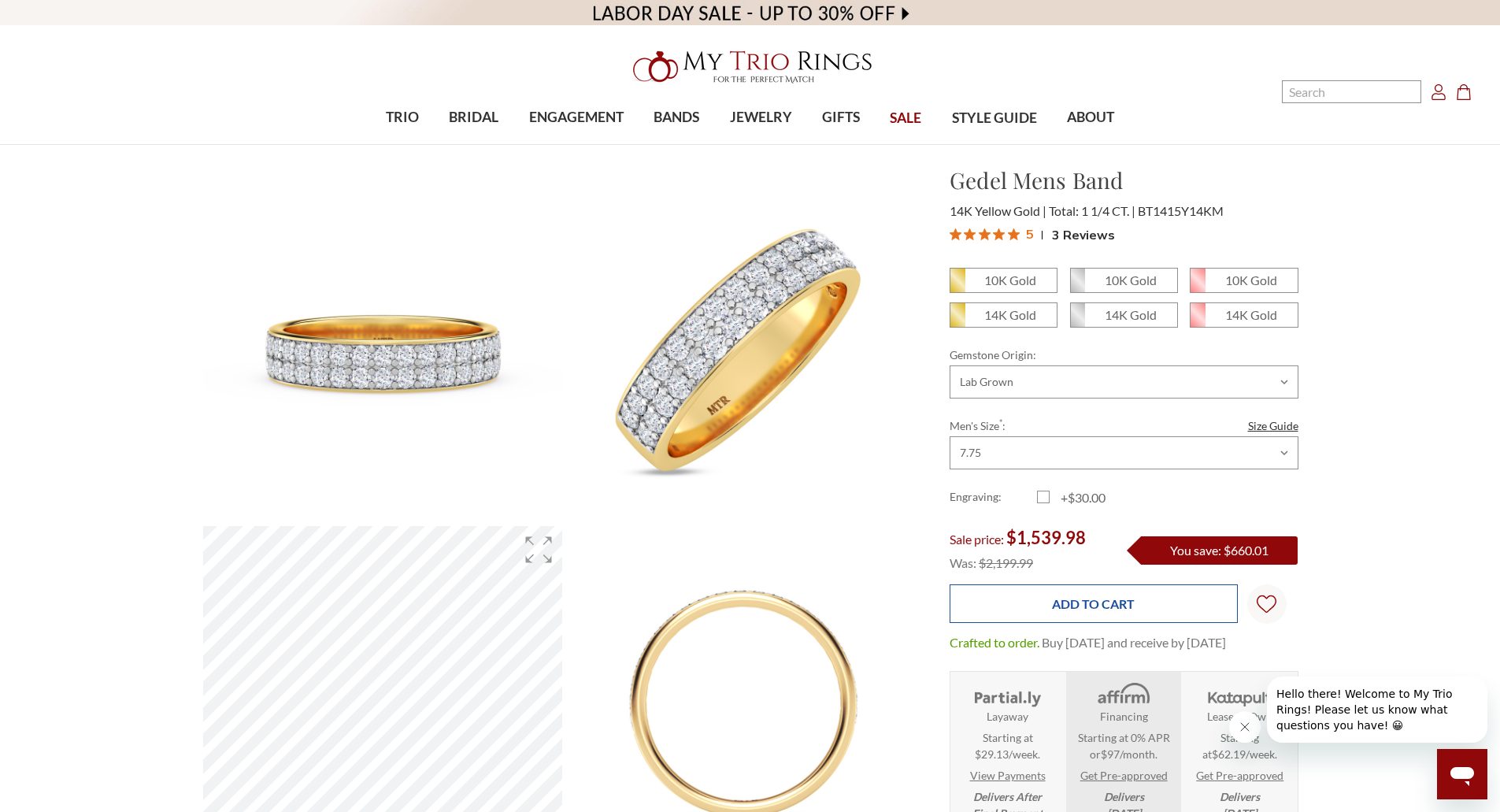
click at [1048, 599] on input "Add to Cart" at bounding box center [1094, 604] width 288 height 38
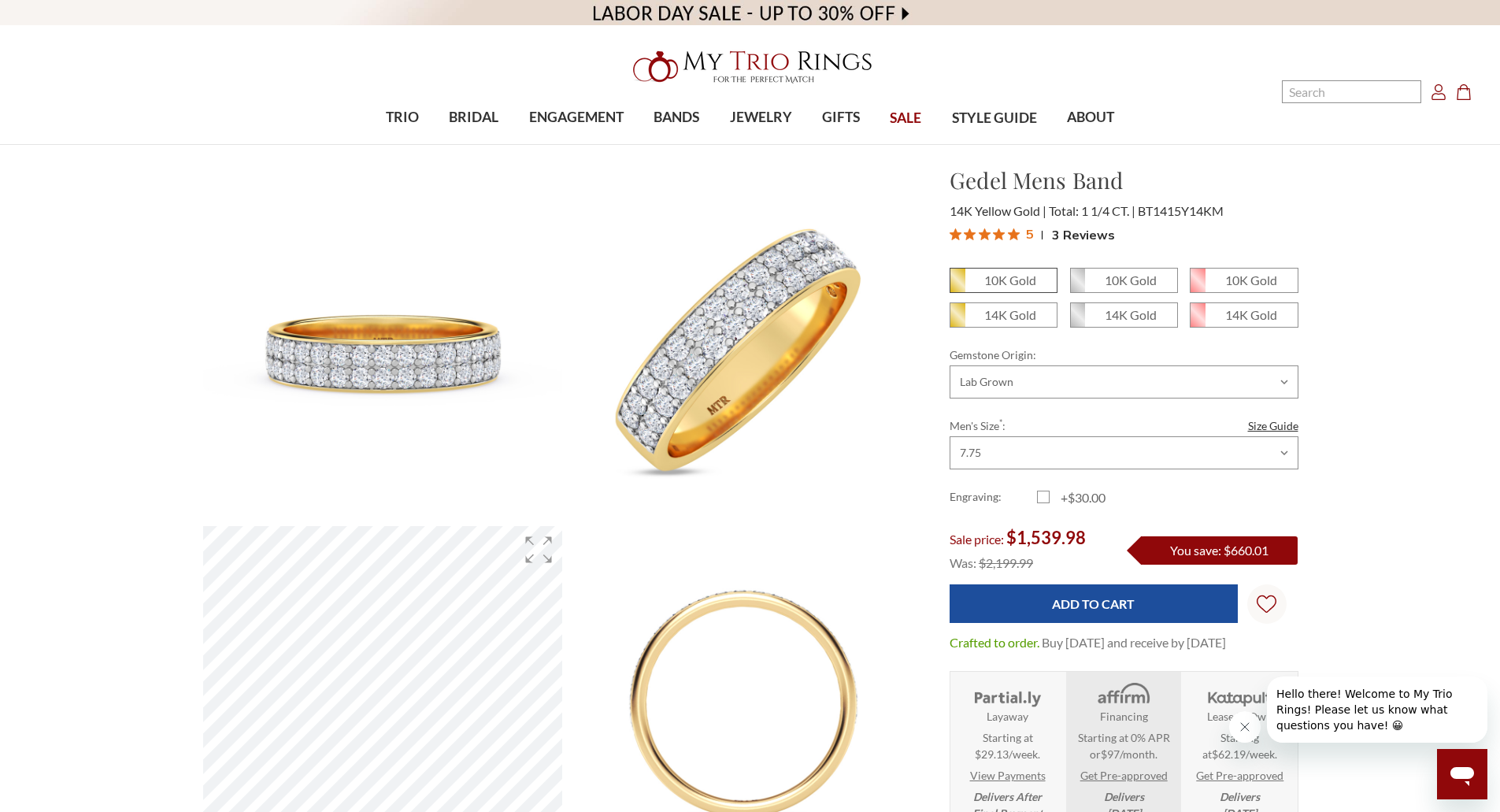
click at [1027, 280] on em "10K Gold" at bounding box center [1010, 279] width 52 height 15
click at [957, 286] on input "10K Gold" at bounding box center [956, 286] width 1 height 1
radio input "true"
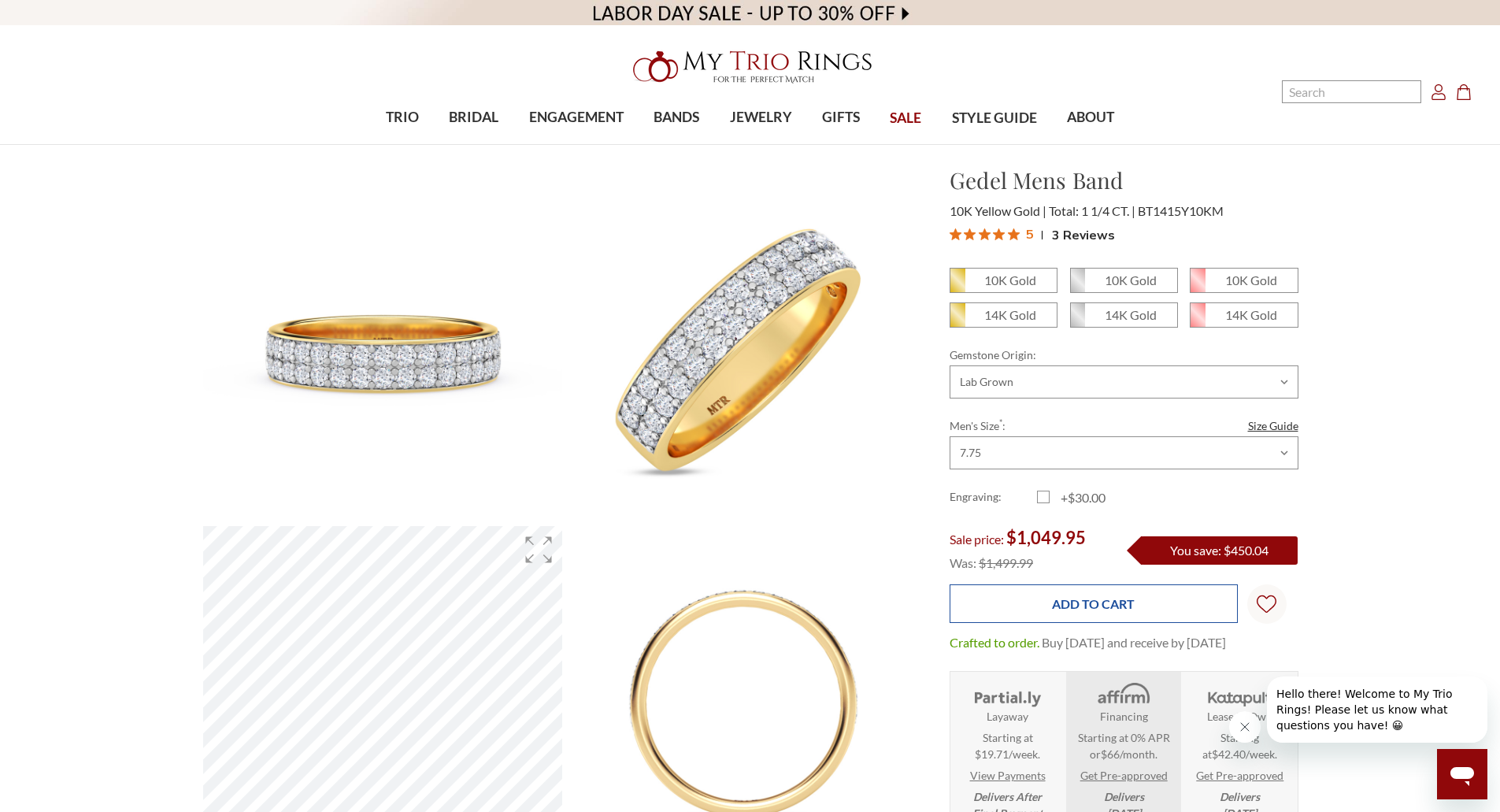
click at [1087, 613] on input "Add to Cart" at bounding box center [1094, 604] width 288 height 38
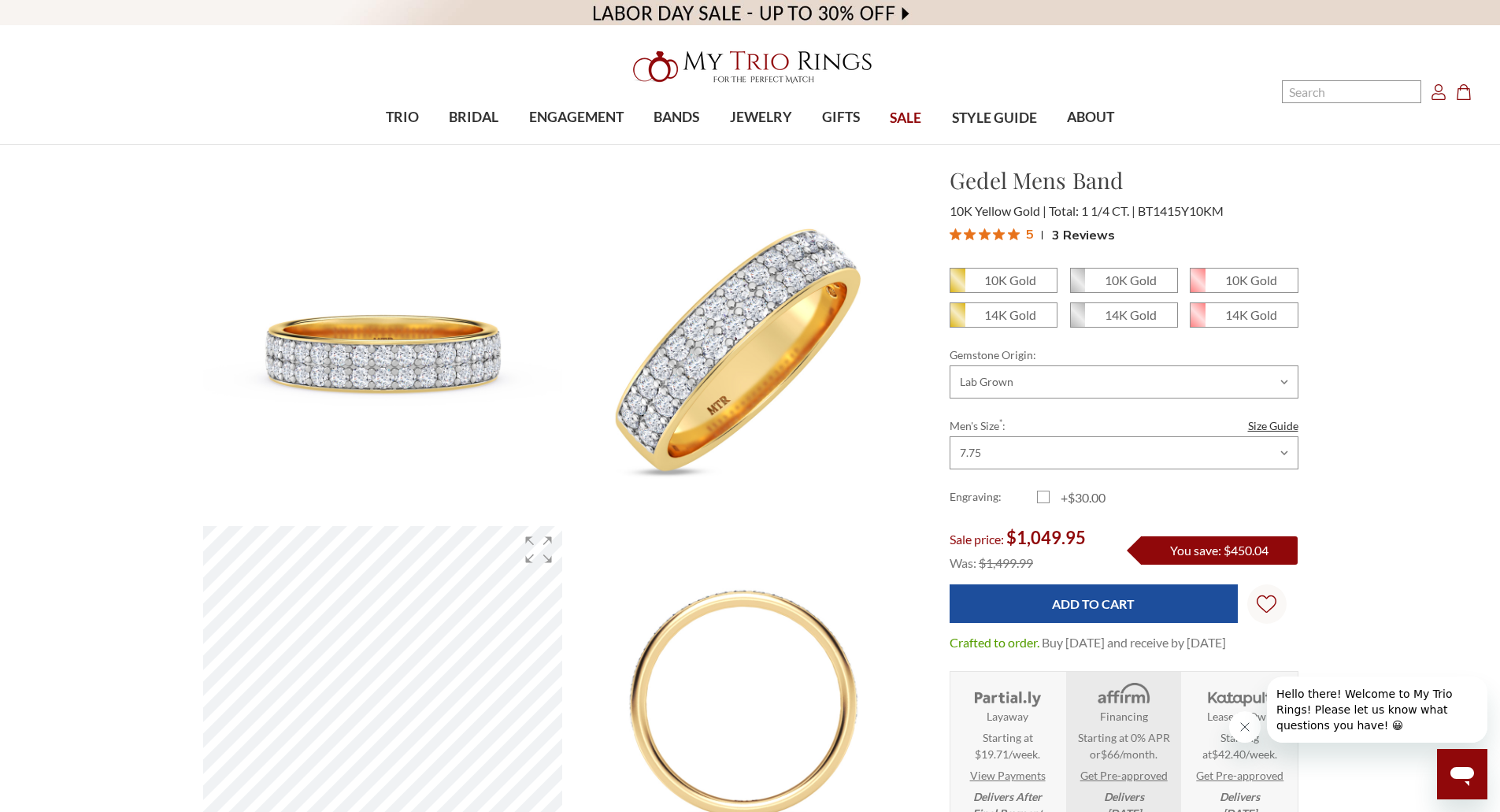
drag, startPoint x: 1025, startPoint y: 324, endPoint x: 1437, endPoint y: 289, distance: 413.5
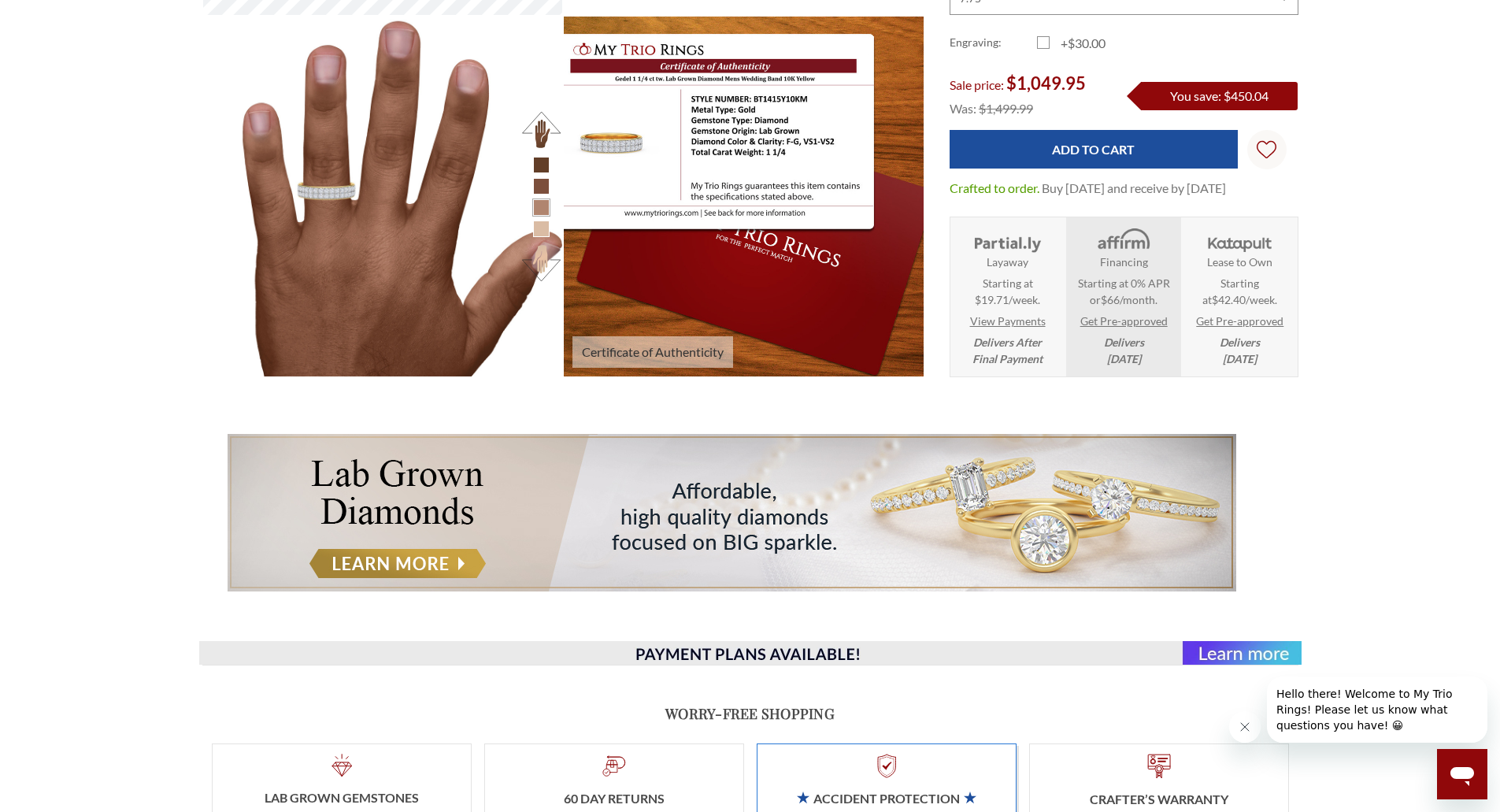
scroll to position [87, 0]
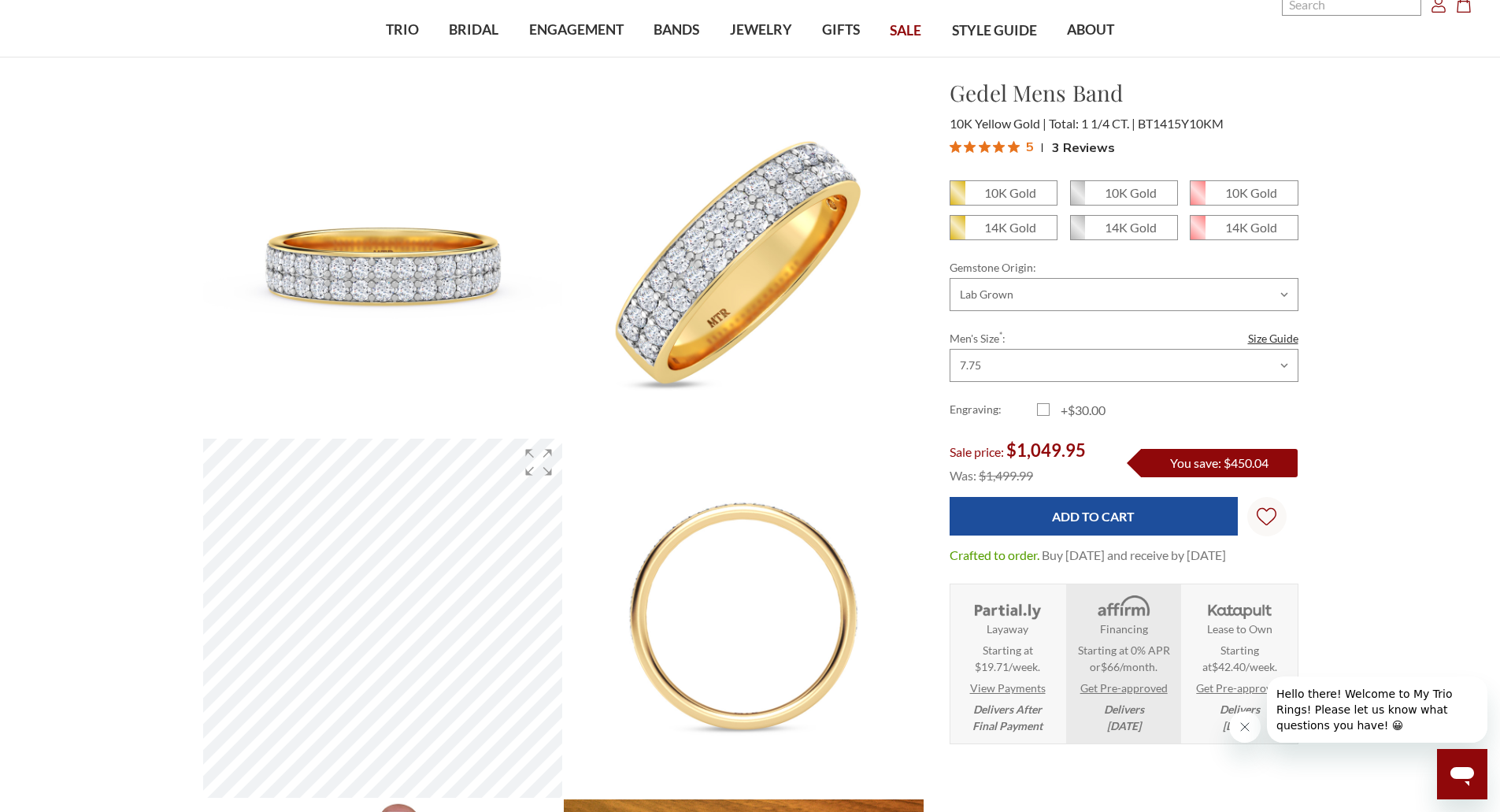
drag, startPoint x: 903, startPoint y: 299, endPoint x: 912, endPoint y: 131, distance: 168.2
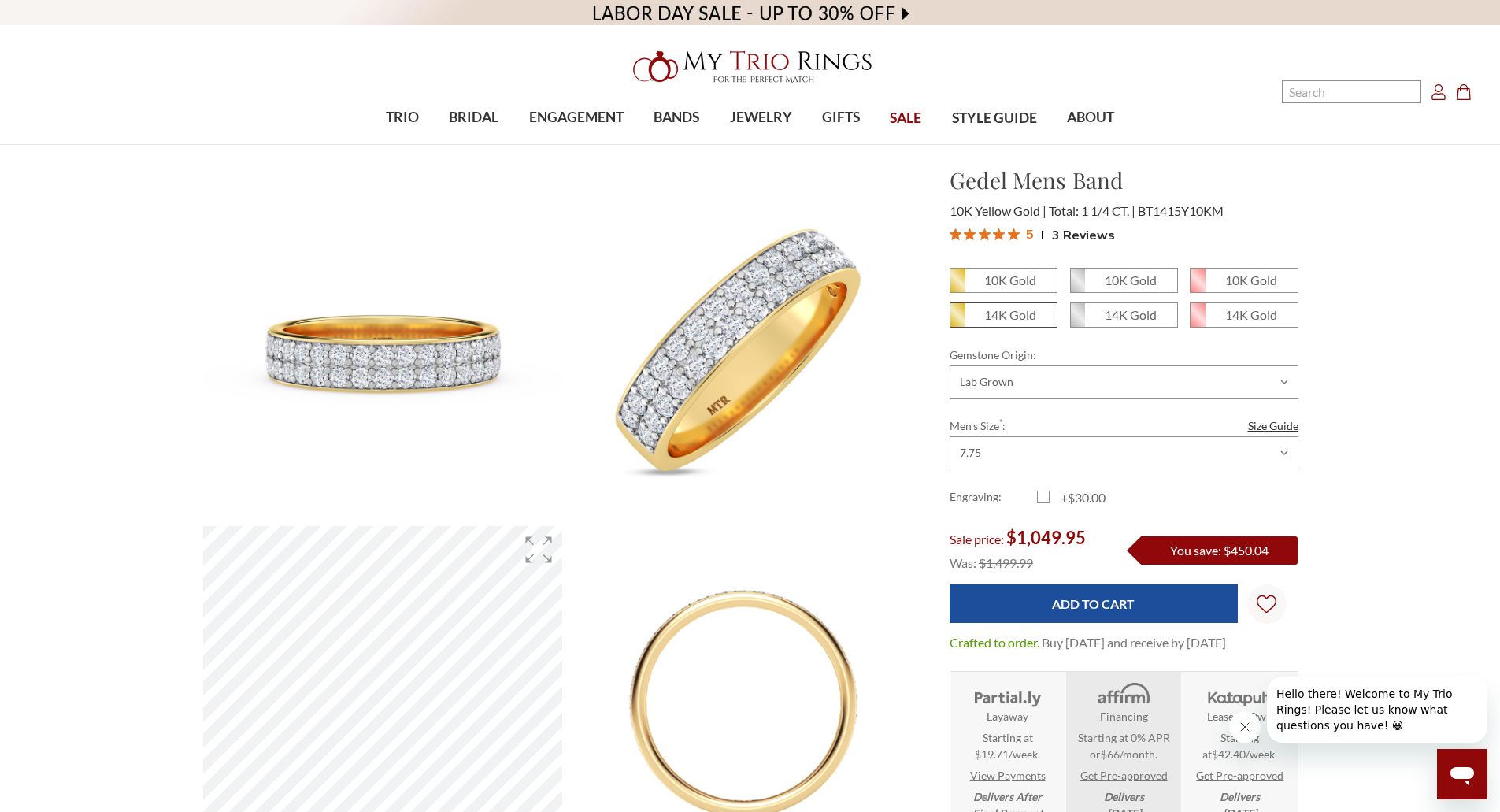
click at [1003, 316] on em "14K Gold" at bounding box center [1010, 314] width 52 height 15
click at [957, 320] on input "14K Gold" at bounding box center [956, 320] width 1 height 1
radio input "true"
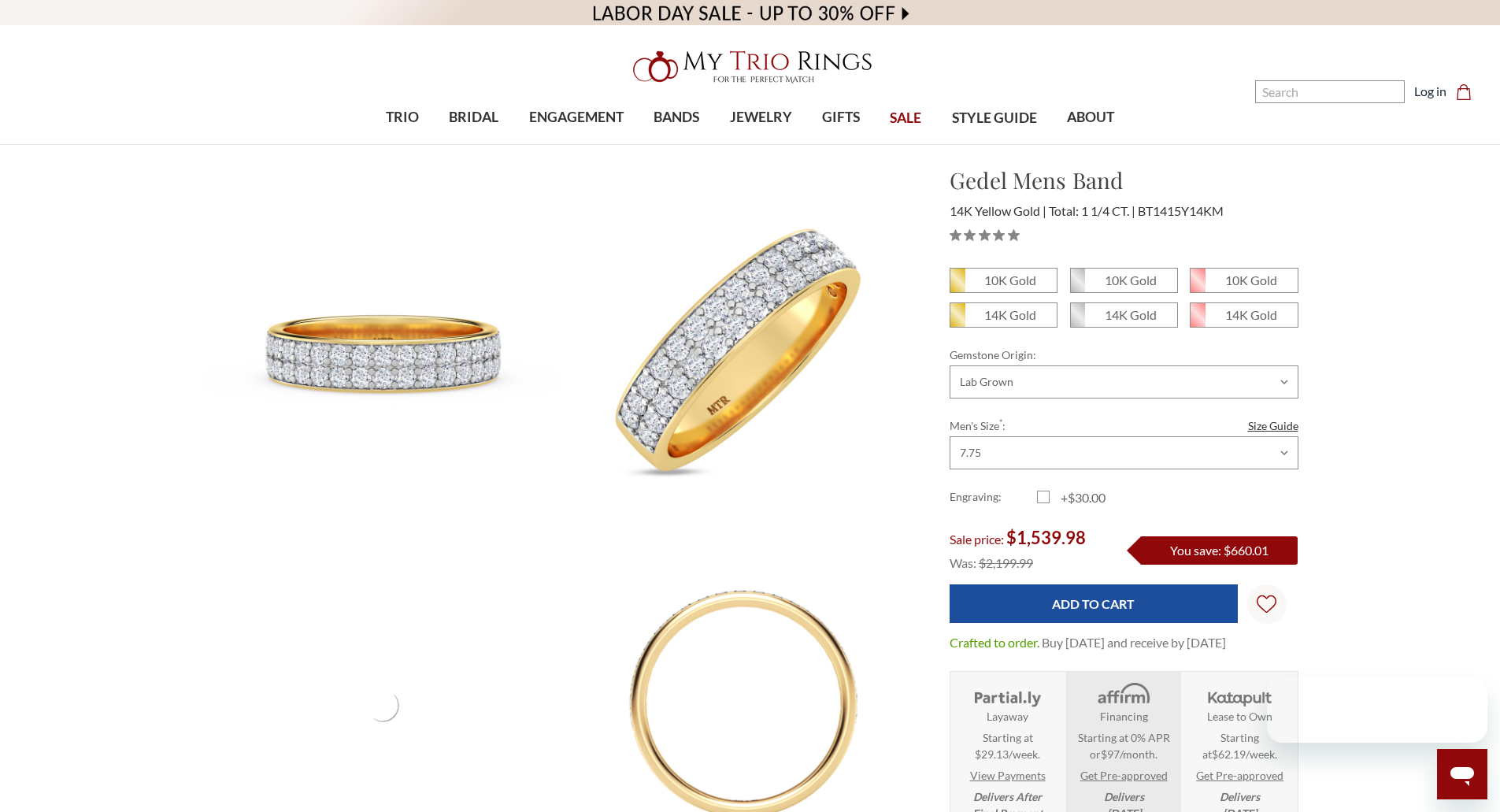
click at [1003, 316] on em "14K Gold" at bounding box center [1010, 314] width 52 height 15
click at [957, 320] on input "14K Gold" at bounding box center [956, 320] width 1 height 1
radio input "true"
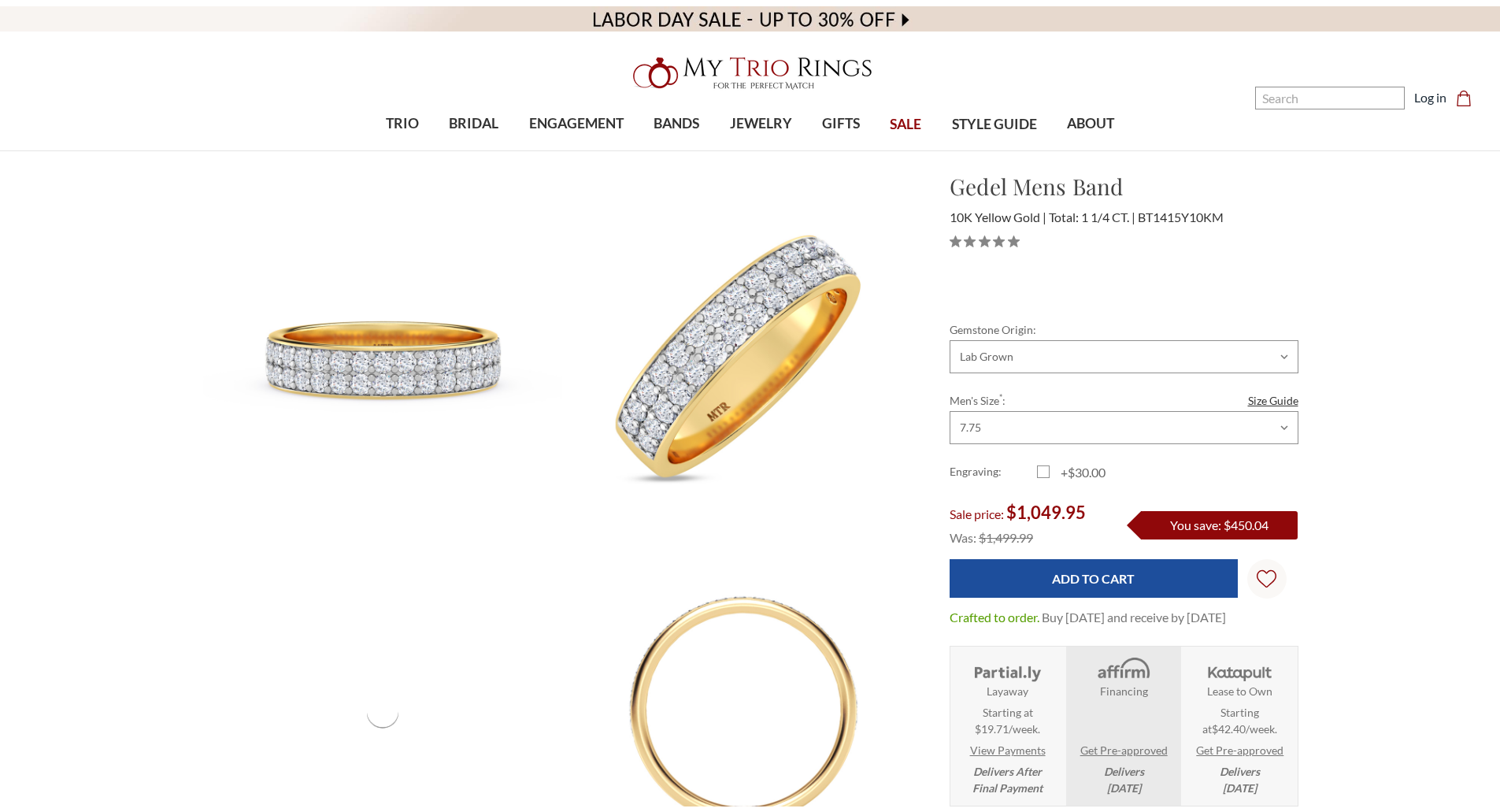
scroll to position [315, 0]
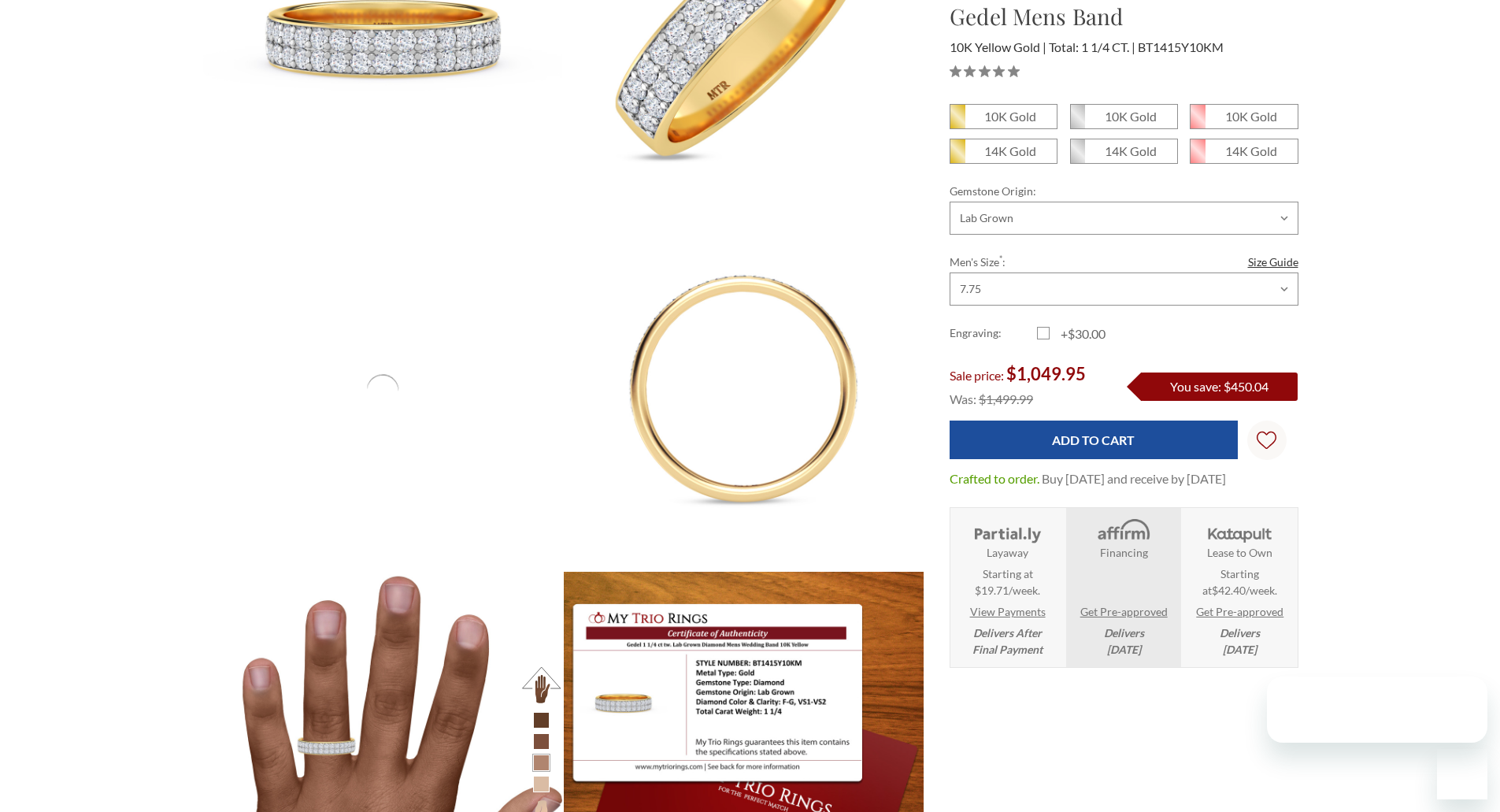
drag, startPoint x: 0, startPoint y: 0, endPoint x: 985, endPoint y: 250, distance: 1016.2
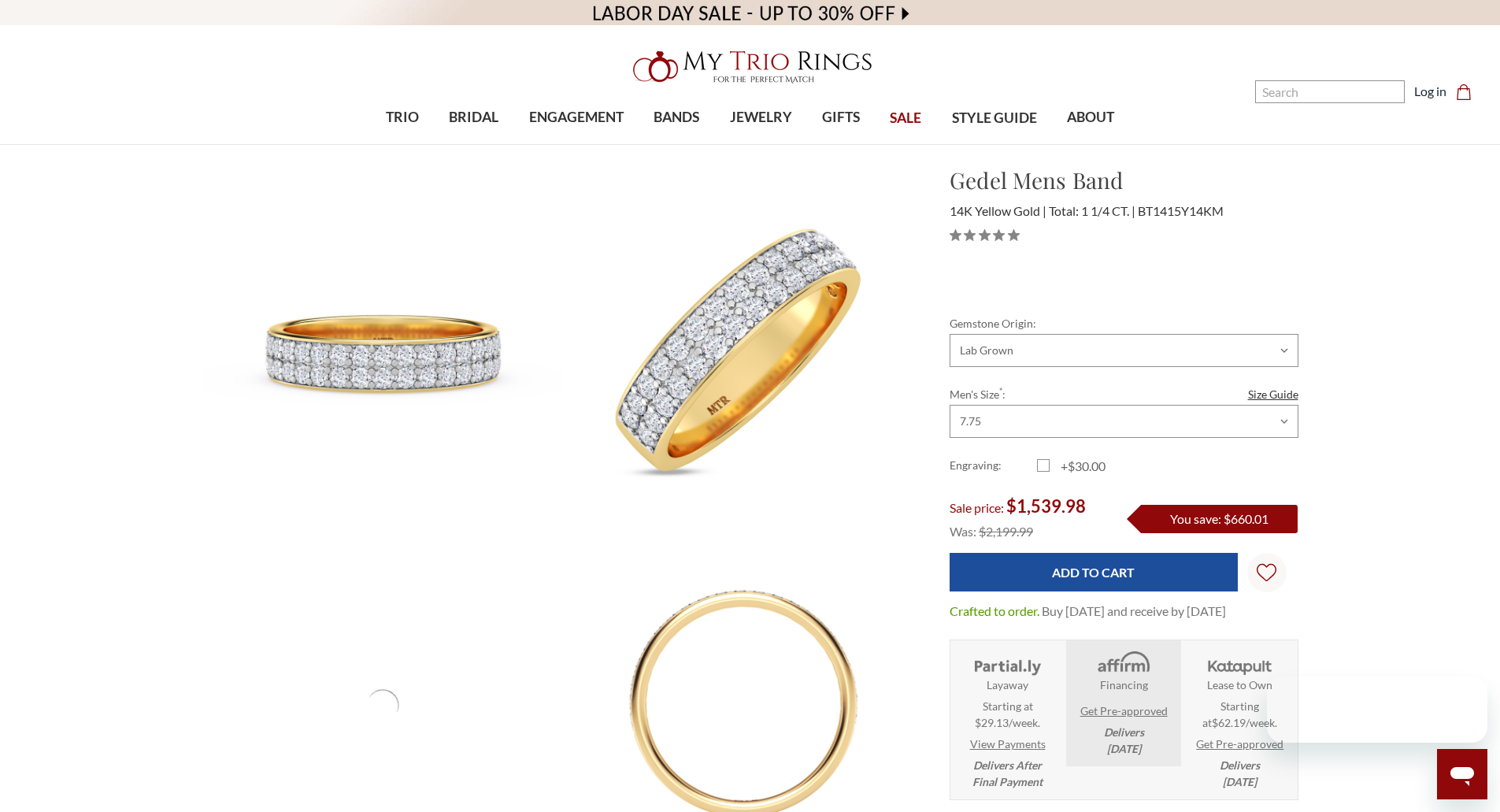
drag, startPoint x: 0, startPoint y: 0, endPoint x: 983, endPoint y: 250, distance: 1014.3
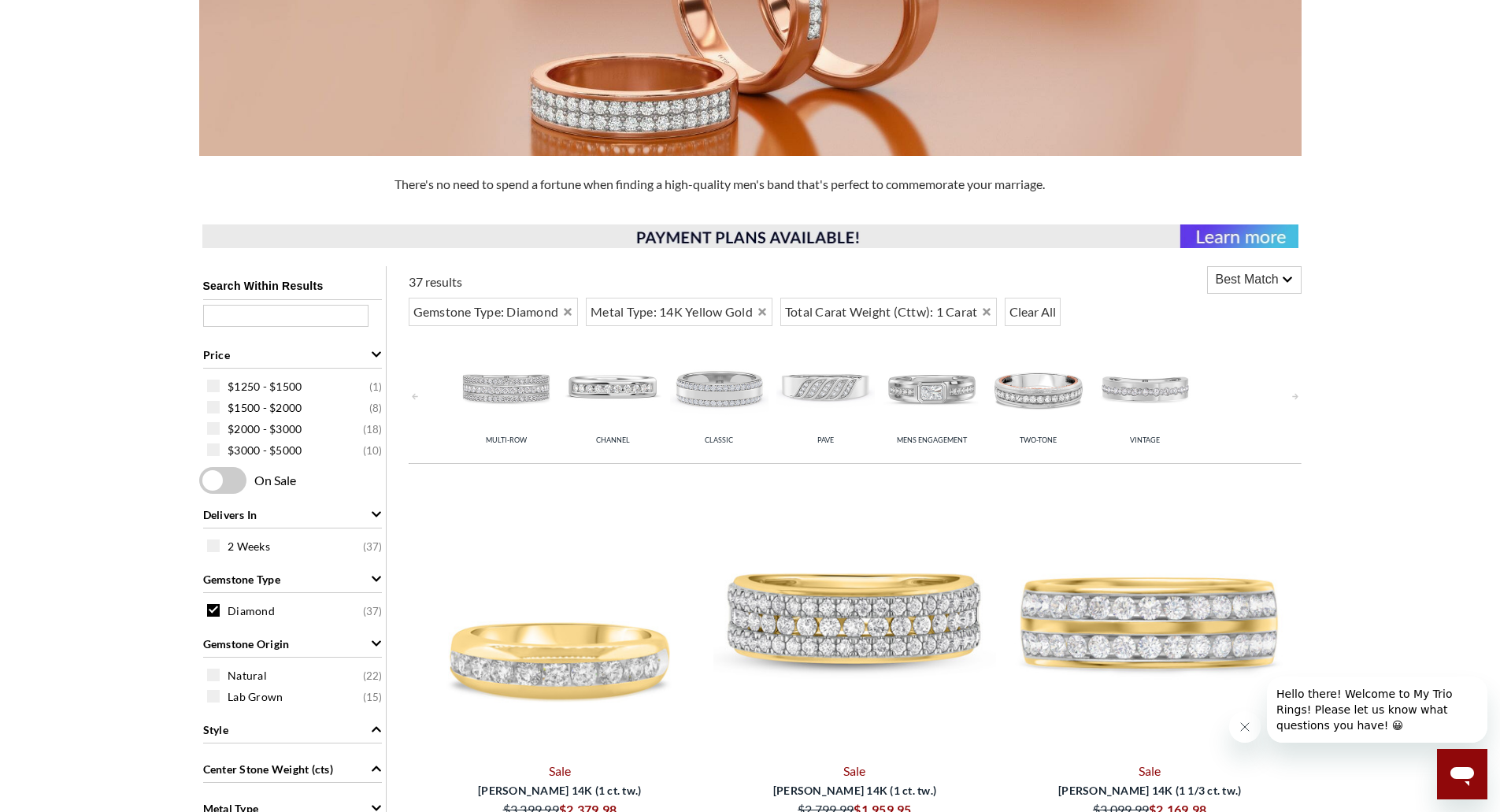
scroll to position [699, 0]
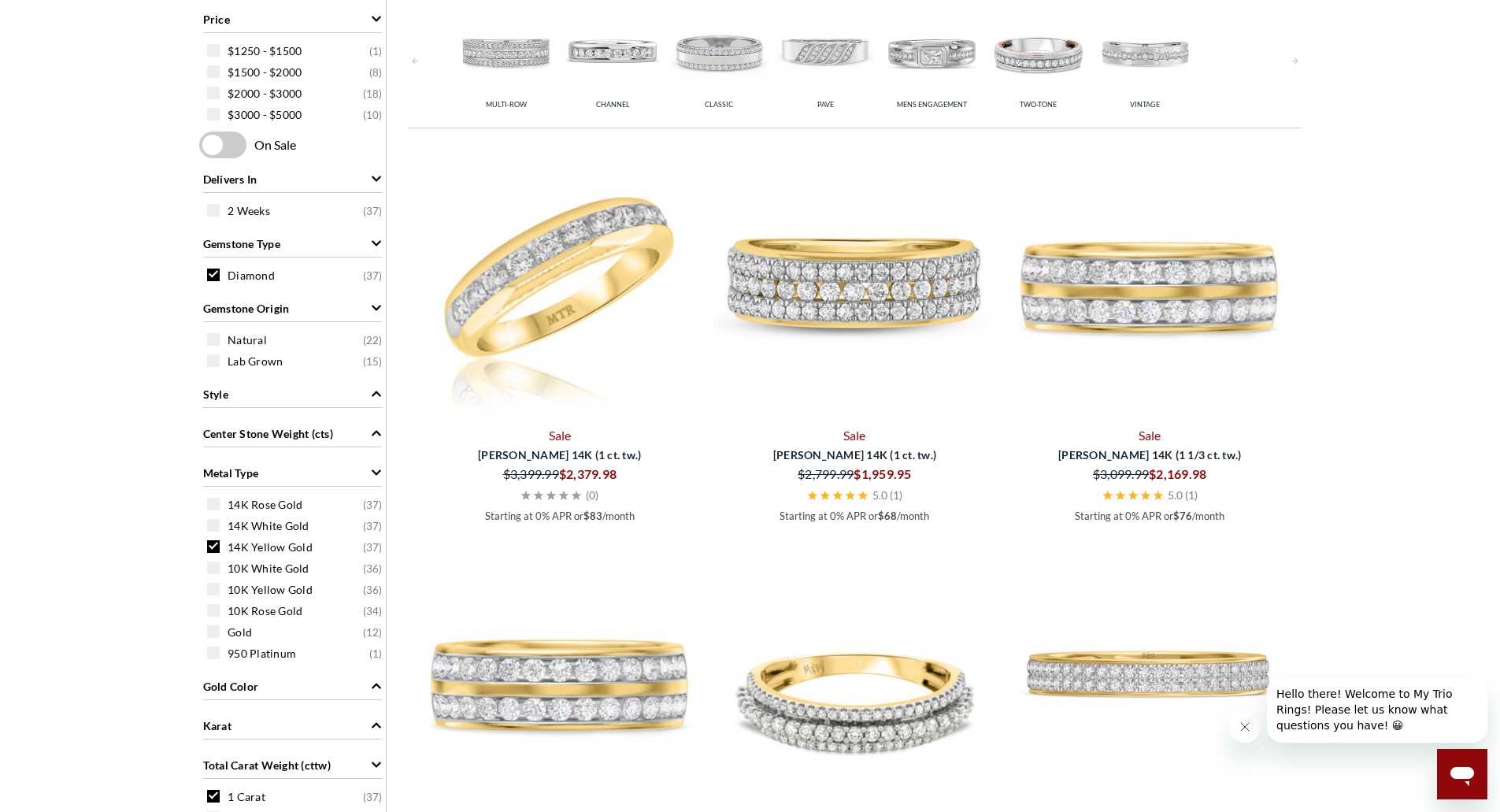
click at [481, 312] on img at bounding box center [560, 279] width 283 height 283
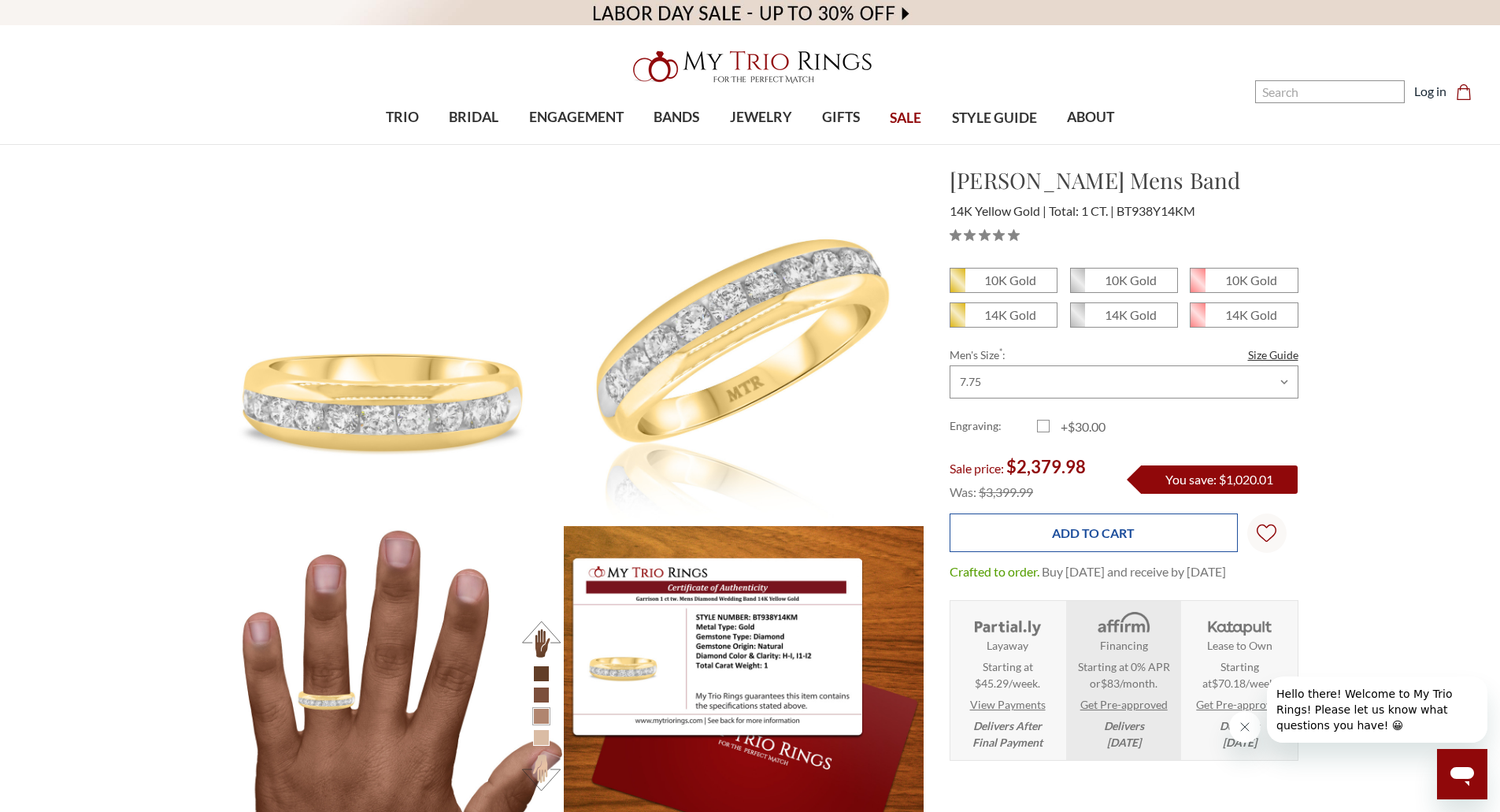
click at [1099, 527] on input "Add to Cart" at bounding box center [1094, 533] width 288 height 38
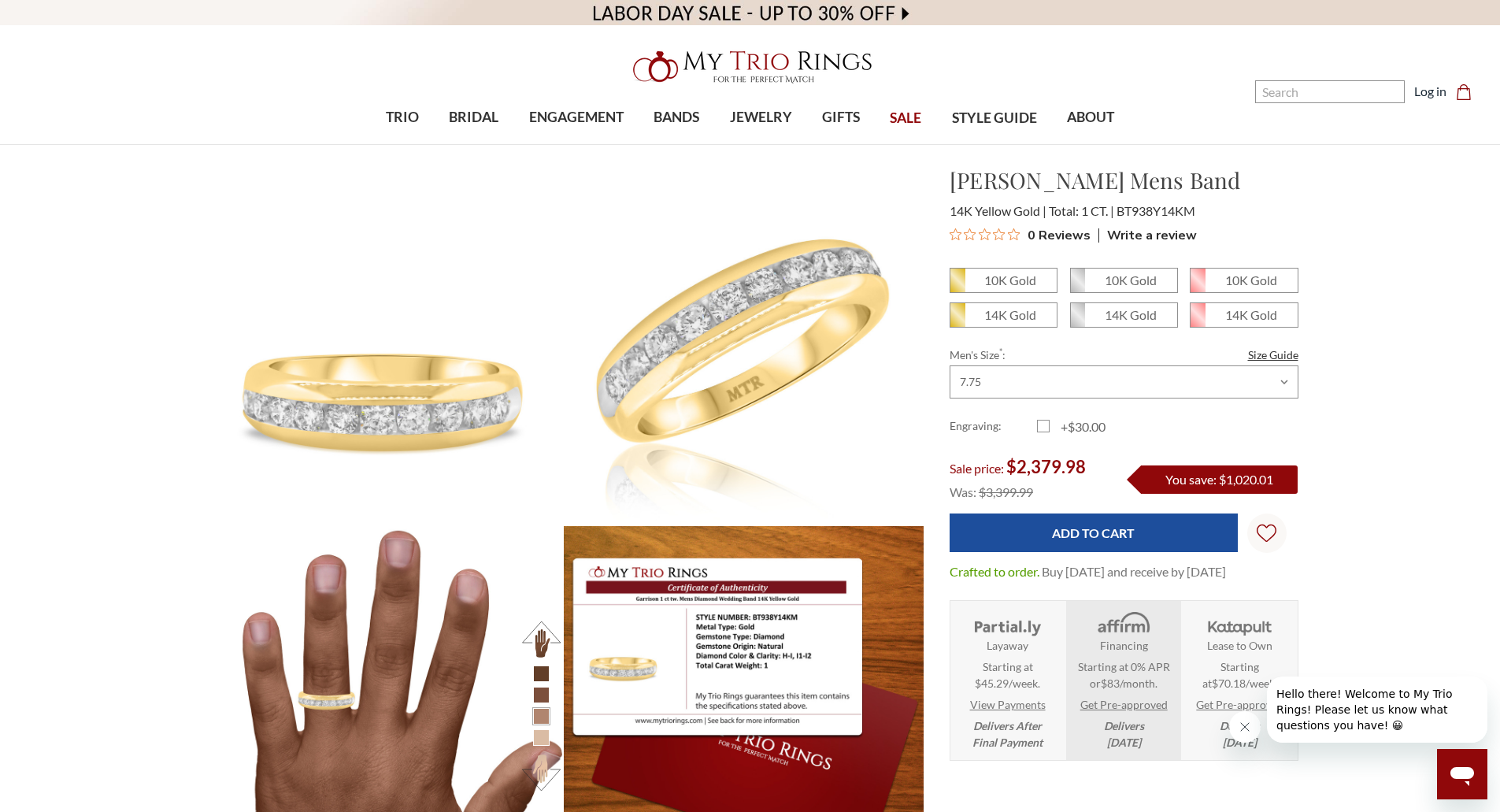
click at [1049, 339] on div "10K Gold 10K Gold" at bounding box center [1124, 361] width 349 height 187
click at [1036, 323] on span "14K Gold" at bounding box center [1003, 315] width 107 height 23
click at [957, 321] on input "14K Gold" at bounding box center [956, 320] width 1 height 1
radio input "true"
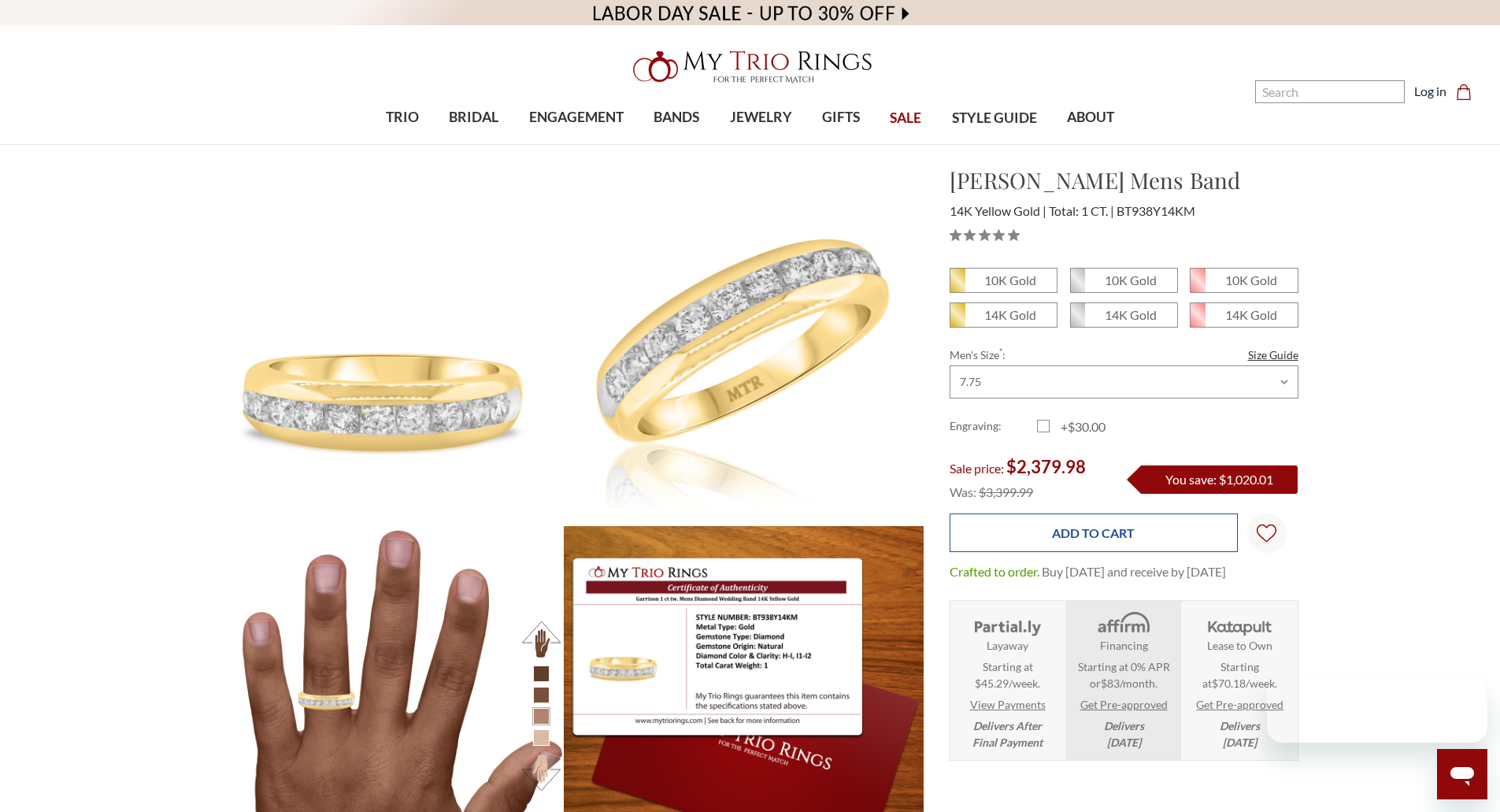
click at [1108, 545] on input "Add to Cart" at bounding box center [1094, 533] width 288 height 38
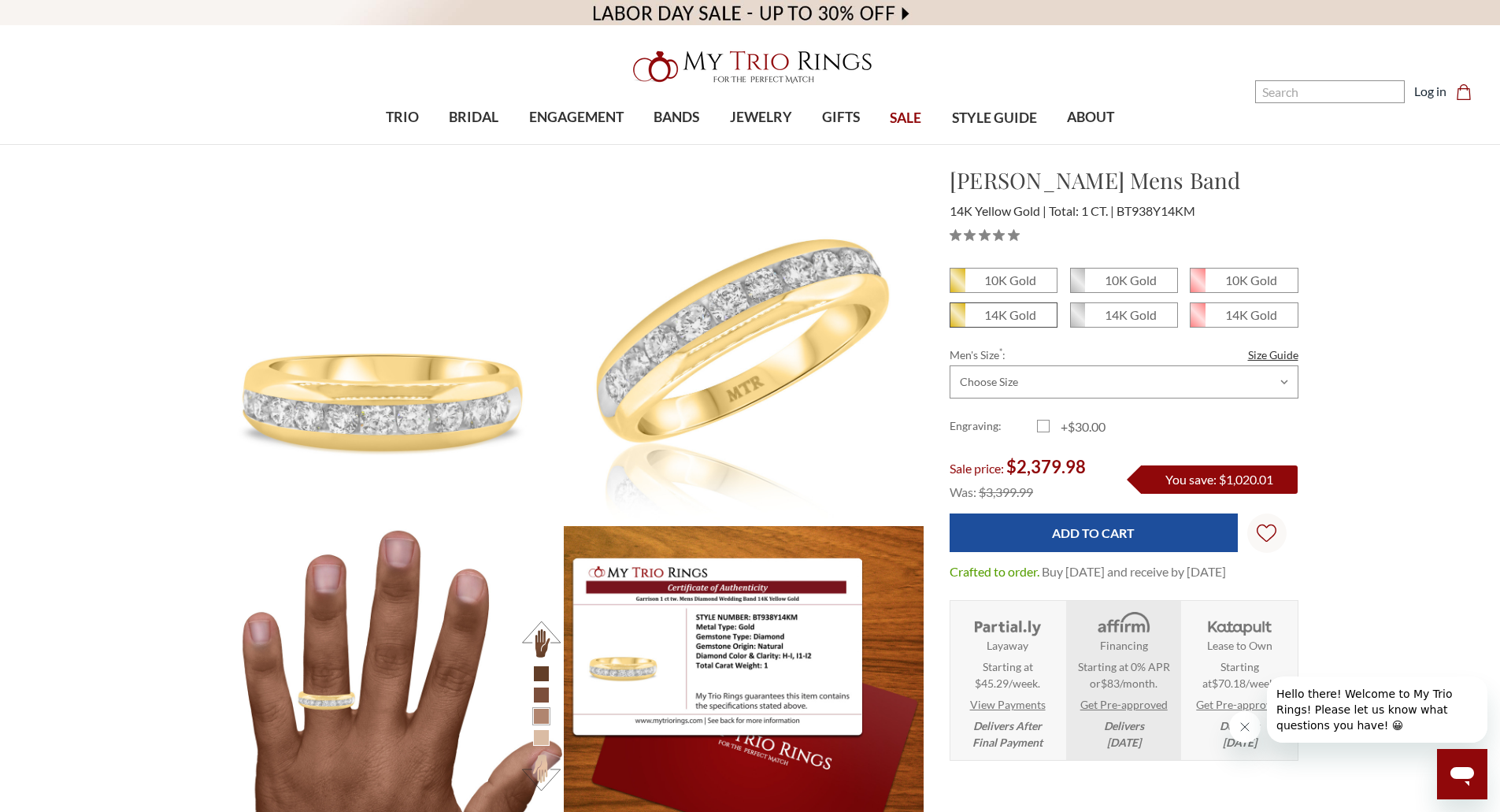
click at [987, 317] on em "14K Gold" at bounding box center [1010, 314] width 52 height 15
click at [957, 320] on input "14K Gold" at bounding box center [956, 320] width 1 height 1
radio input "true"
click at [1097, 390] on select "Choose Size 6.00 6.25 6.50 6.75 7.00 7.25 7.50 7.75 8.00 8.25 8.50 8.75 9.00 9.…" at bounding box center [1124, 381] width 349 height 33
select select "21707806"
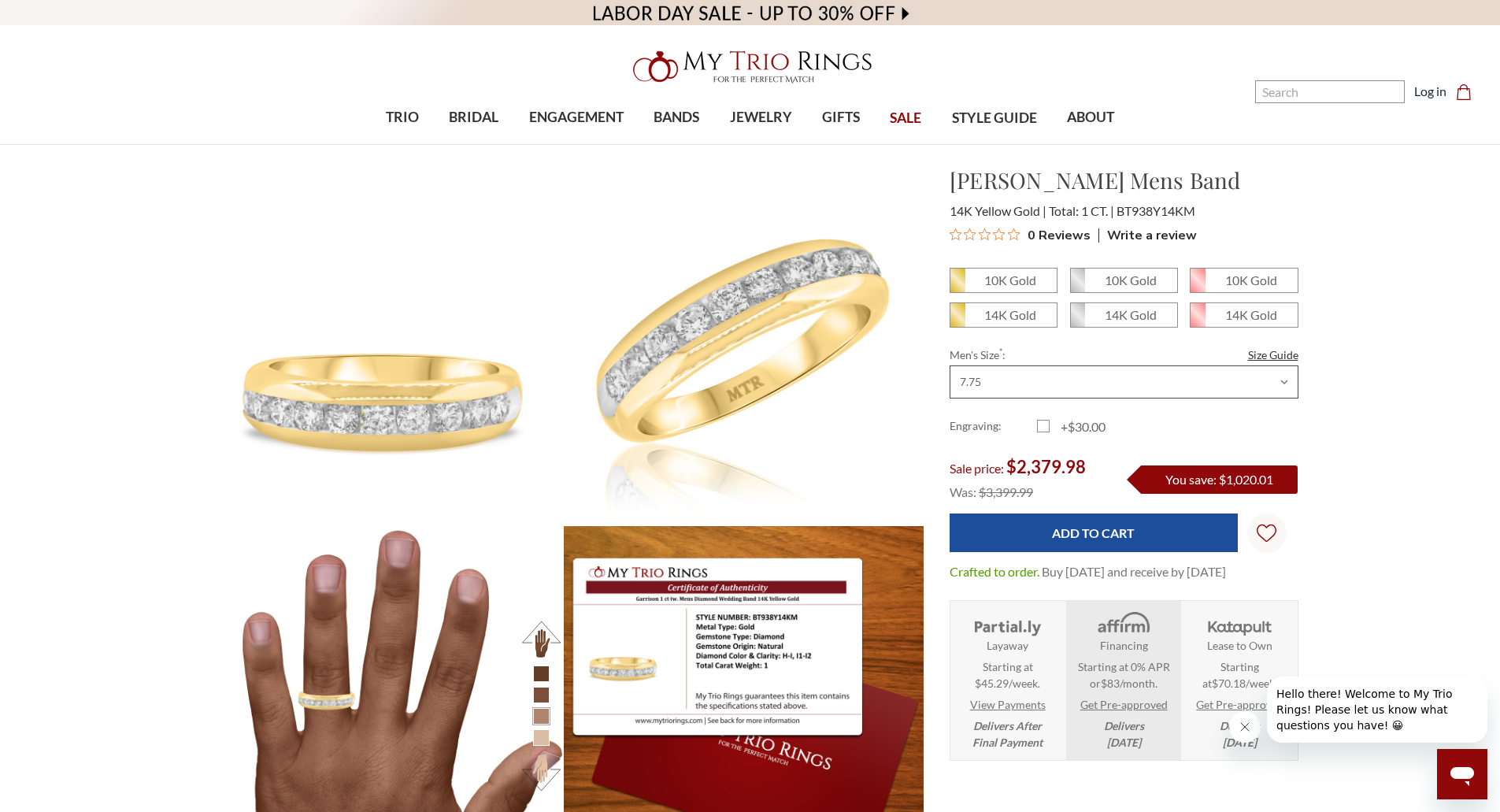
click at [950, 365] on select "Choose Size 6.00 6.25 6.50 6.75 7.00 7.25 7.50 7.75 8.00 8.25 8.50 8.75 9.00 9.…" at bounding box center [1124, 381] width 349 height 33
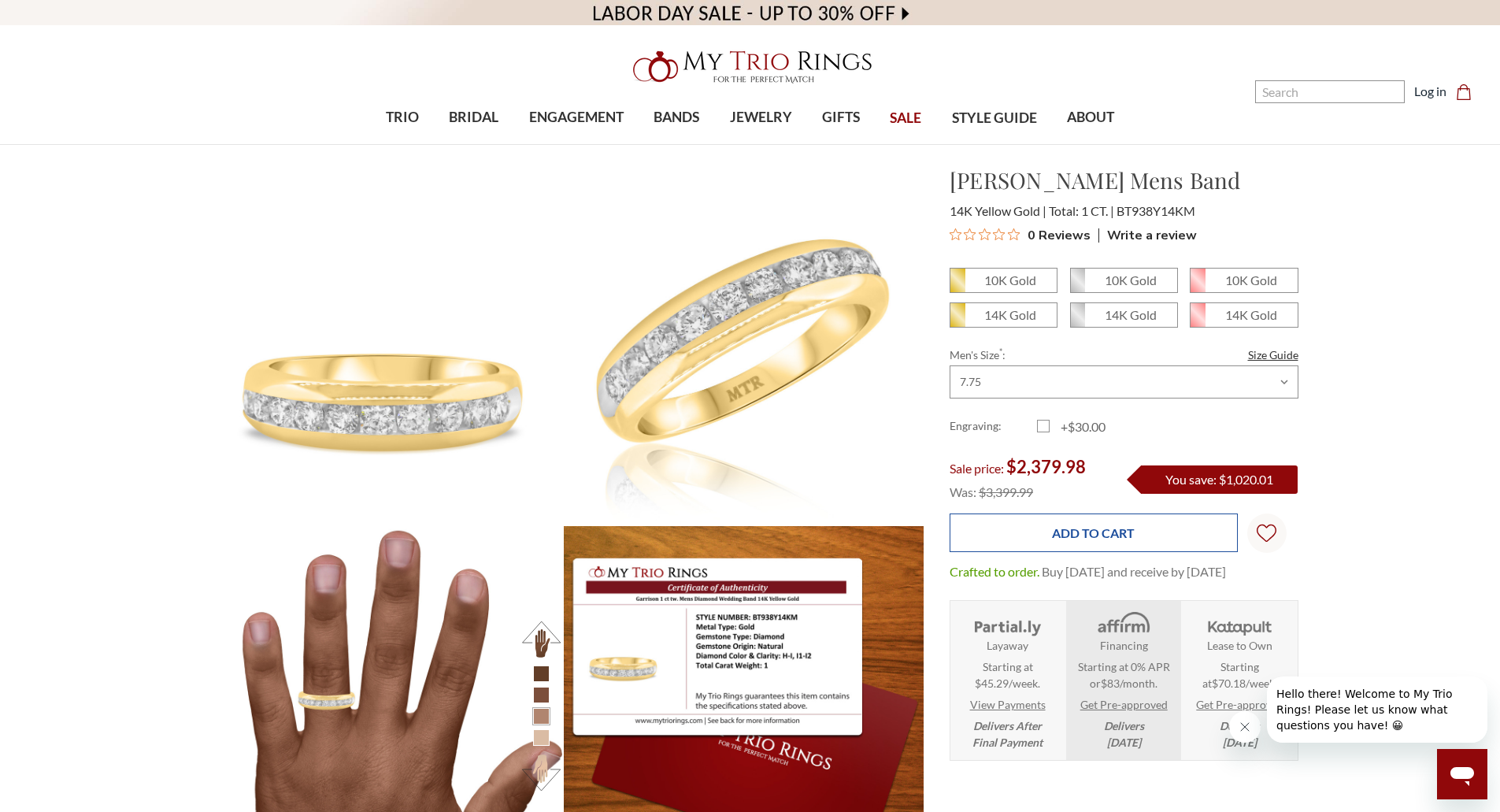
click at [1070, 534] on input "Add to Cart" at bounding box center [1094, 533] width 288 height 38
